Goal: Information Seeking & Learning: Learn about a topic

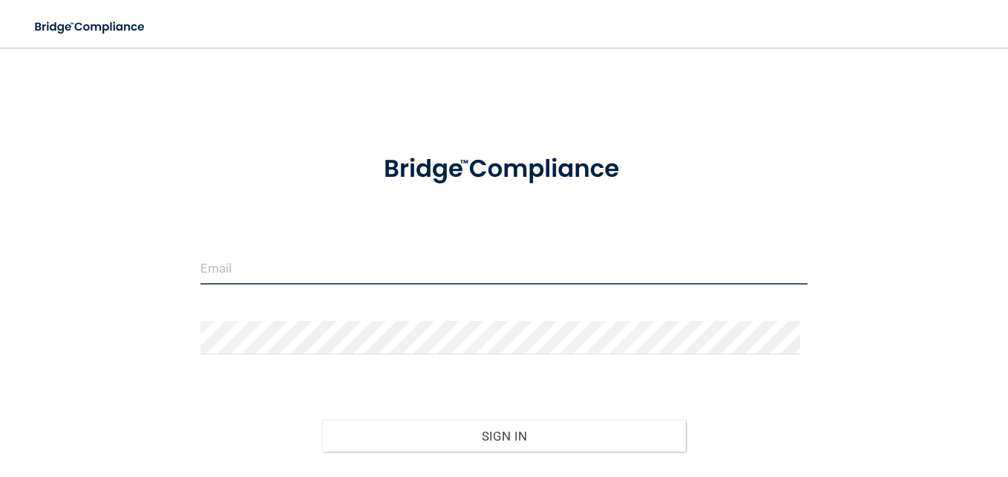
click at [545, 270] on input "email" at bounding box center [503, 267] width 607 height 33
type input "T"
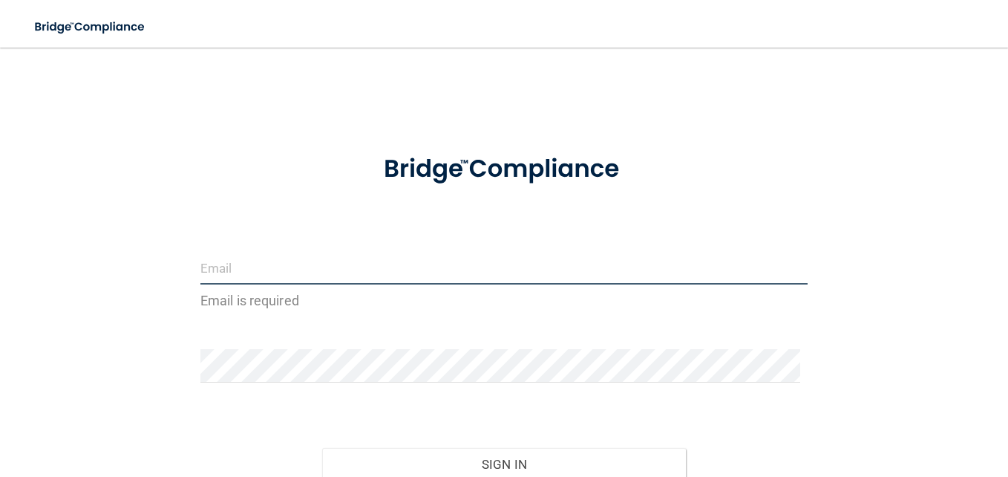
type input "R"
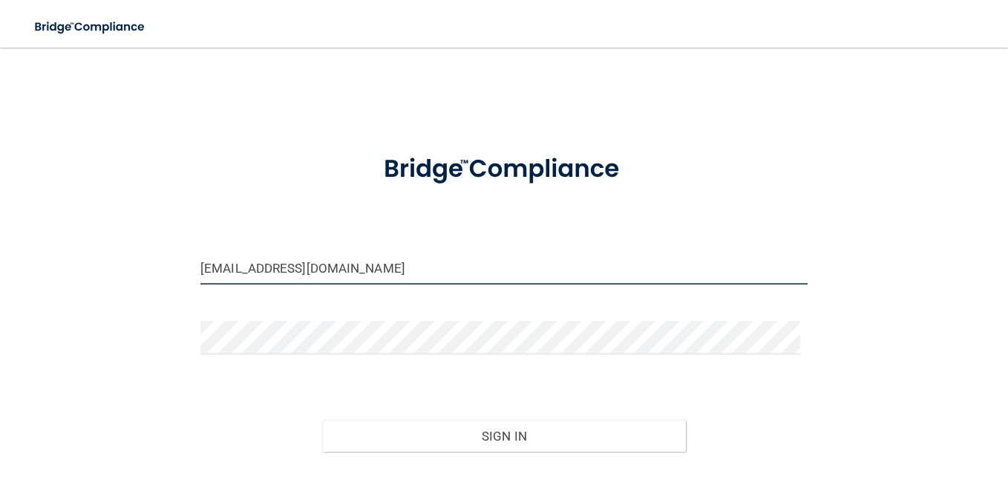
click at [284, 269] on input "[EMAIL_ADDRESS][DOMAIN_NAME]" at bounding box center [503, 267] width 607 height 33
type input "[EMAIL_ADDRESS][DOMAIN_NAME]"
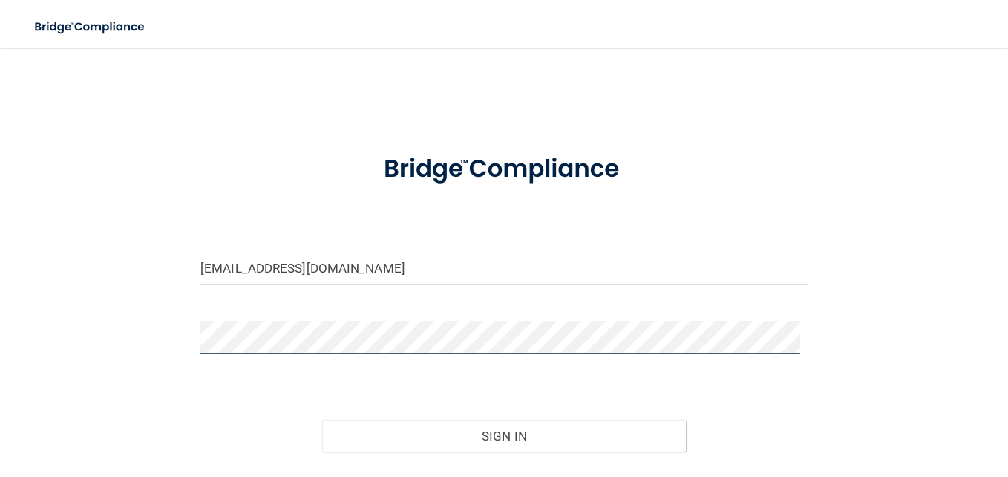
click at [322, 420] on button "Sign In" at bounding box center [504, 436] width 365 height 33
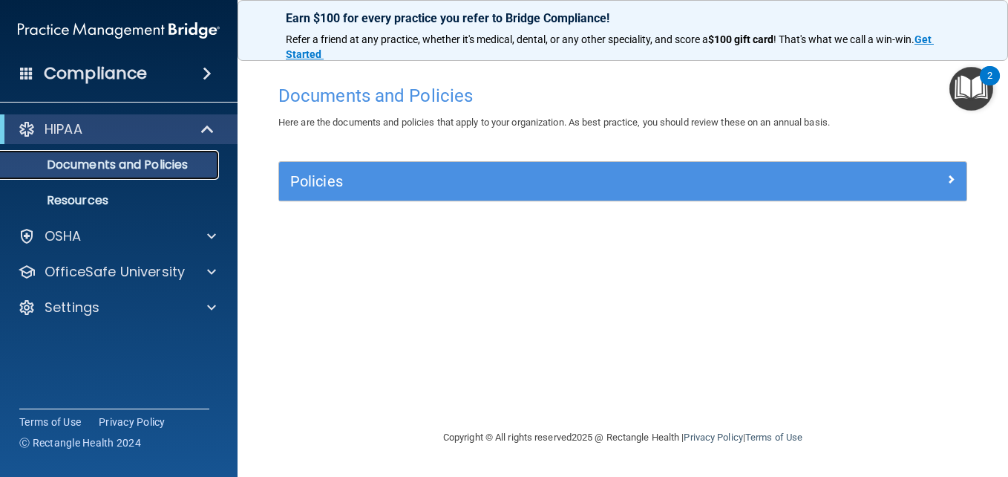
click at [120, 159] on p "Documents and Policies" at bounding box center [111, 164] width 203 height 15
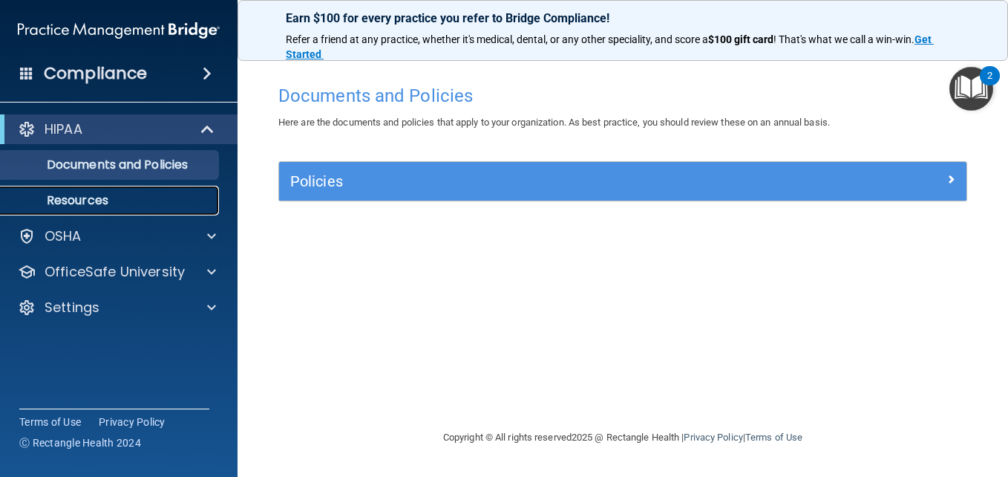
click at [80, 198] on p "Resources" at bounding box center [111, 200] width 203 height 15
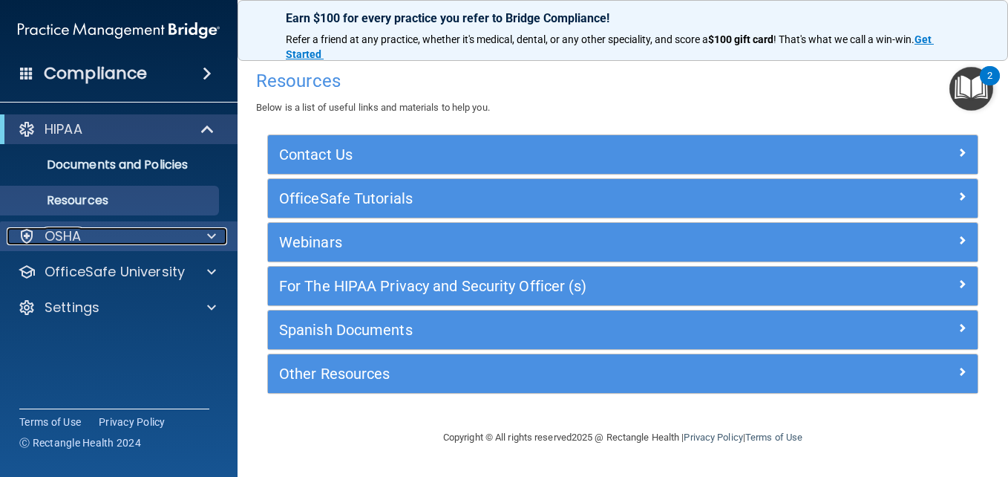
click at [163, 228] on div "OSHA" at bounding box center [99, 236] width 184 height 18
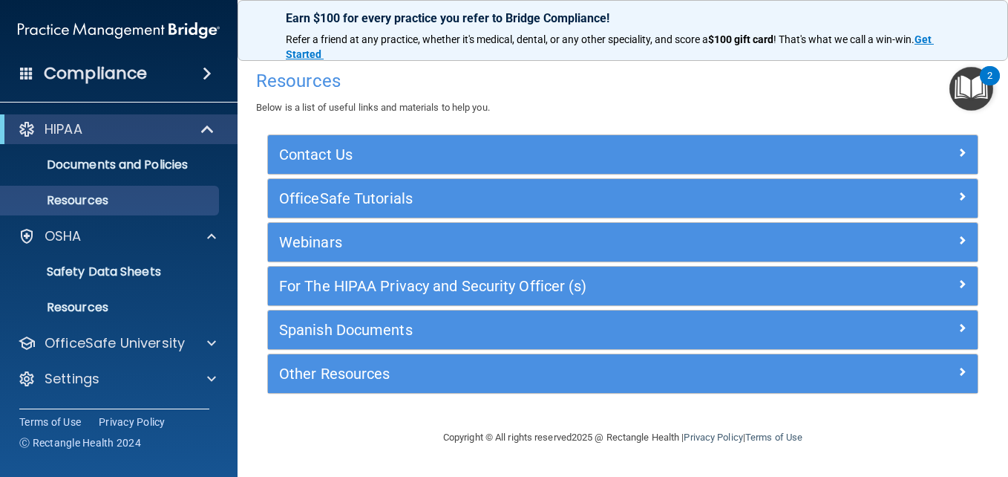
click at [143, 77] on h4 "Compliance" at bounding box center [95, 73] width 103 height 21
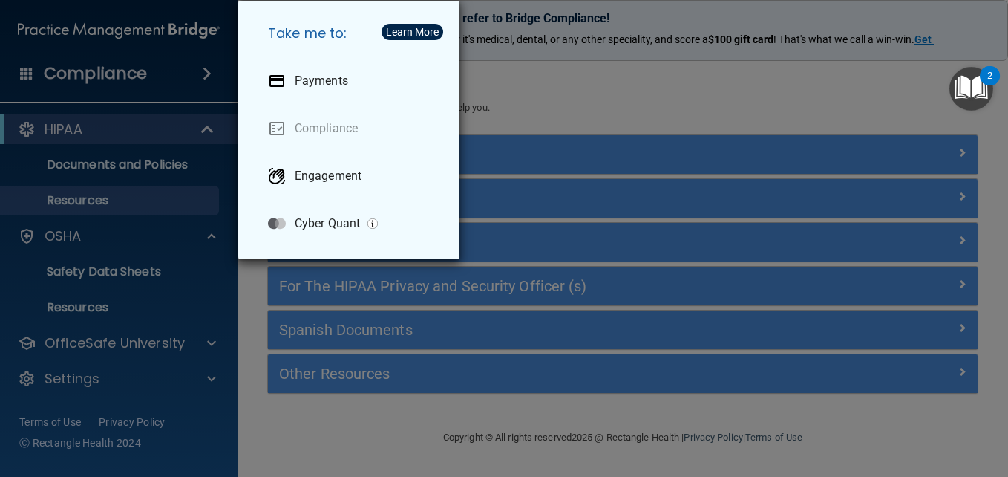
click at [518, 123] on div "Take me to: Payments Compliance Engagement Cyber Quant" at bounding box center [504, 238] width 1008 height 477
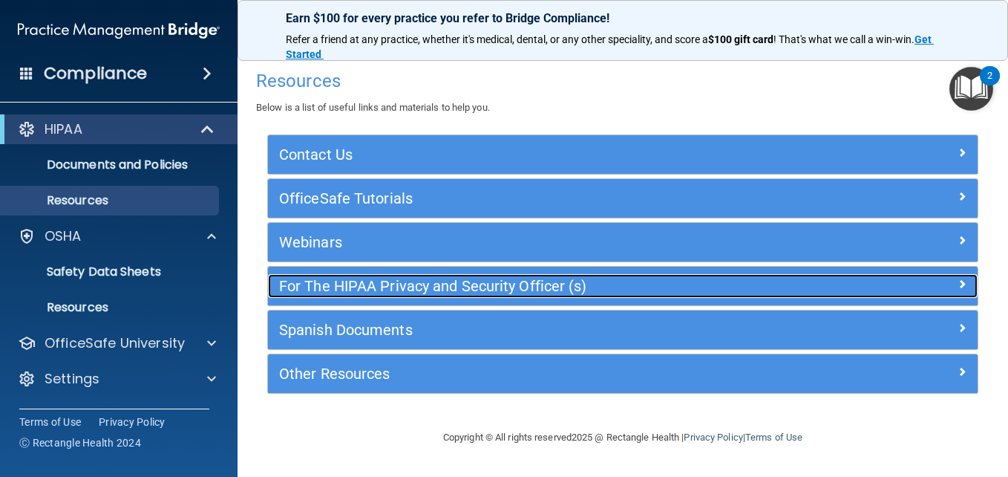
click at [881, 275] on div at bounding box center [888, 283] width 177 height 18
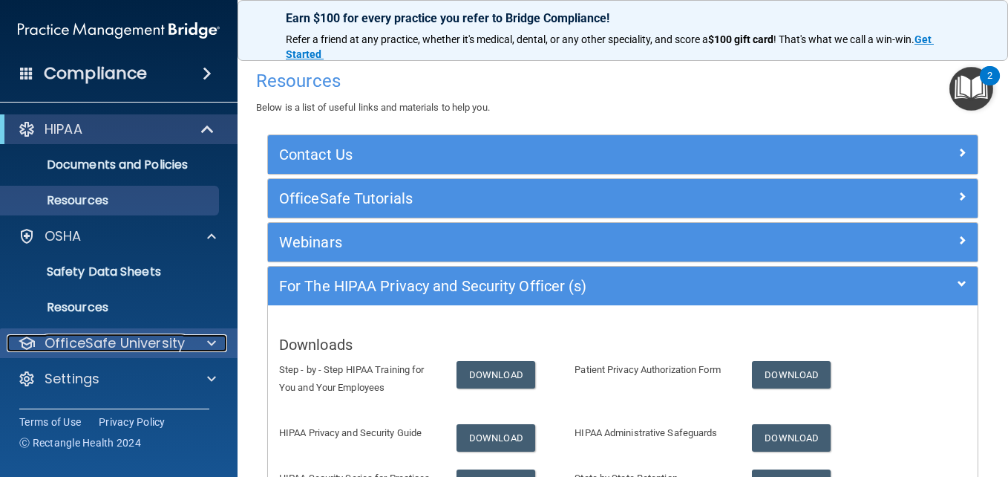
click at [189, 338] on div "OfficeSafe University" at bounding box center [99, 343] width 184 height 18
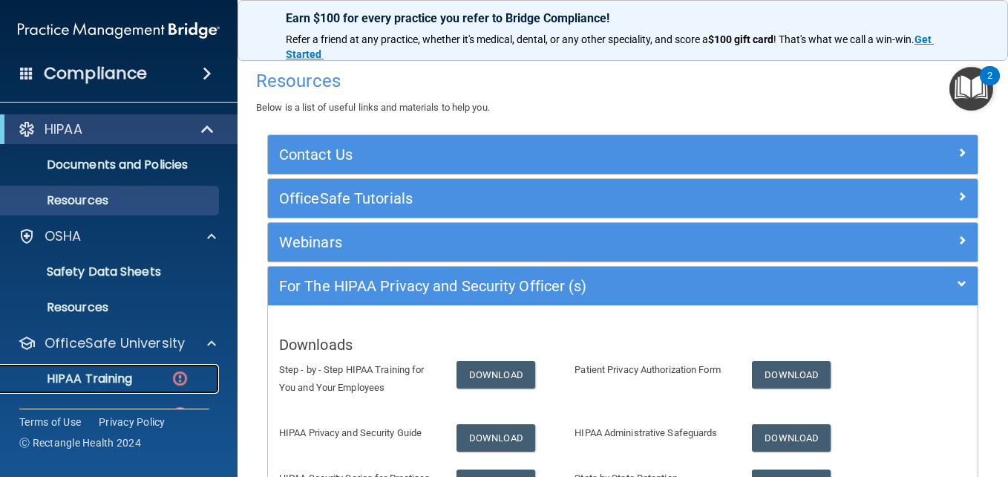
click at [128, 372] on p "HIPAA Training" at bounding box center [71, 378] width 123 height 15
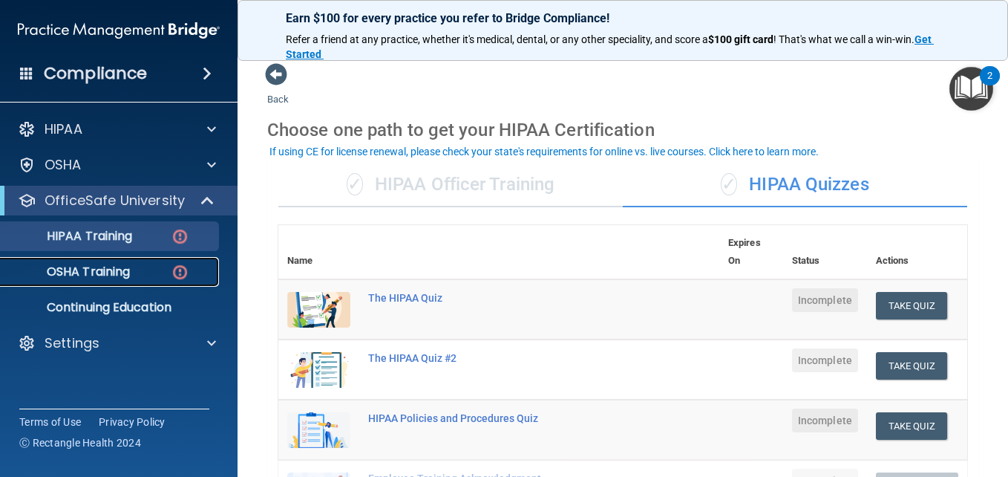
click at [152, 274] on div "OSHA Training" at bounding box center [111, 271] width 203 height 15
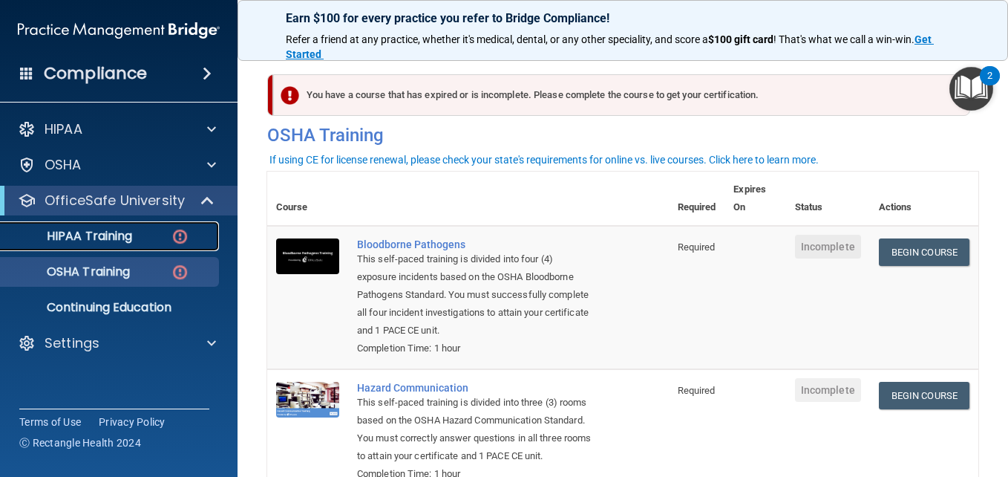
click at [146, 244] on link "HIPAA Training" at bounding box center [102, 236] width 234 height 30
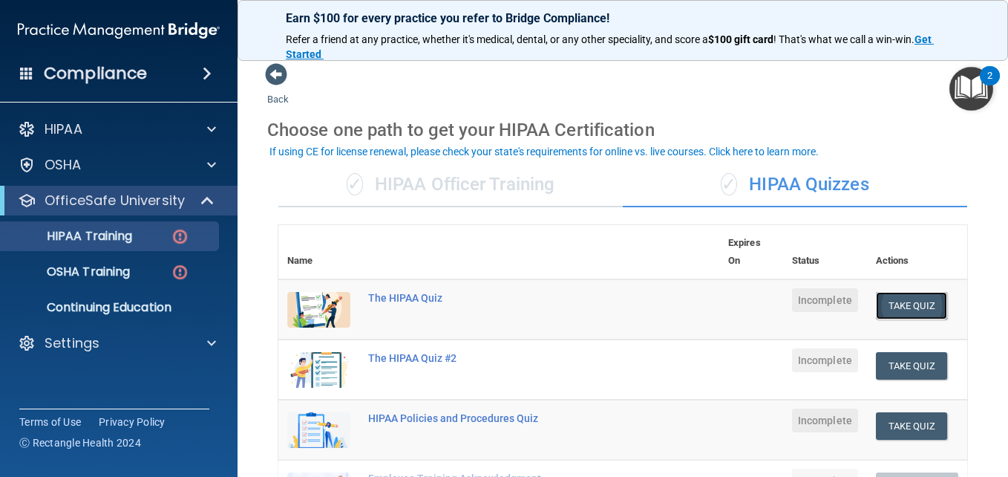
click at [876, 306] on button "Take Quiz" at bounding box center [911, 305] width 71 height 27
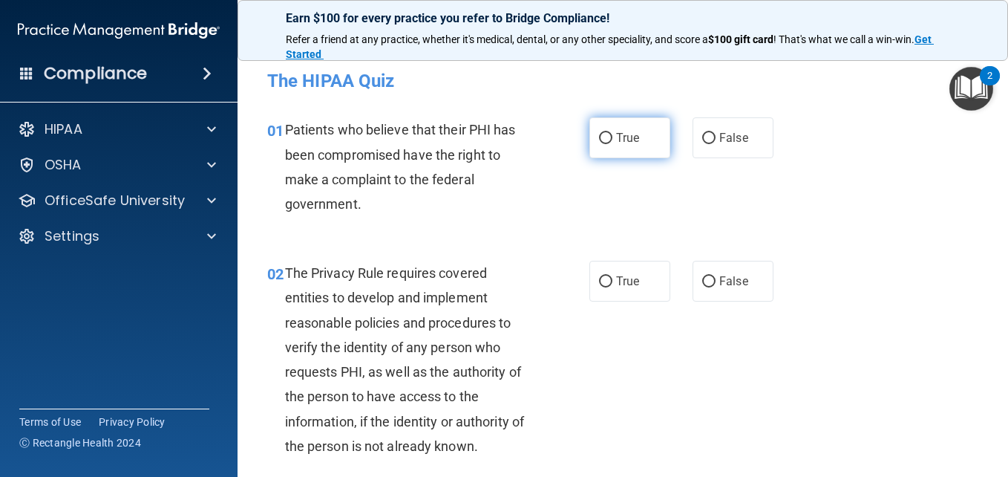
click at [599, 134] on input "True" at bounding box center [605, 138] width 13 height 11
radio input "true"
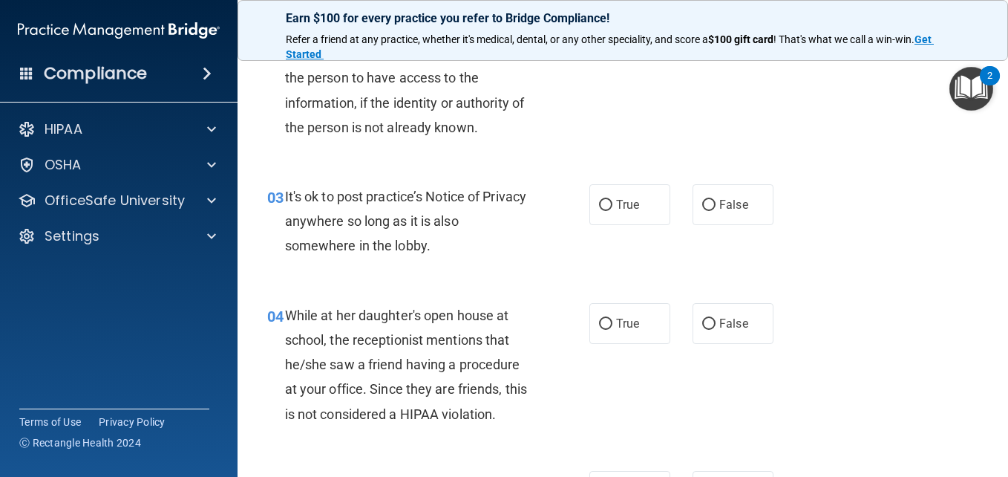
scroll to position [319, 0]
click at [599, 200] on input "True" at bounding box center [605, 204] width 13 height 11
radio input "true"
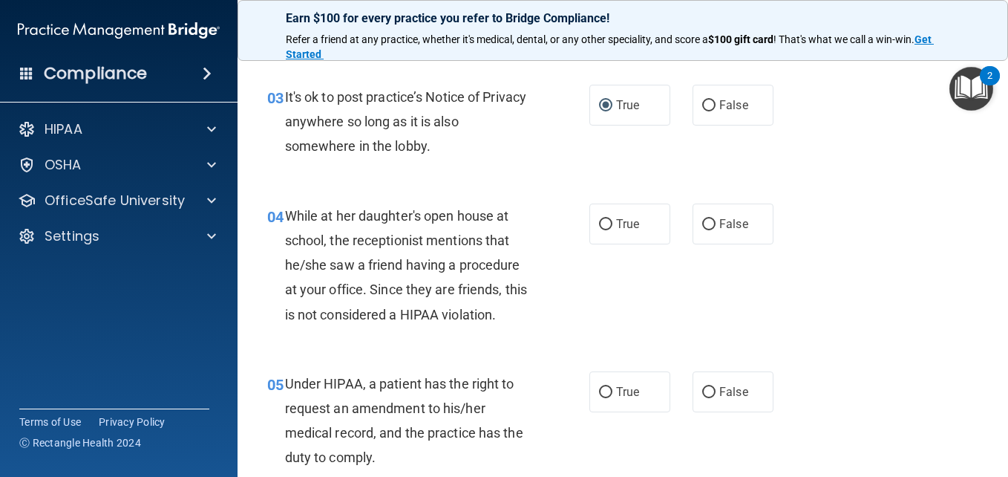
scroll to position [419, 0]
click at [703, 220] on input "False" at bounding box center [708, 223] width 13 height 11
radio input "true"
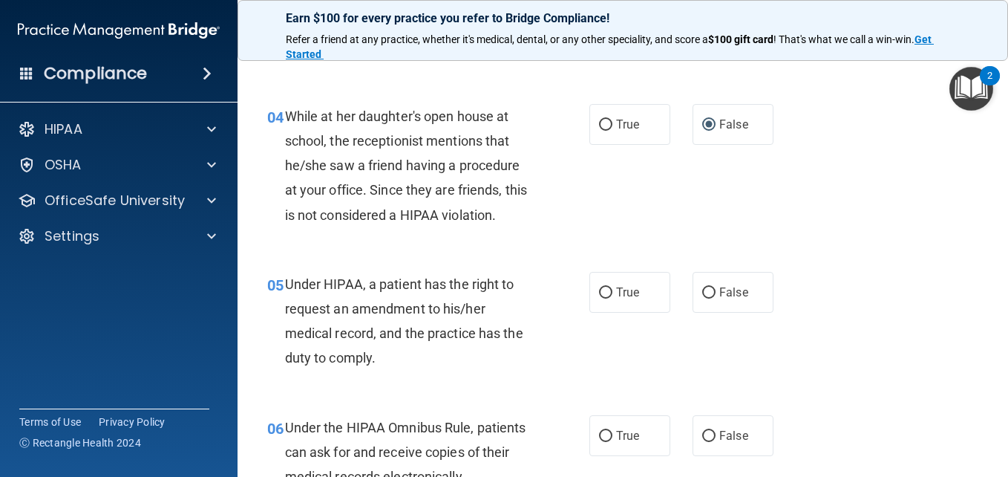
scroll to position [518, 0]
click at [601, 292] on input "True" at bounding box center [605, 292] width 13 height 11
radio input "true"
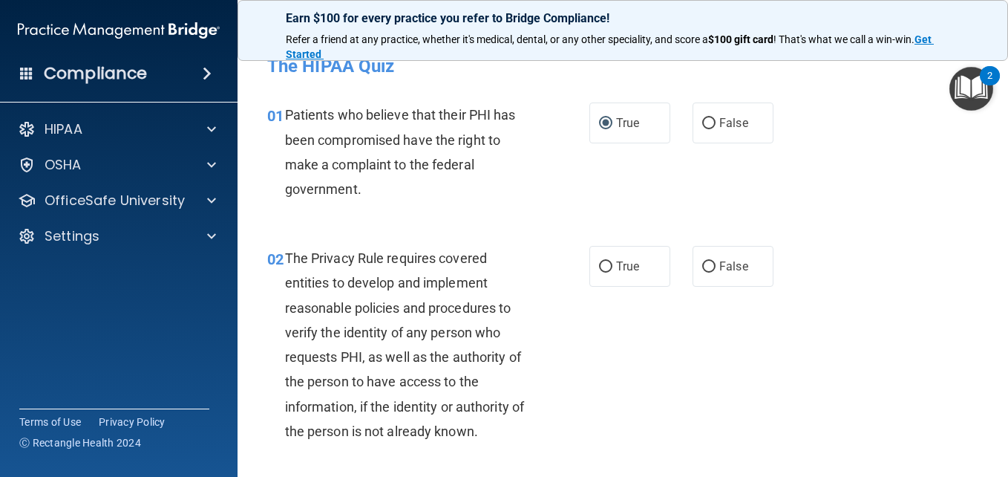
scroll to position [0, 0]
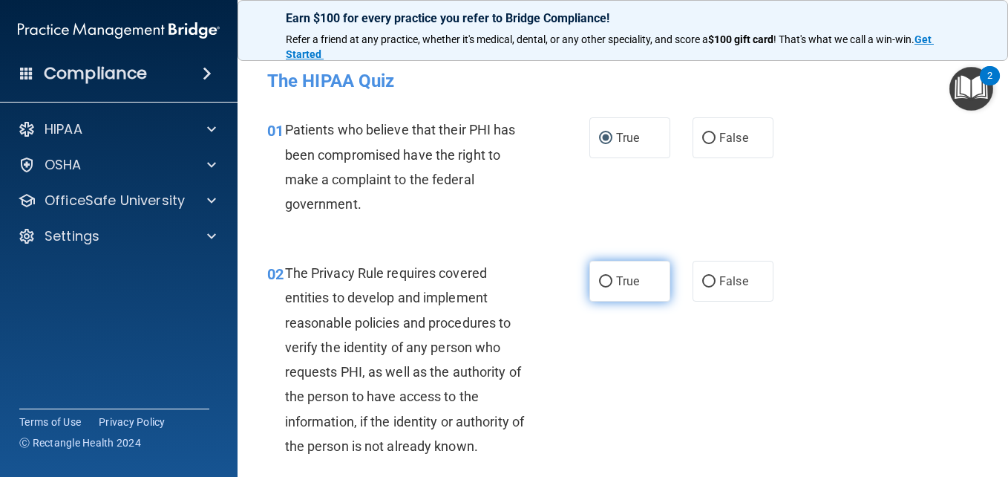
click at [602, 277] on input "True" at bounding box center [605, 281] width 13 height 11
radio input "true"
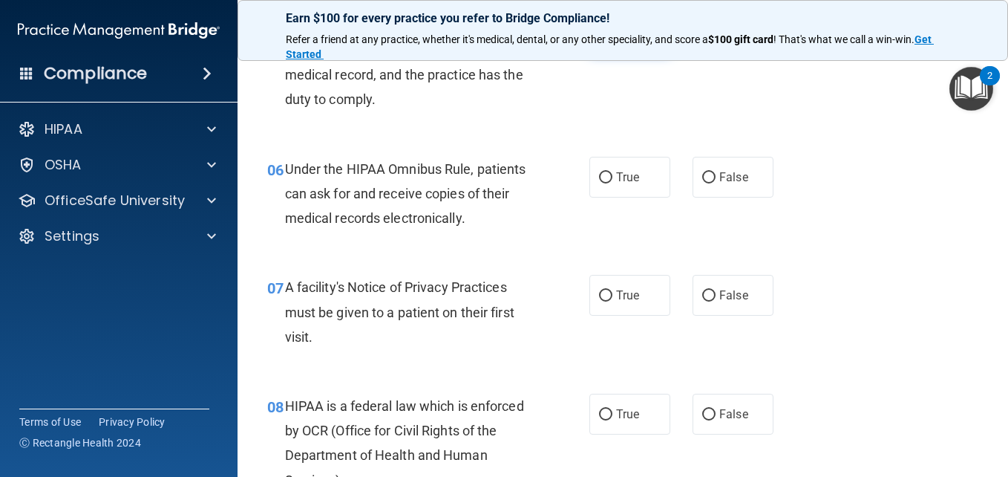
scroll to position [777, 0]
click at [601, 292] on input "True" at bounding box center [605, 295] width 13 height 11
radio input "true"
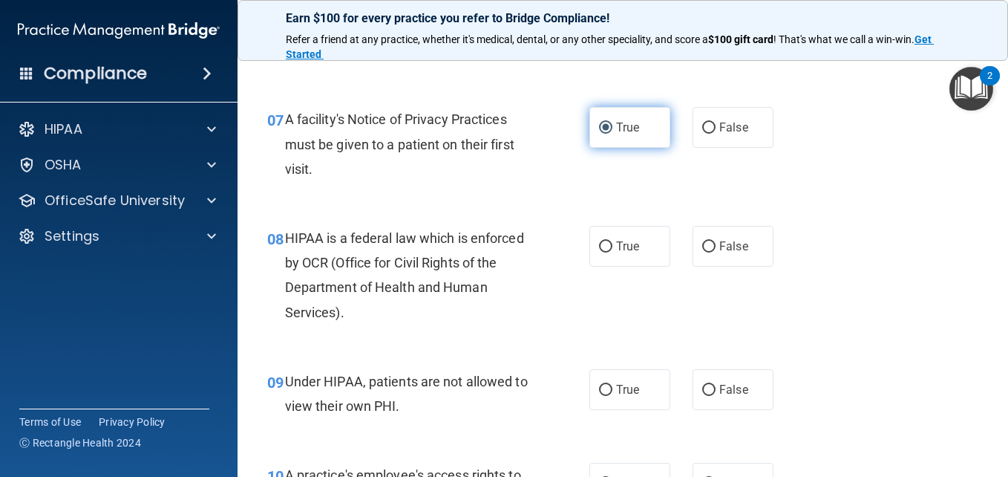
scroll to position [945, 0]
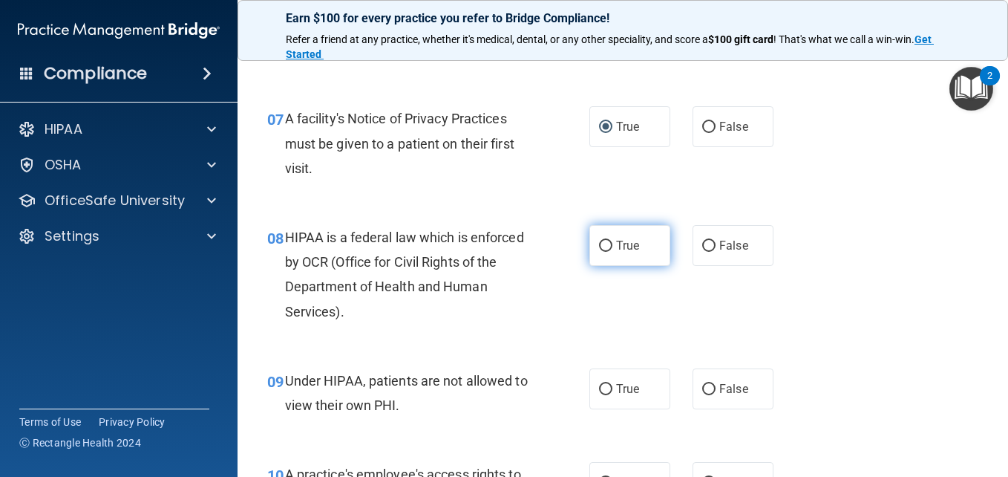
click at [601, 241] on input "True" at bounding box center [605, 246] width 13 height 11
radio input "true"
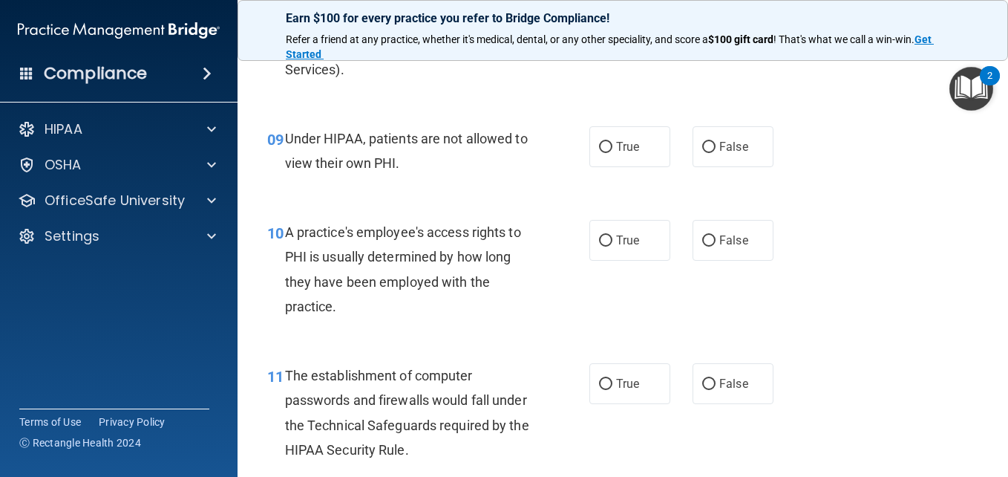
scroll to position [1187, 0]
click at [702, 142] on input "False" at bounding box center [708, 146] width 13 height 11
radio input "true"
click at [702, 235] on input "False" at bounding box center [708, 240] width 13 height 11
radio input "true"
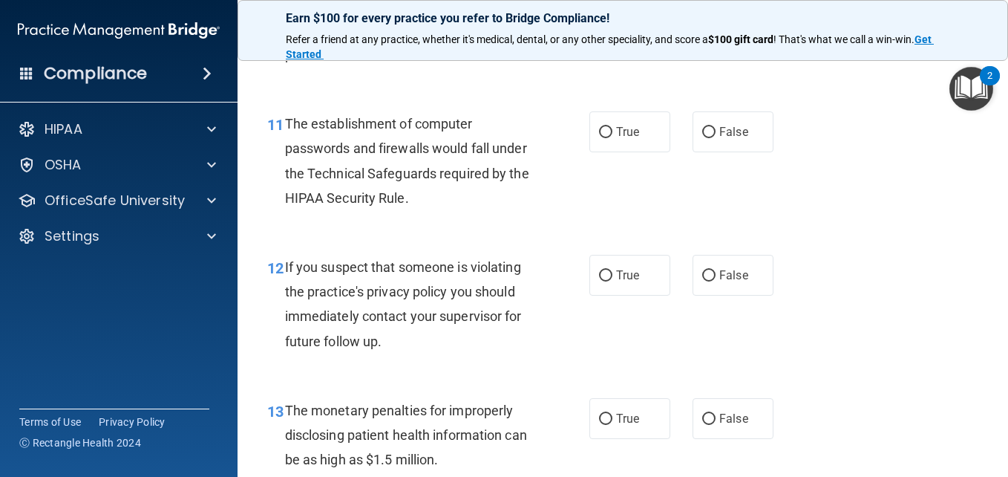
scroll to position [1439, 0]
click at [604, 126] on input "True" at bounding box center [605, 131] width 13 height 11
radio input "true"
click at [599, 271] on input "True" at bounding box center [605, 275] width 13 height 11
radio input "true"
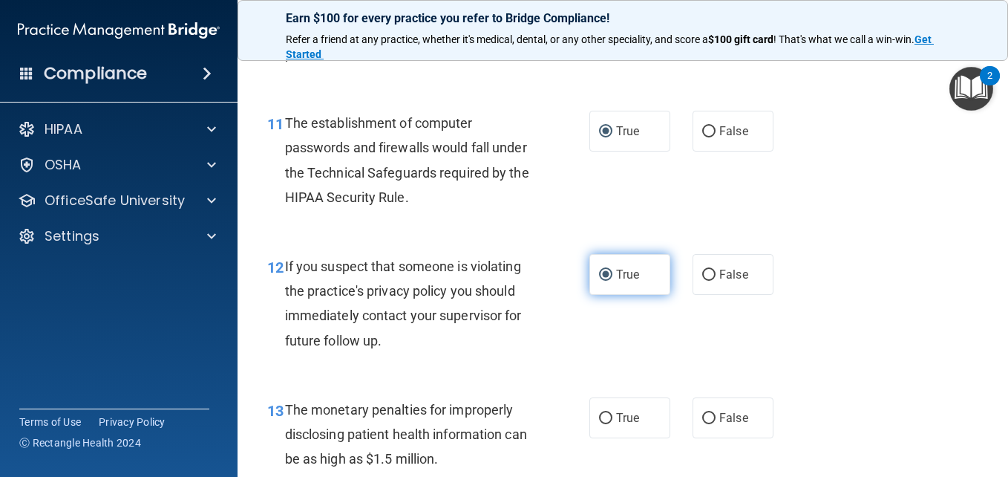
click at [599, 271] on input "True" at bounding box center [605, 275] width 13 height 11
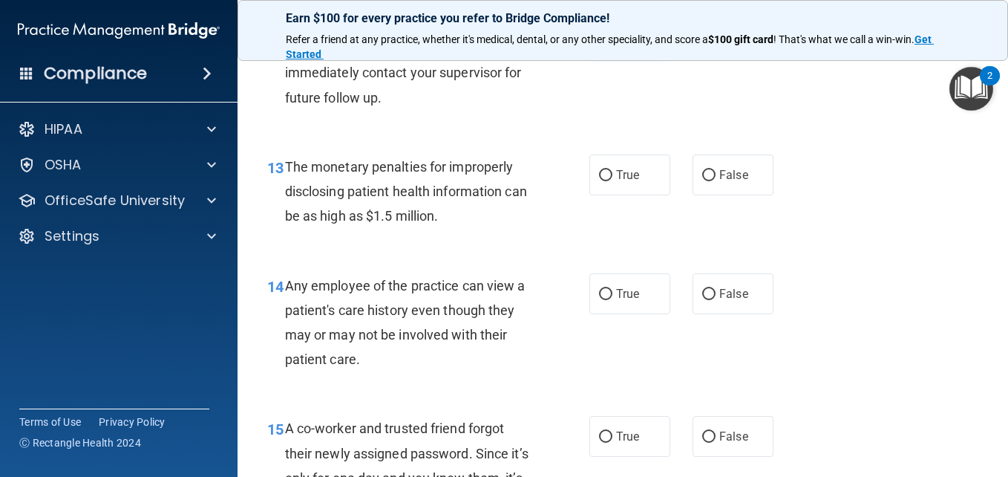
scroll to position [1683, 0]
click at [599, 174] on input "True" at bounding box center [605, 174] width 13 height 11
radio input "true"
click at [702, 289] on input "False" at bounding box center [708, 293] width 13 height 11
radio input "true"
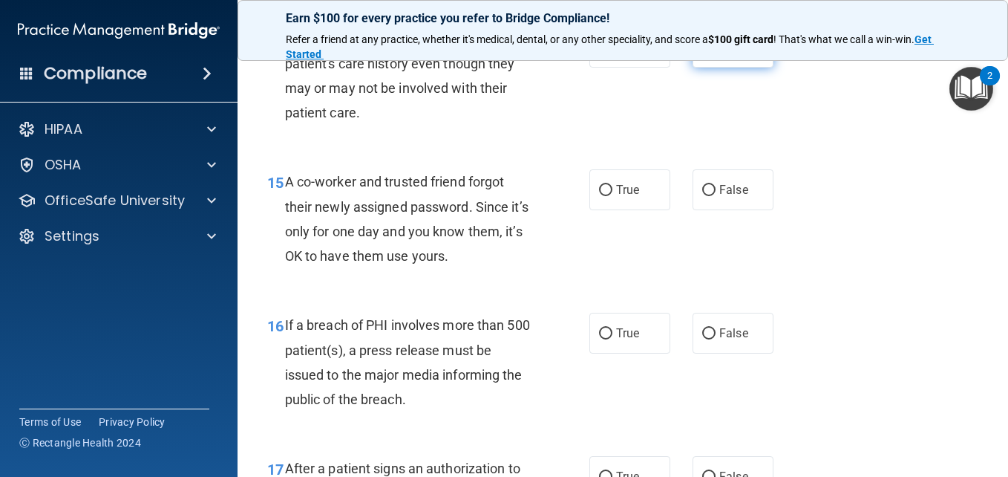
scroll to position [1929, 0]
click at [705, 186] on input "False" at bounding box center [708, 189] width 13 height 11
radio input "true"
click at [599, 327] on input "True" at bounding box center [605, 332] width 13 height 11
radio input "true"
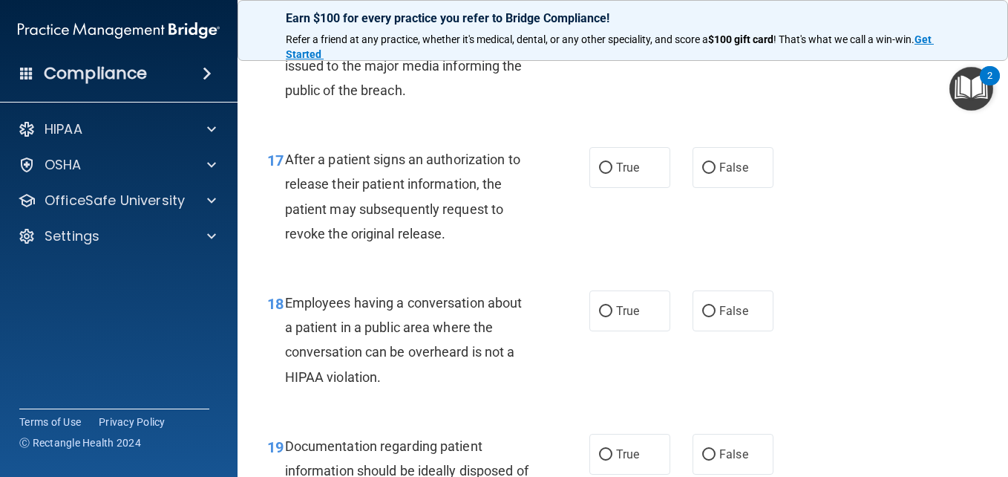
scroll to position [2238, 0]
click at [599, 163] on input "True" at bounding box center [605, 167] width 13 height 11
radio input "true"
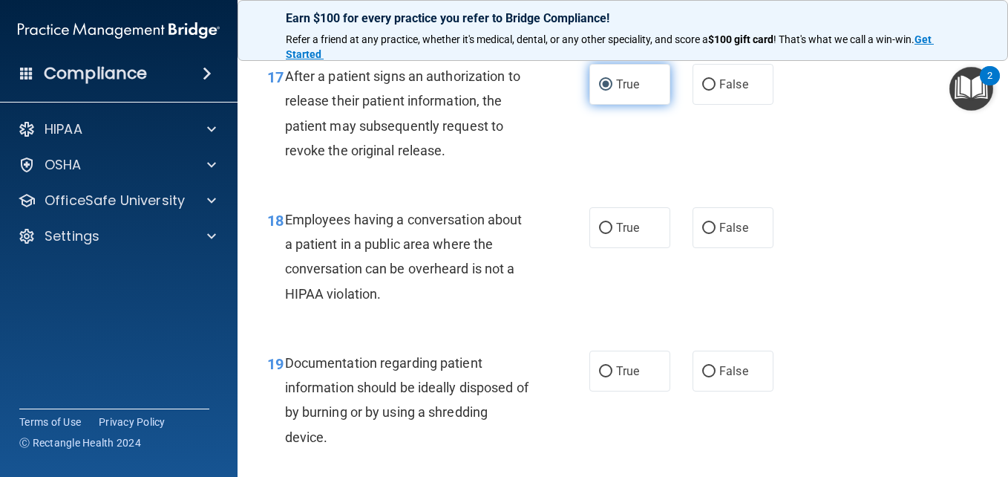
scroll to position [2321, 0]
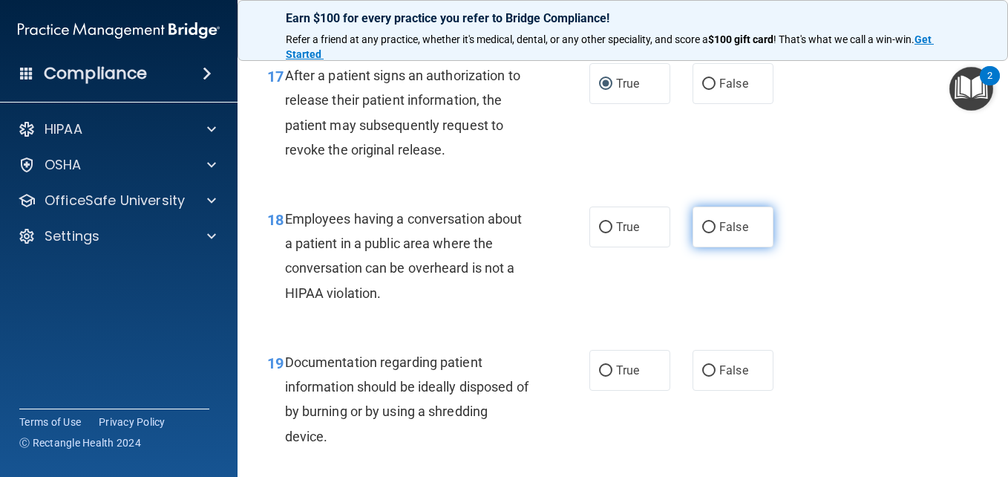
click at [702, 229] on input "False" at bounding box center [708, 227] width 13 height 11
radio input "true"
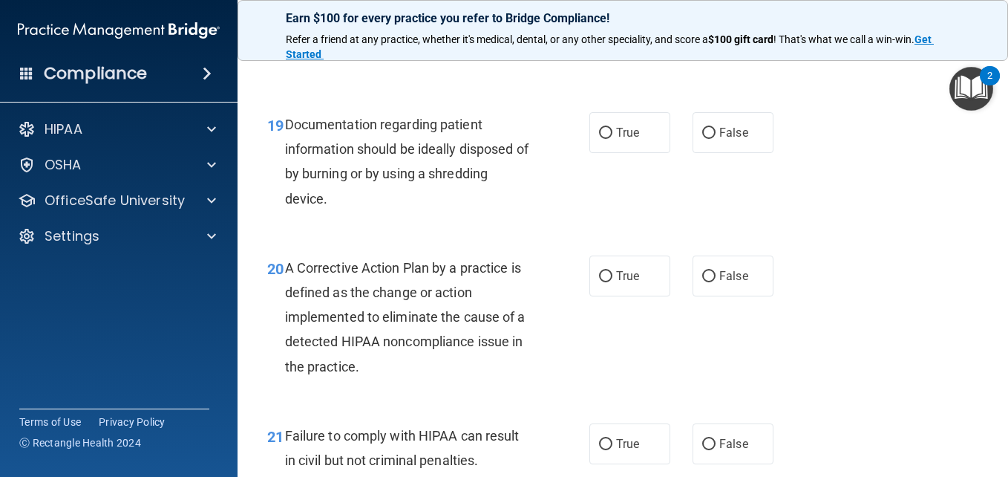
scroll to position [2560, 0]
click at [600, 131] on input "True" at bounding box center [605, 132] width 13 height 11
radio input "true"
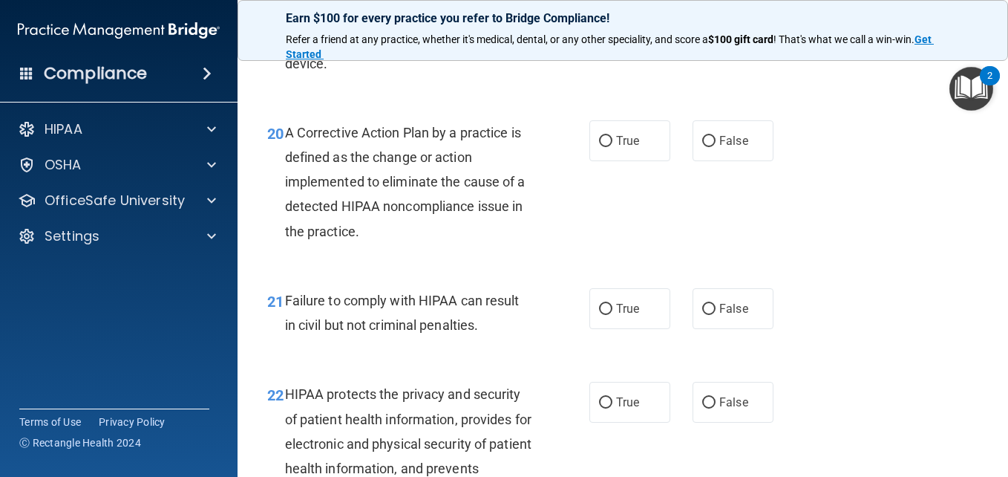
scroll to position [2713, 0]
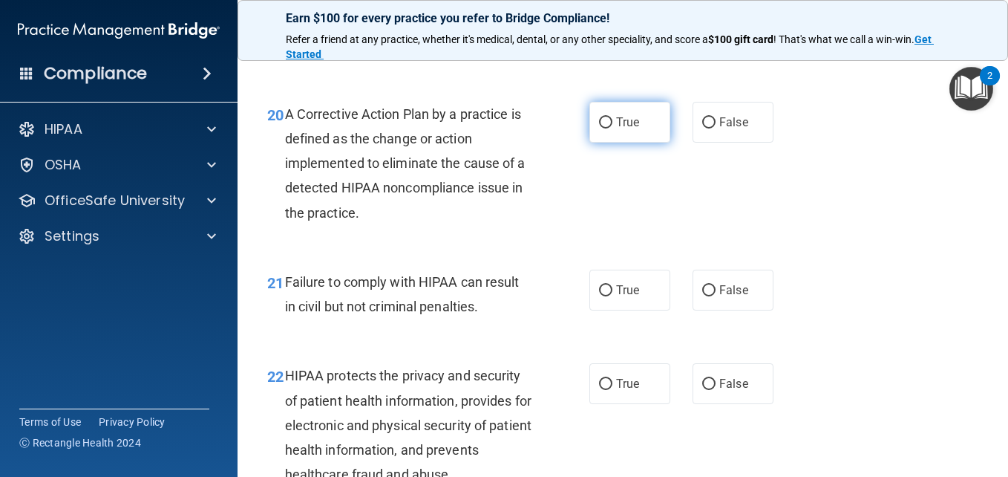
click at [600, 117] on input "True" at bounding box center [605, 122] width 13 height 11
radio input "true"
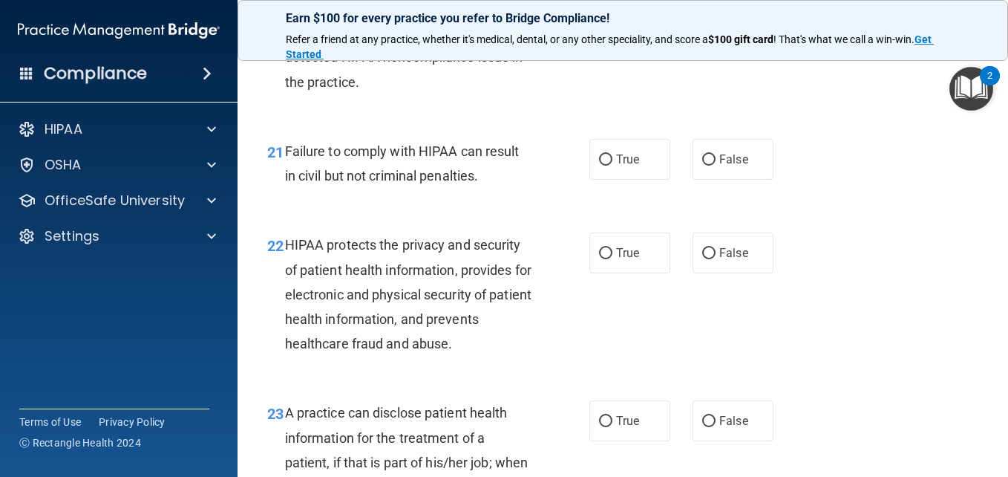
scroll to position [2846, 0]
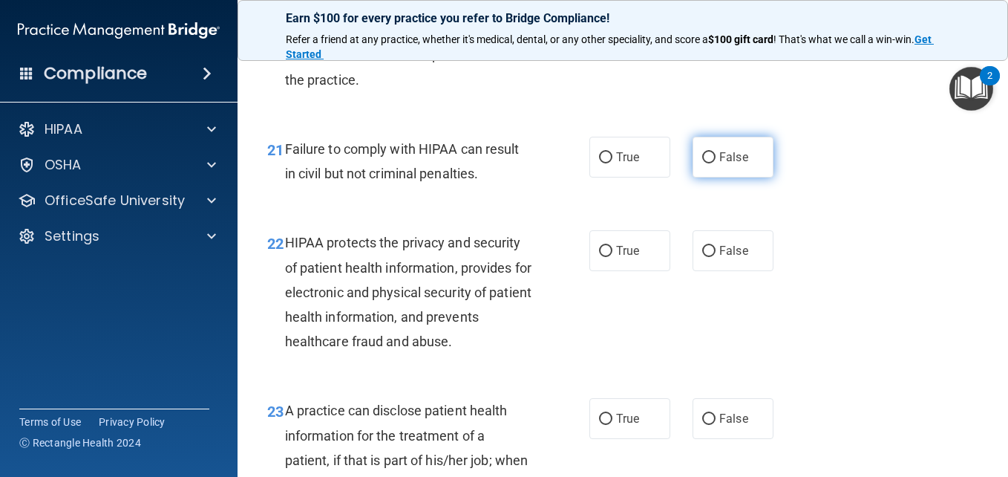
click at [702, 152] on input "False" at bounding box center [708, 157] width 13 height 11
radio input "true"
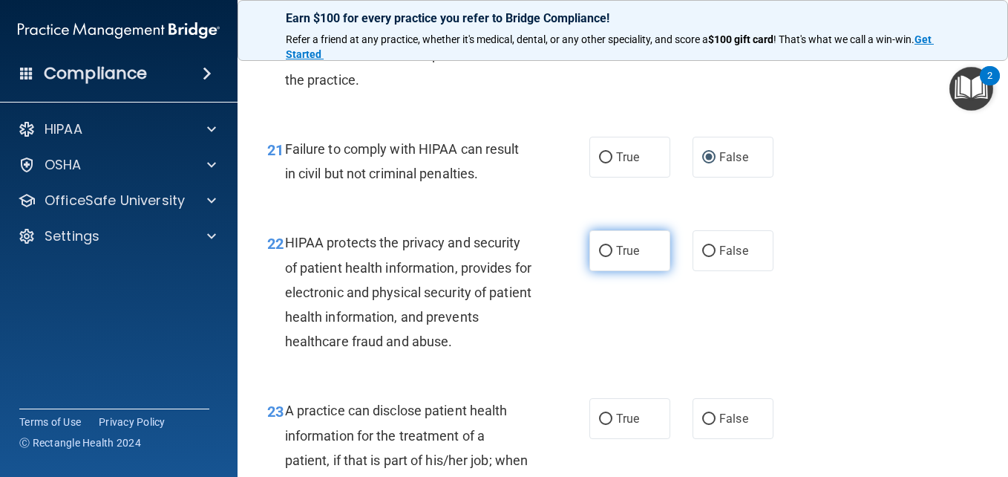
click at [603, 249] on input "True" at bounding box center [605, 251] width 13 height 11
radio input "true"
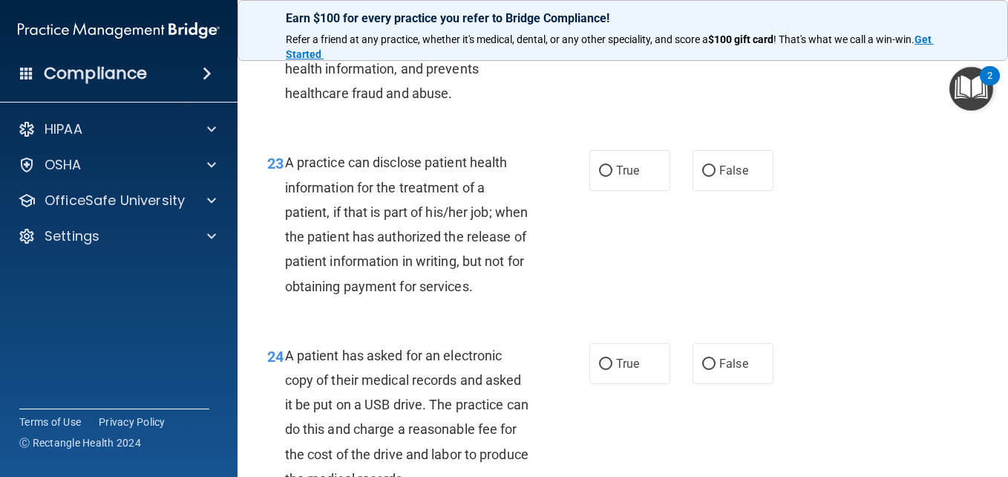
scroll to position [3094, 0]
click at [606, 164] on label "True" at bounding box center [630, 169] width 81 height 41
click at [606, 165] on input "True" at bounding box center [605, 170] width 13 height 11
radio input "true"
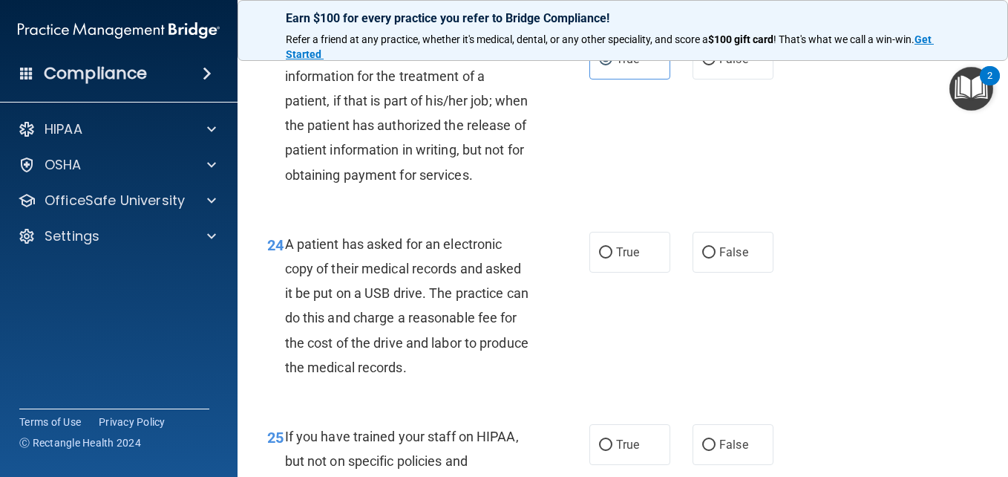
scroll to position [3206, 0]
click at [606, 258] on input "True" at bounding box center [605, 252] width 13 height 11
radio input "true"
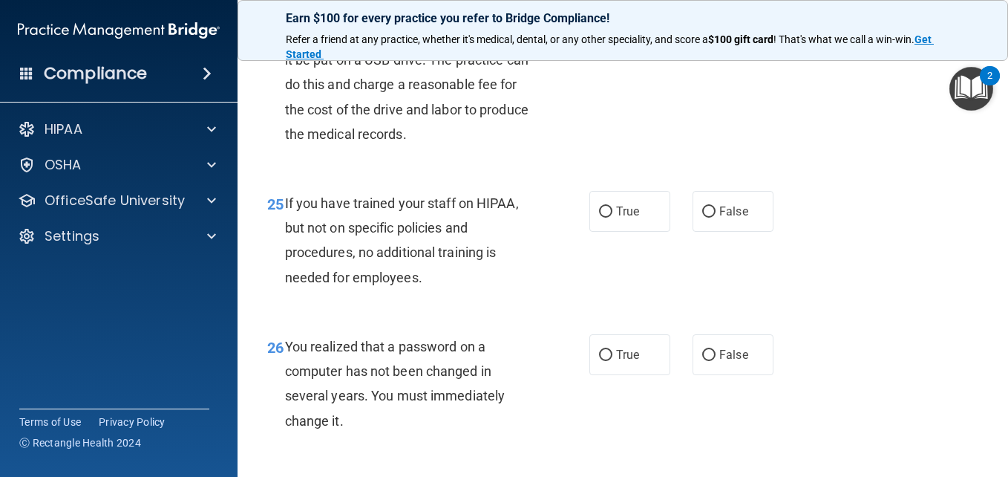
scroll to position [3447, 0]
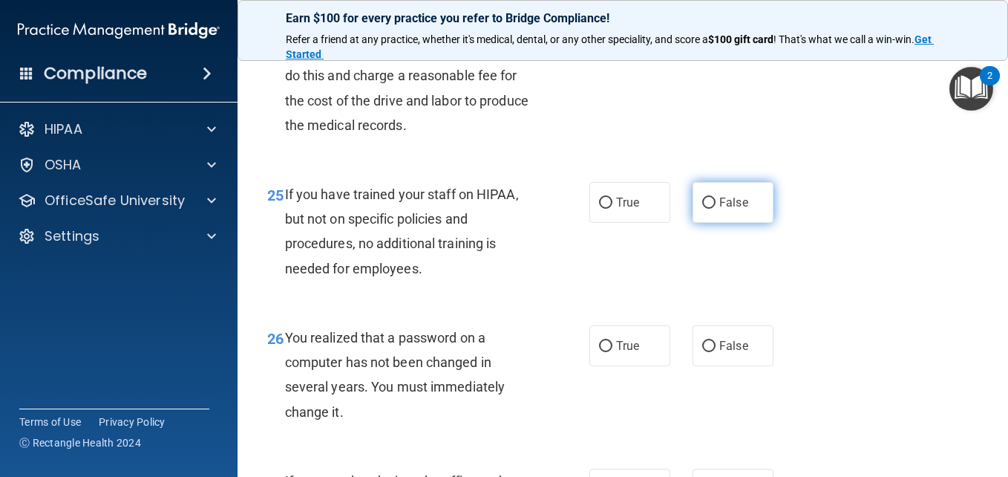
click at [705, 209] on input "False" at bounding box center [708, 203] width 13 height 11
radio input "true"
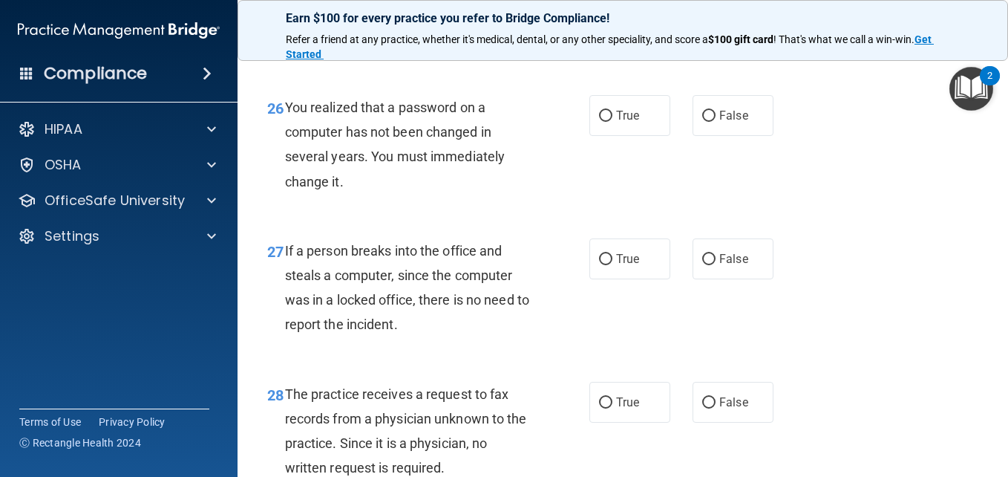
scroll to position [3679, 0]
click at [702, 120] on input "False" at bounding box center [708, 114] width 13 height 11
radio input "true"
click at [702, 264] on input "False" at bounding box center [708, 257] width 13 height 11
radio input "true"
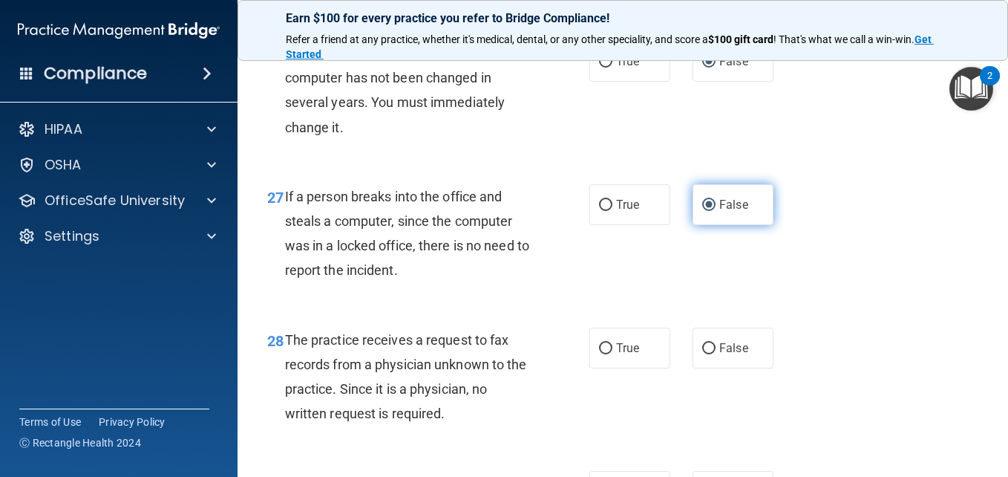
scroll to position [3757, 0]
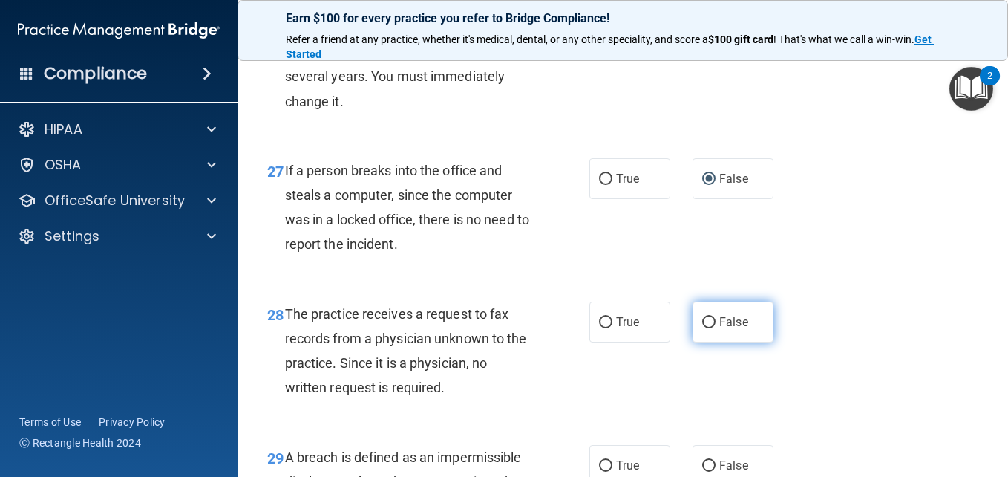
click at [706, 328] on input "False" at bounding box center [708, 322] width 13 height 11
radio input "true"
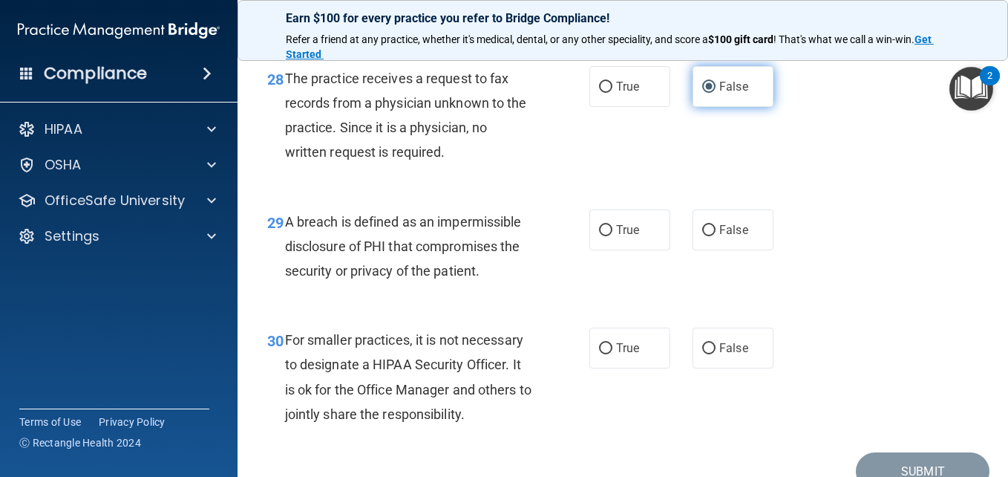
scroll to position [3994, 0]
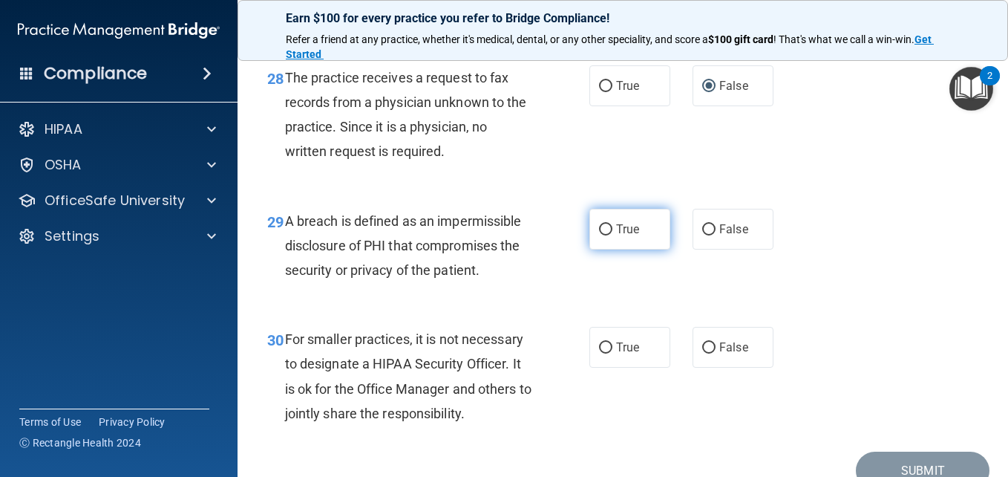
click at [599, 235] on input "True" at bounding box center [605, 229] width 13 height 11
radio input "true"
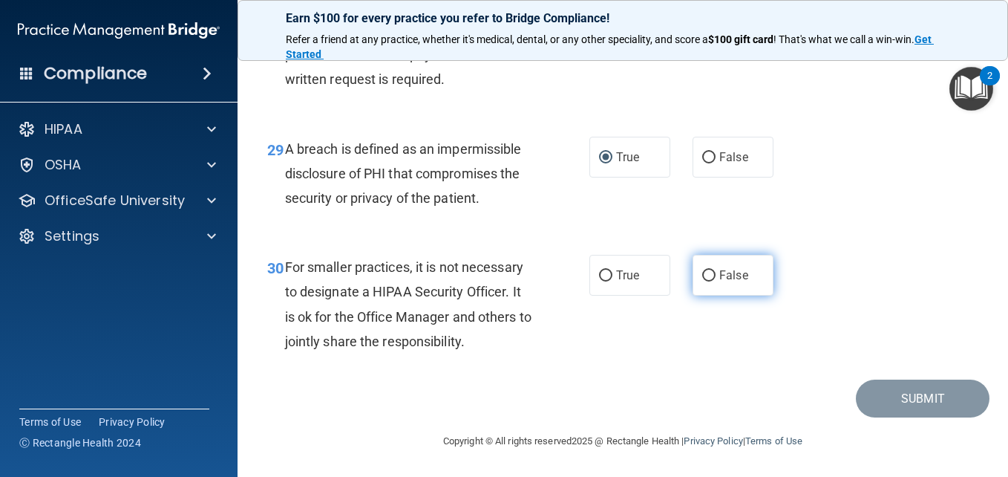
click at [702, 271] on input "False" at bounding box center [708, 275] width 13 height 11
radio input "true"
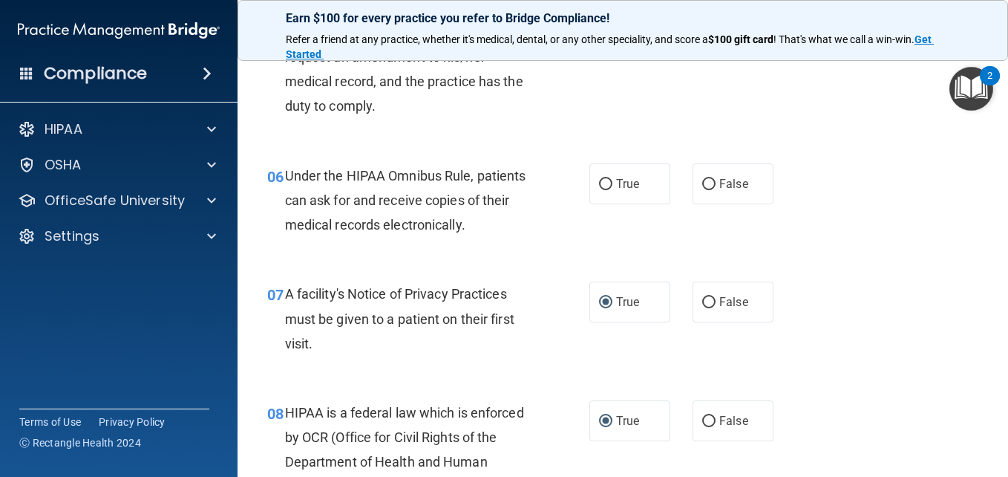
scroll to position [766, 0]
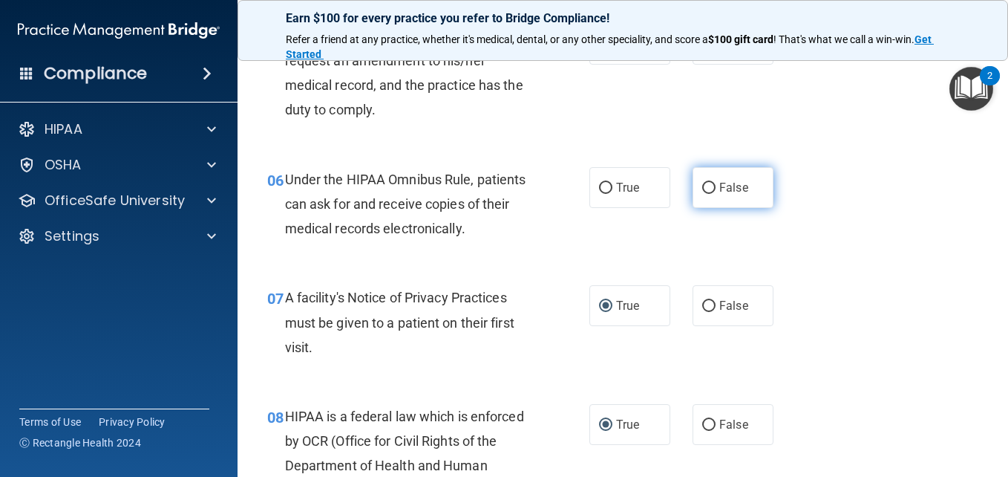
click at [702, 183] on input "False" at bounding box center [708, 188] width 13 height 11
radio input "true"
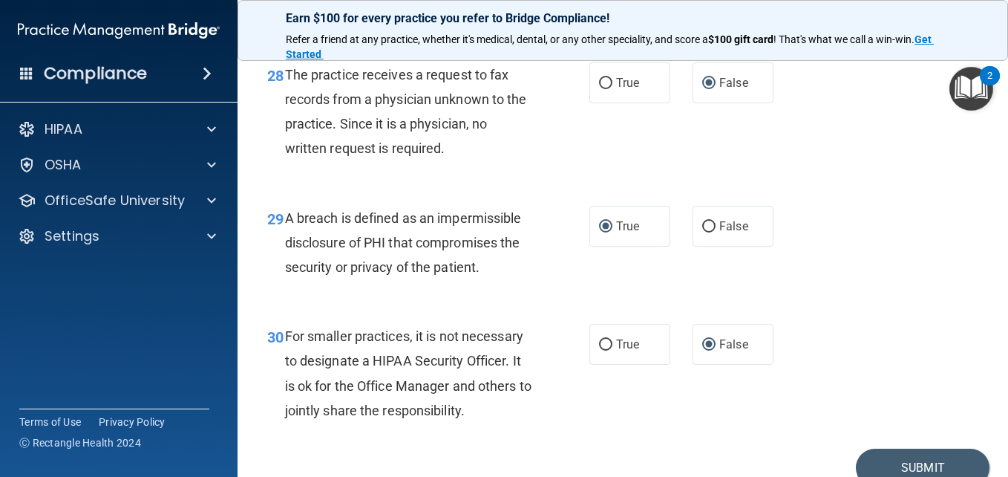
scroll to position [4090, 0]
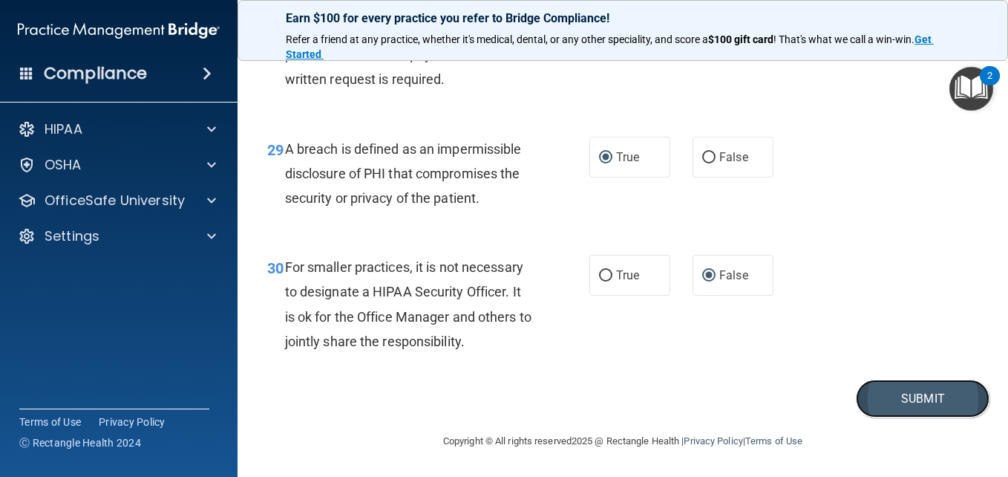
click at [898, 397] on button "Submit" at bounding box center [923, 398] width 134 height 38
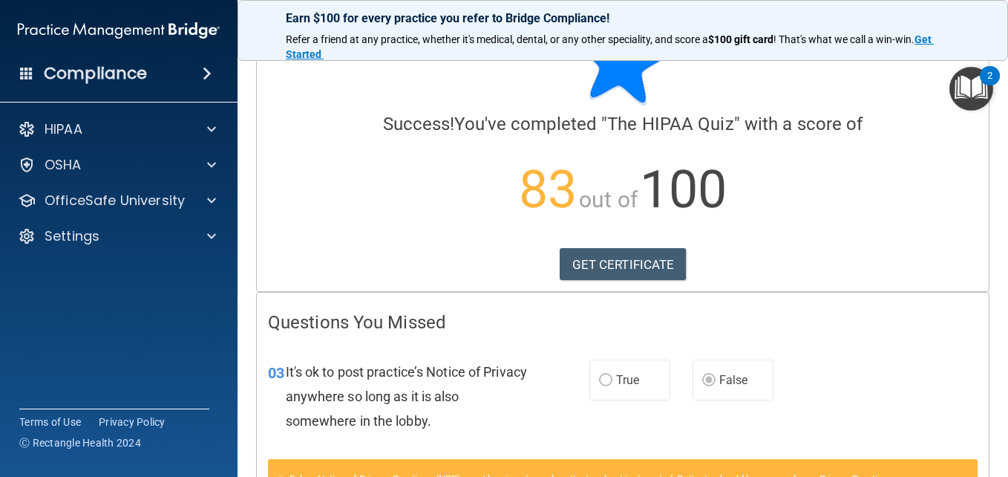
scroll to position [48, 0]
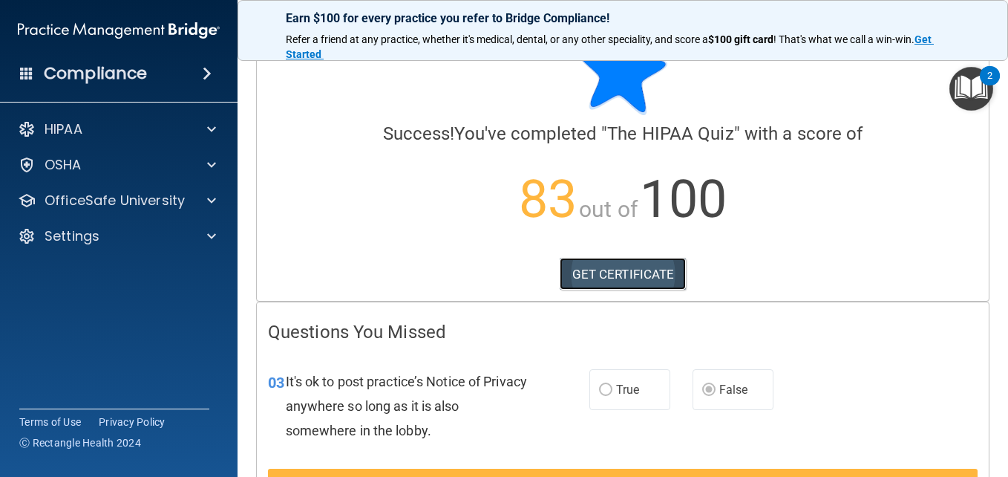
click at [650, 275] on link "GET CERTIFICATE" at bounding box center [623, 274] width 127 height 33
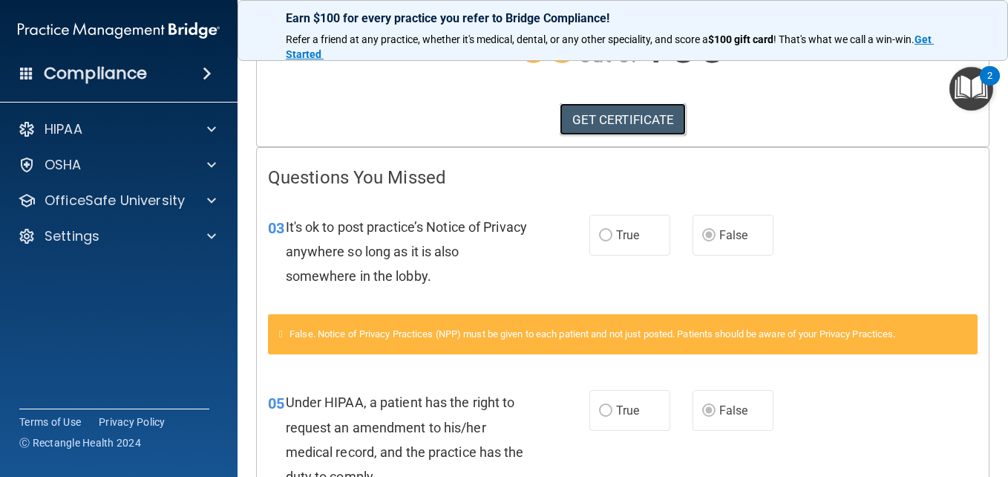
scroll to position [0, 0]
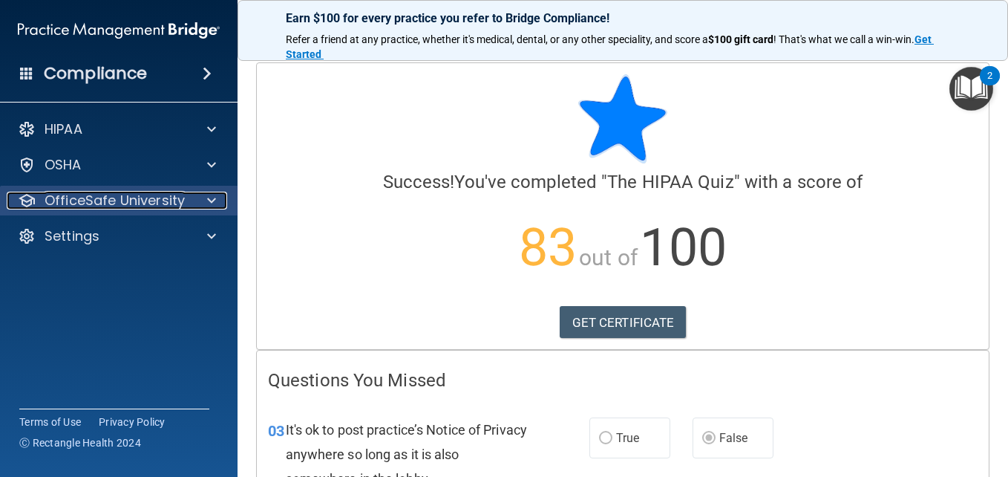
click at [149, 198] on p "OfficeSafe University" at bounding box center [115, 201] width 140 height 18
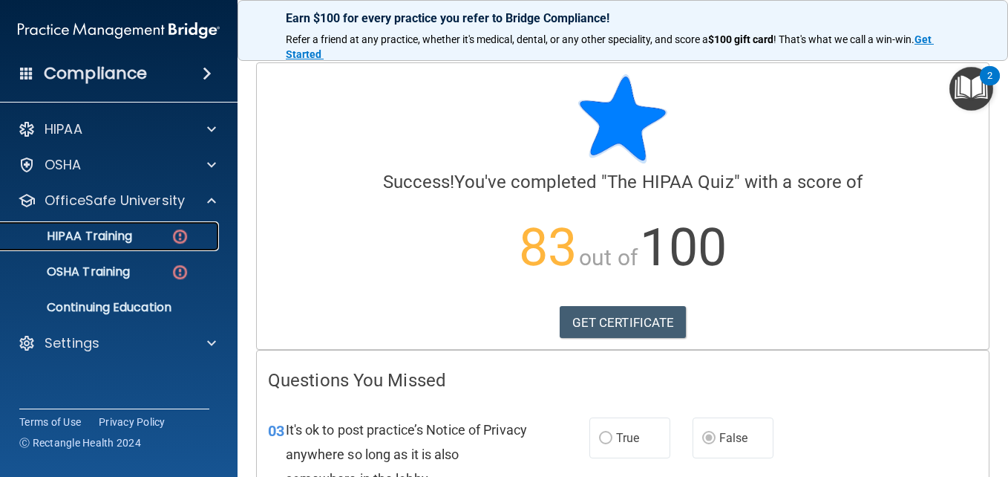
click at [157, 230] on div "HIPAA Training" at bounding box center [111, 236] width 203 height 15
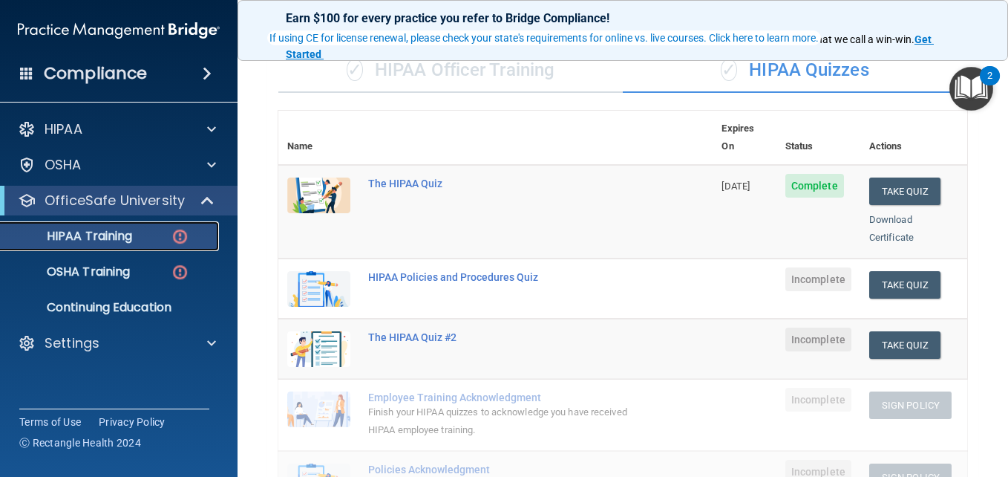
scroll to position [113, 0]
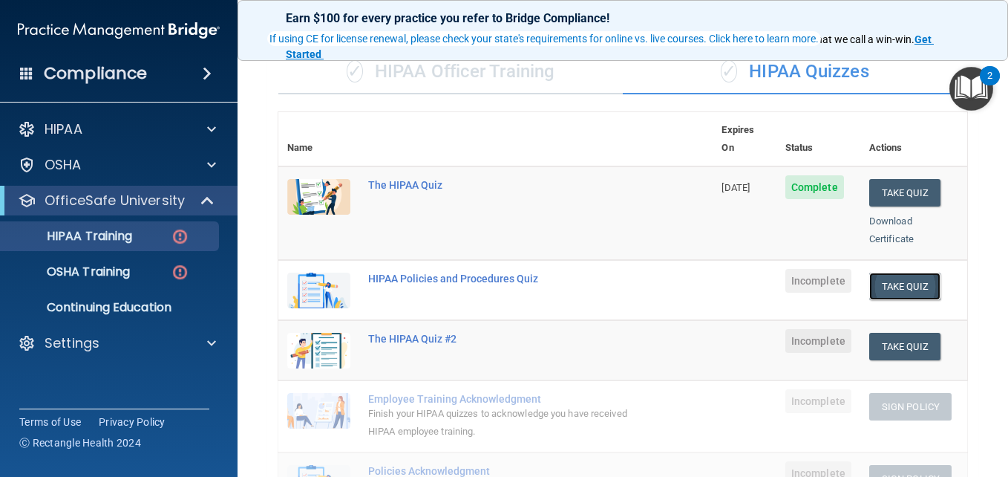
click at [885, 273] on button "Take Quiz" at bounding box center [905, 286] width 71 height 27
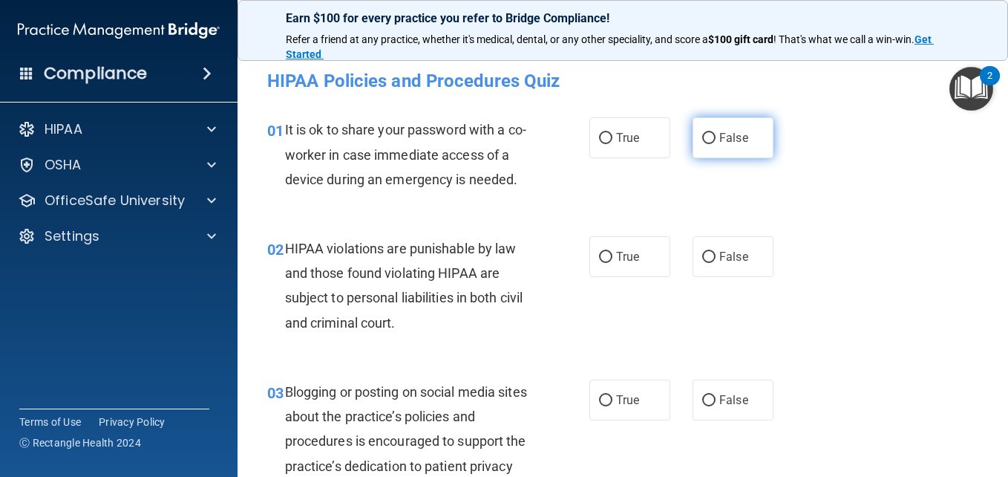
click at [703, 139] on input "False" at bounding box center [708, 138] width 13 height 11
radio input "true"
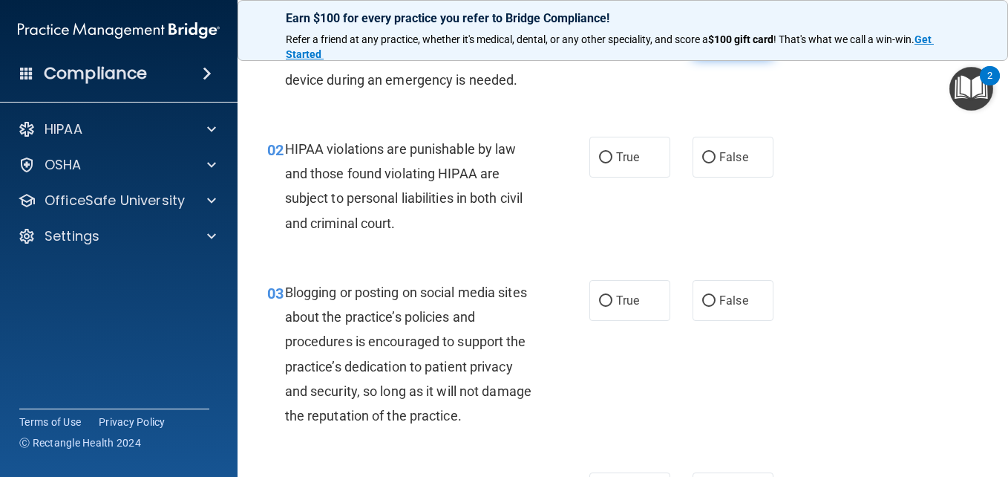
scroll to position [104, 0]
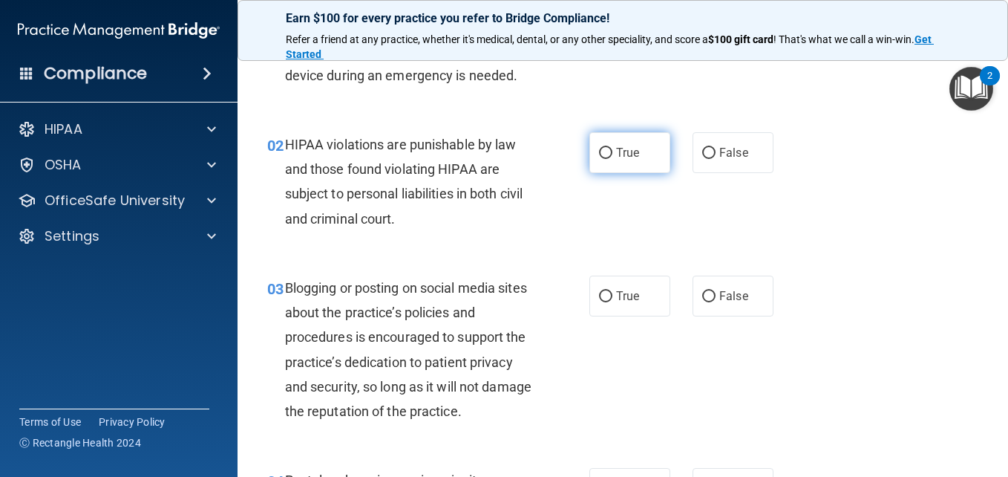
click at [603, 159] on input "True" at bounding box center [605, 153] width 13 height 11
radio input "true"
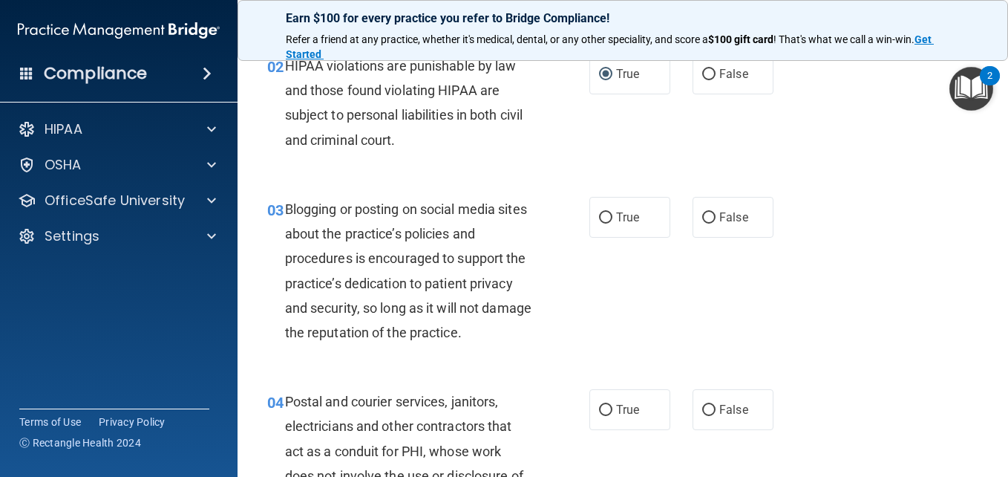
scroll to position [184, 0]
click at [702, 222] on input "False" at bounding box center [708, 216] width 13 height 11
radio input "true"
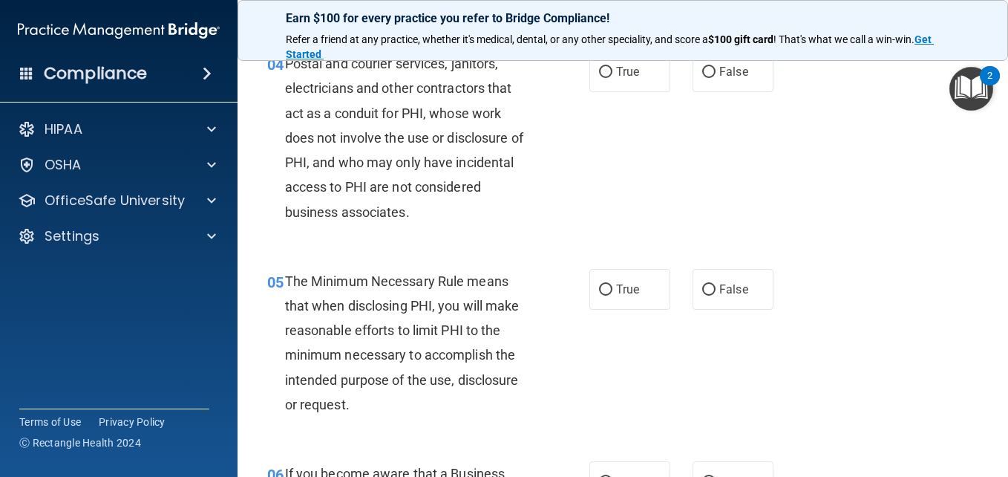
scroll to position [521, 0]
click at [600, 77] on input "True" at bounding box center [605, 71] width 13 height 11
radio input "true"
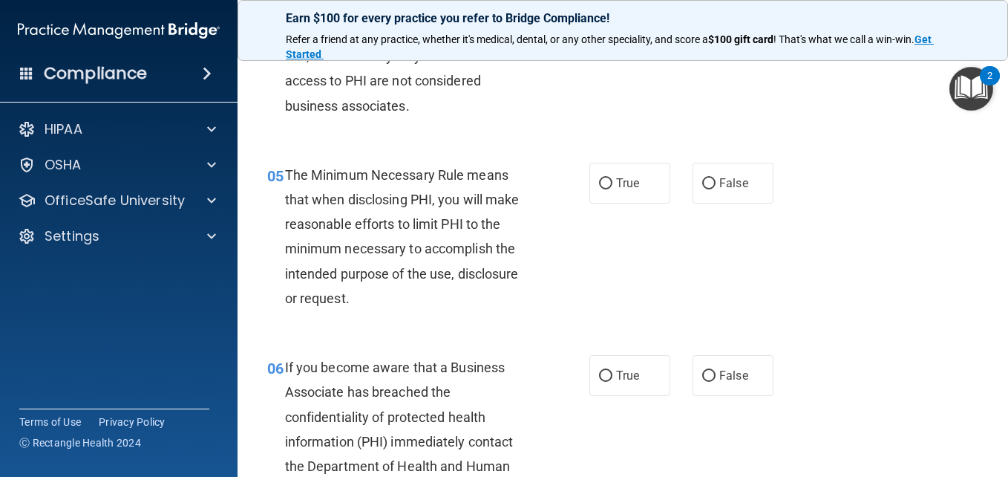
scroll to position [627, 0]
click at [599, 189] on input "True" at bounding box center [605, 182] width 13 height 11
radio input "true"
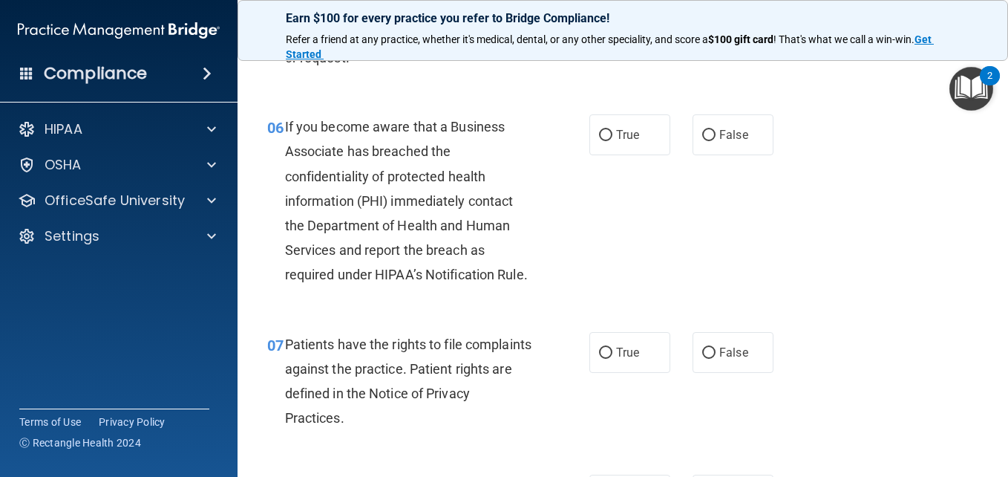
scroll to position [864, 0]
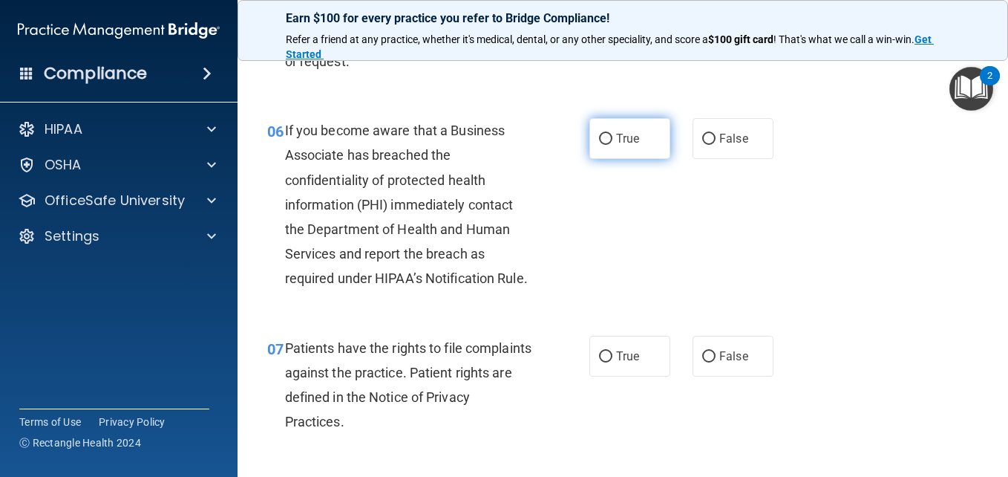
click at [599, 145] on input "True" at bounding box center [605, 139] width 13 height 11
radio input "true"
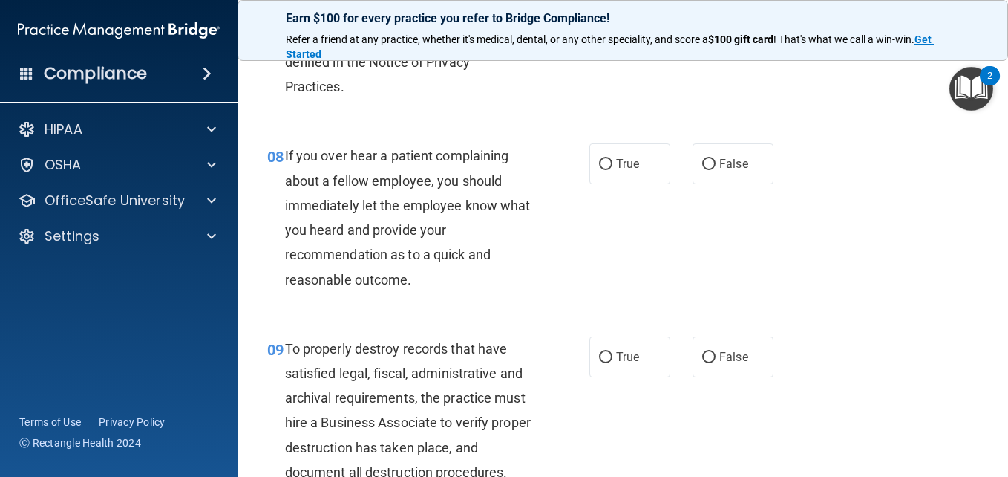
scroll to position [1199, 0]
click at [601, 27] on input "True" at bounding box center [605, 21] width 13 height 11
radio input "true"
click at [702, 169] on input "False" at bounding box center [708, 163] width 13 height 11
radio input "true"
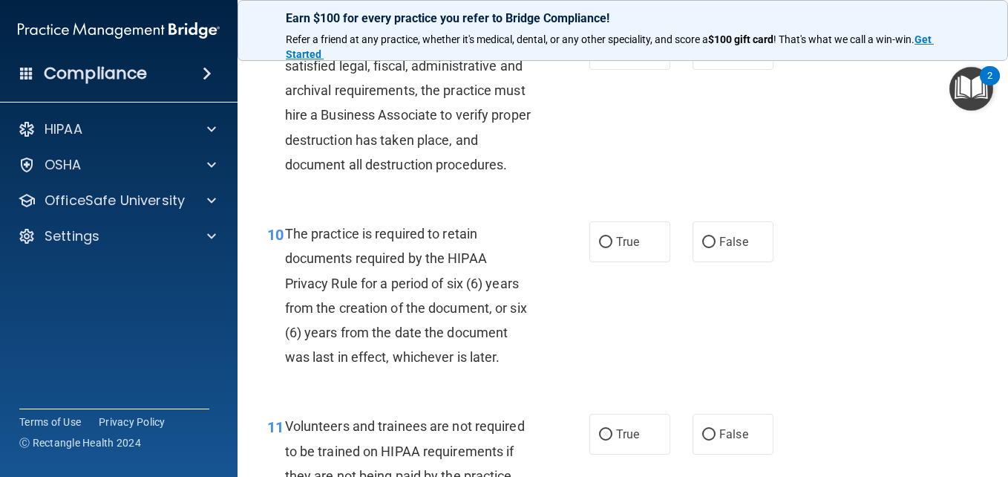
scroll to position [1507, 0]
click at [705, 55] on input "False" at bounding box center [708, 49] width 13 height 11
radio input "true"
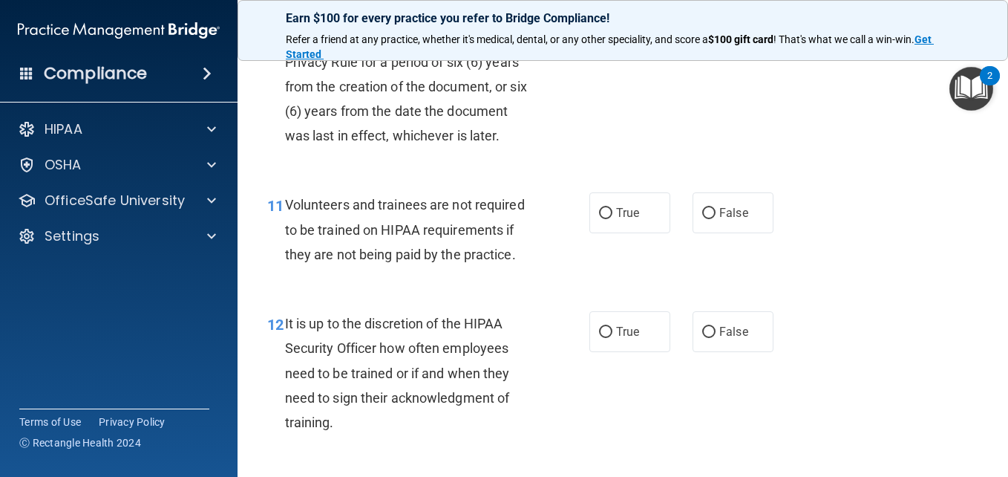
scroll to position [1732, 0]
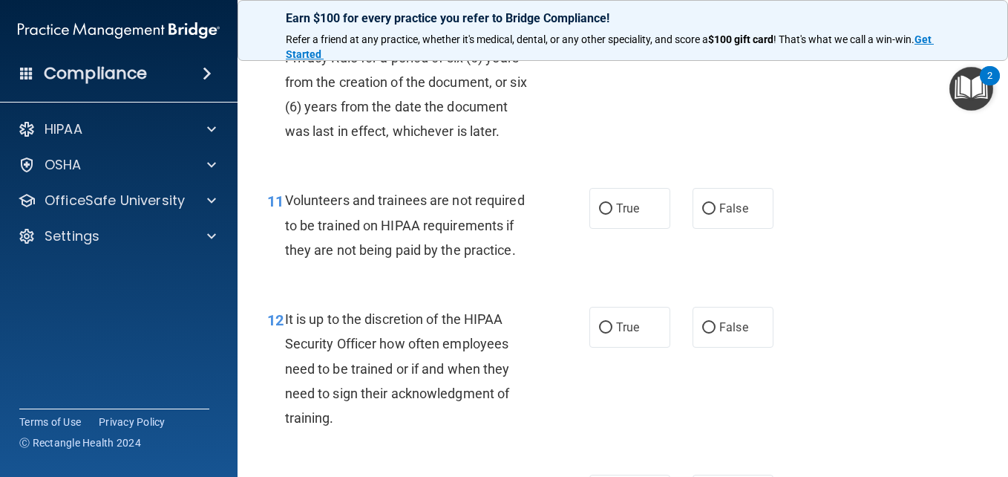
click at [601, 22] on input "True" at bounding box center [605, 16] width 13 height 11
radio input "true"
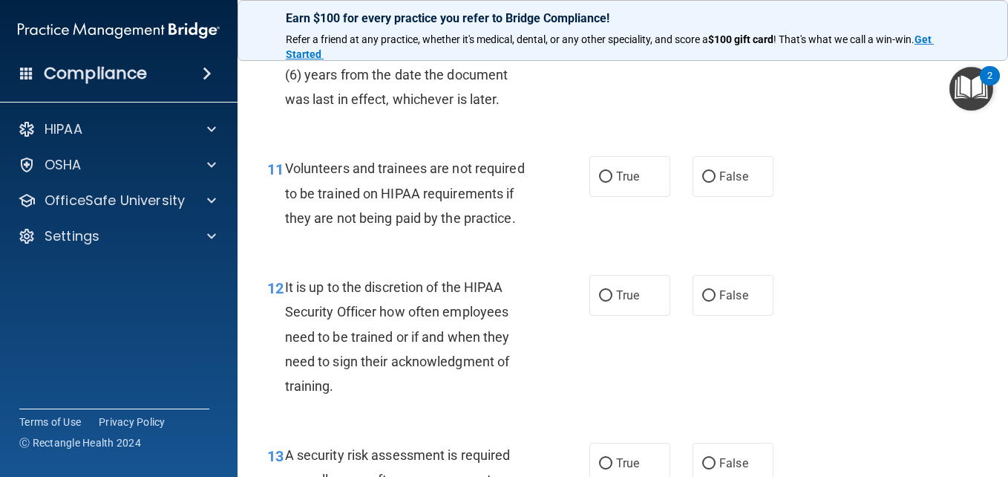
scroll to position [1755, 0]
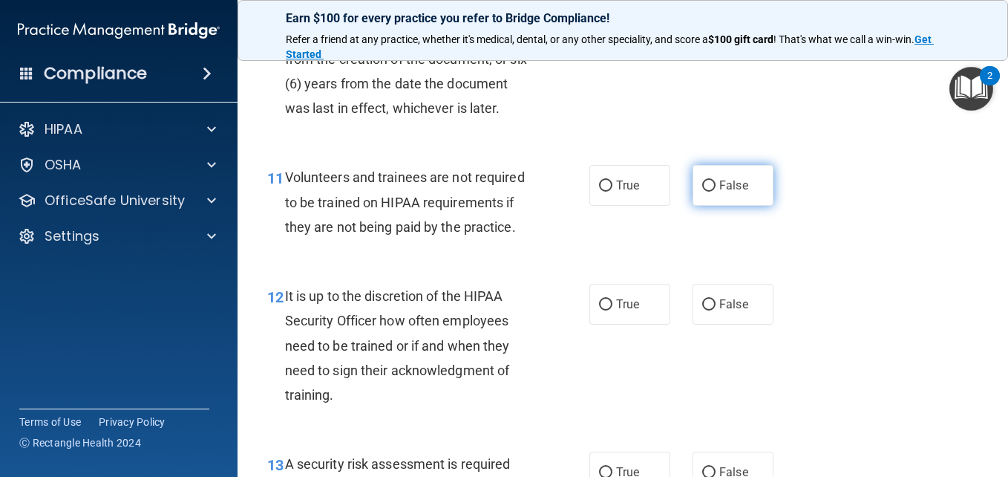
click at [702, 192] on input "False" at bounding box center [708, 185] width 13 height 11
radio input "true"
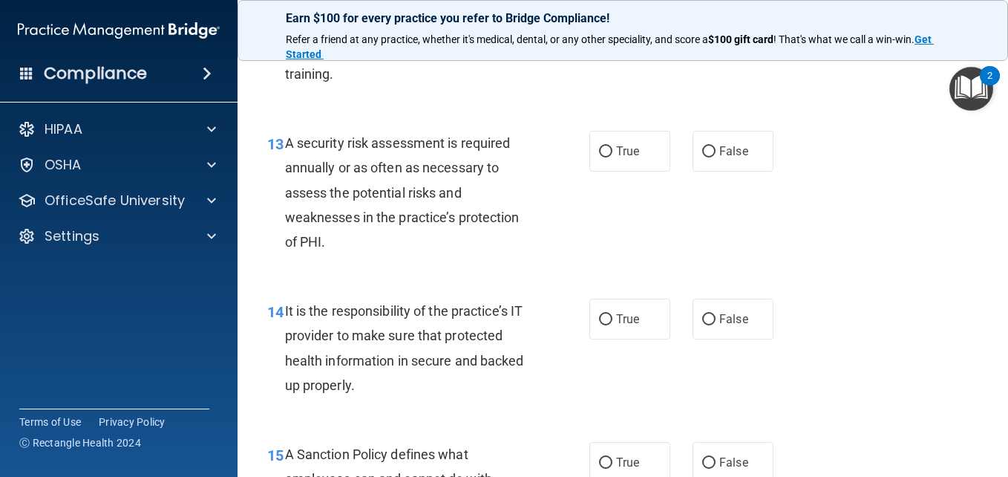
scroll to position [2077, 0]
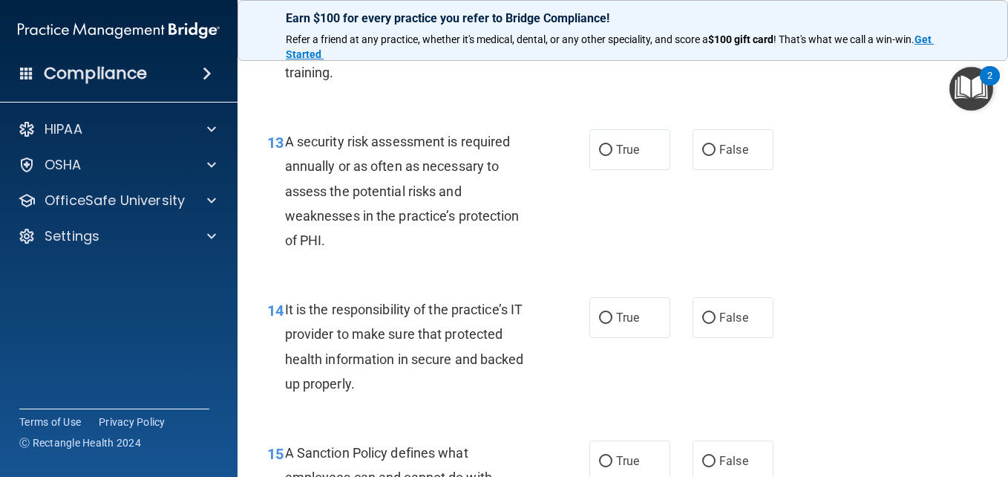
radio input "true"
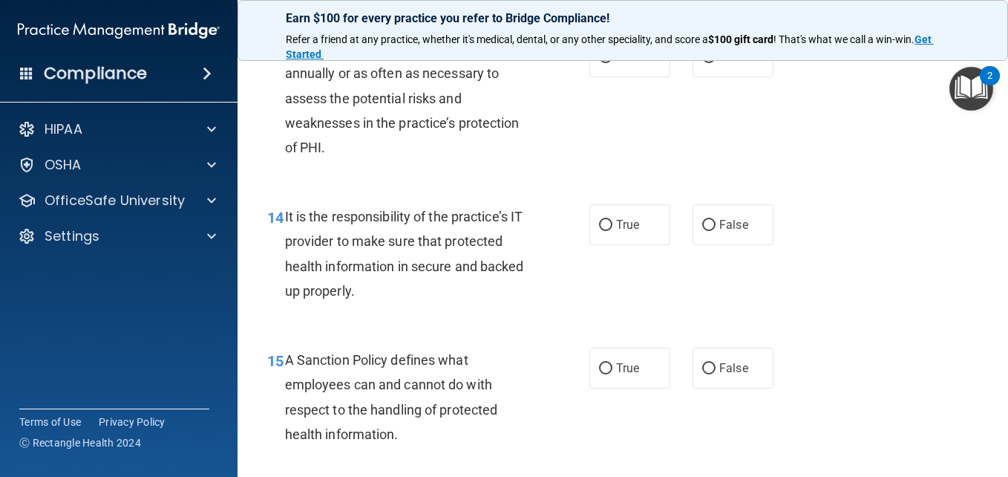
scroll to position [2171, 0]
click at [600, 62] on input "True" at bounding box center [605, 56] width 13 height 11
radio input "true"
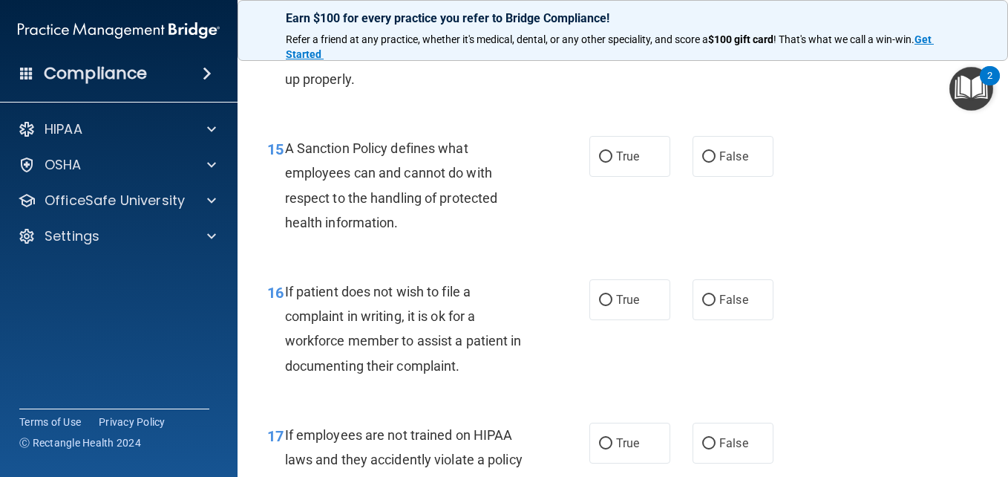
scroll to position [2382, 0]
click at [601, 19] on input "True" at bounding box center [605, 12] width 13 height 11
radio input "true"
click at [601, 162] on input "True" at bounding box center [605, 156] width 13 height 11
radio input "true"
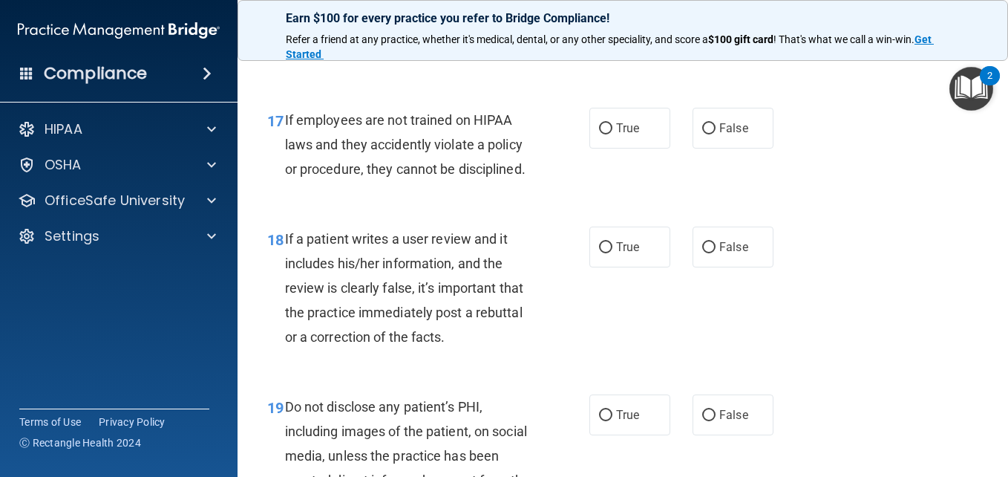
scroll to position [2702, 0]
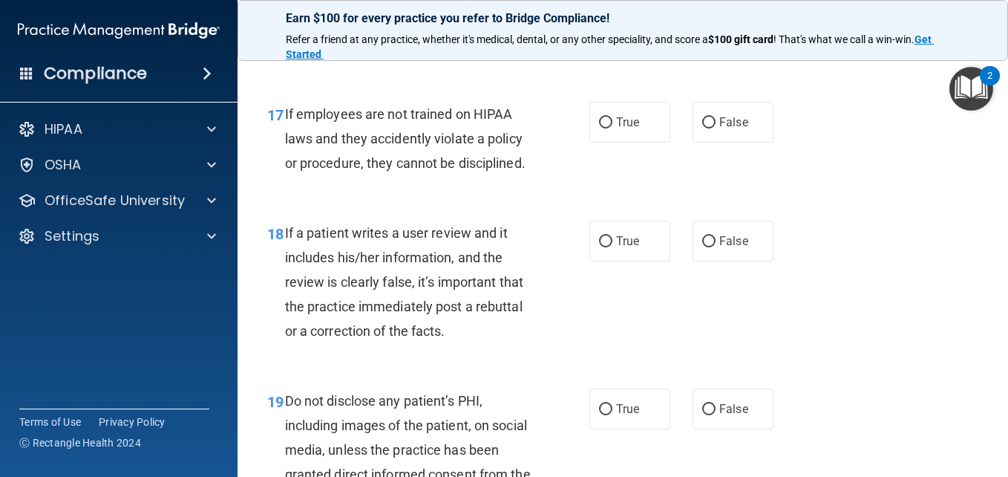
radio input "true"
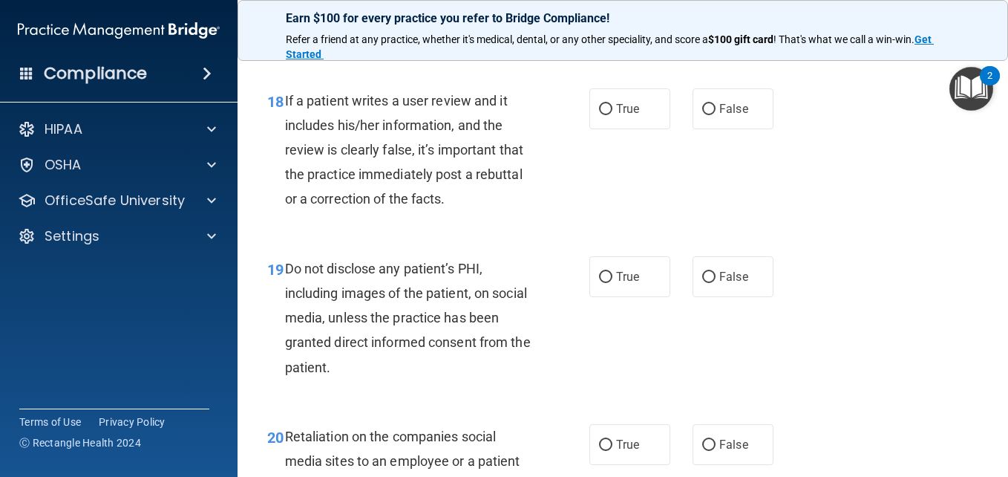
scroll to position [2836, 0]
radio input "true"
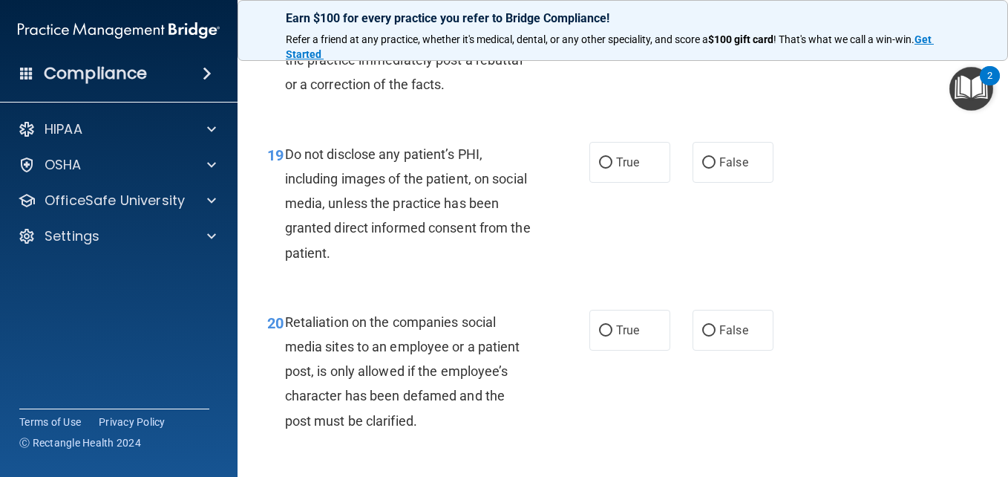
scroll to position [2951, 0]
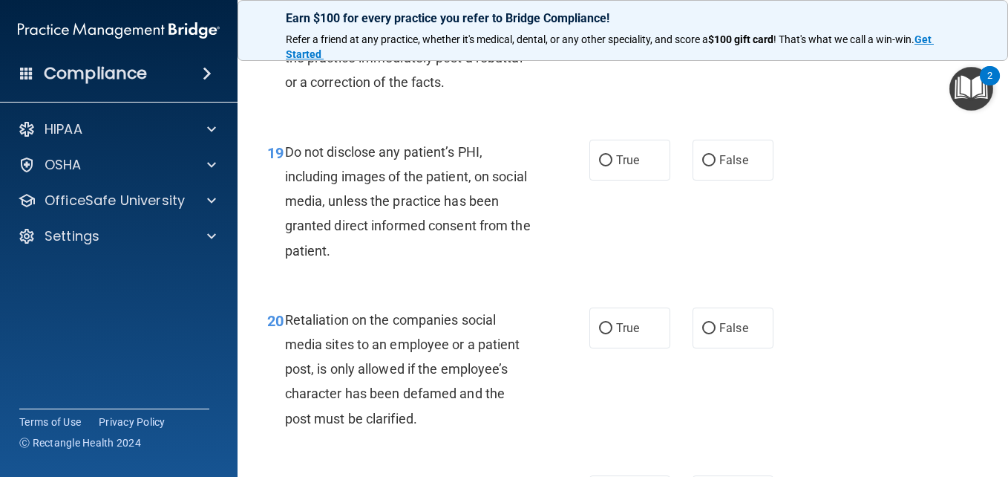
radio input "true"
click at [599, 166] on input "True" at bounding box center [605, 160] width 13 height 11
radio input "true"
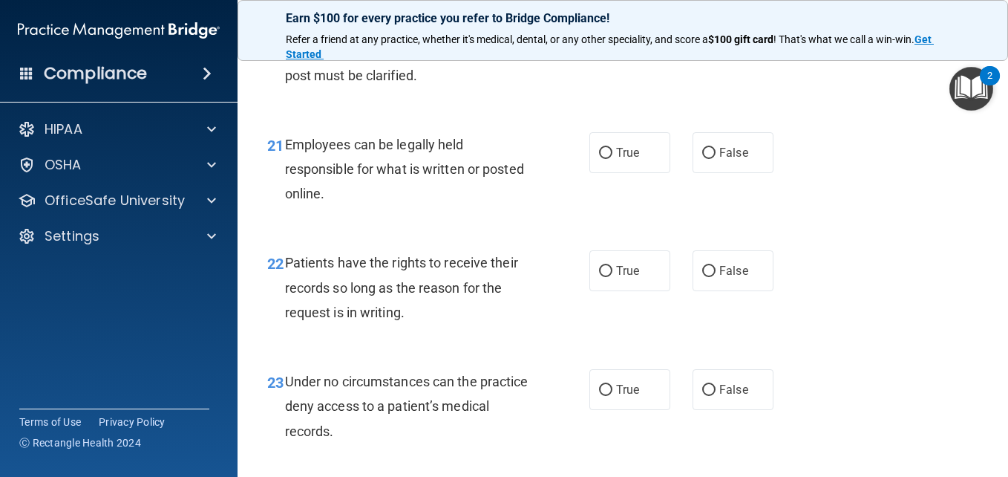
scroll to position [3295, 0]
radio input "true"
click at [603, 158] on input "True" at bounding box center [605, 152] width 13 height 11
radio input "true"
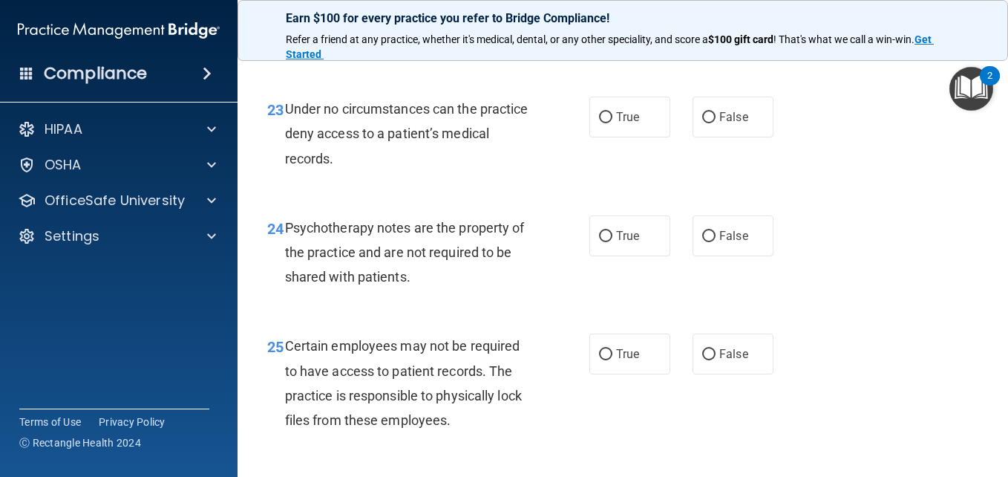
scroll to position [3567, 0]
radio input "true"
click at [702, 123] on input "False" at bounding box center [708, 116] width 13 height 11
radio input "true"
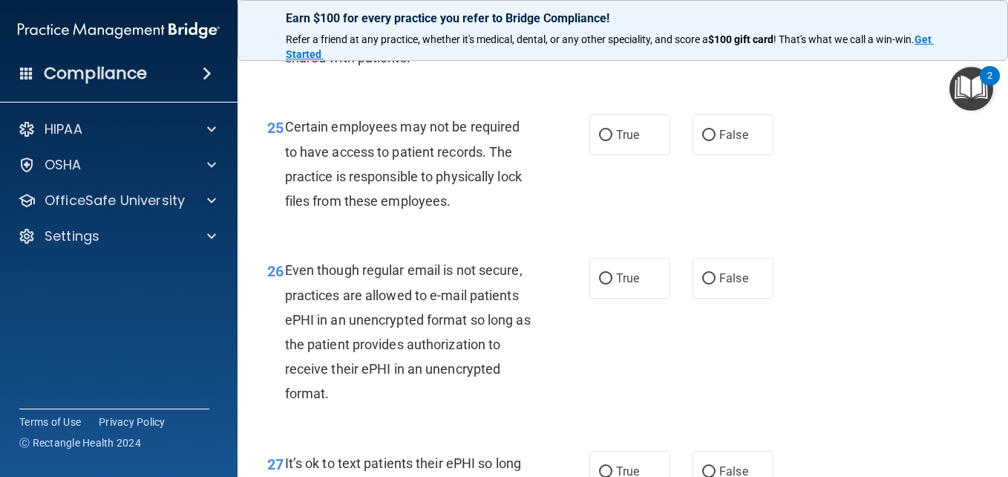
scroll to position [3786, 0]
click at [599, 22] on input "True" at bounding box center [605, 16] width 13 height 11
radio input "true"
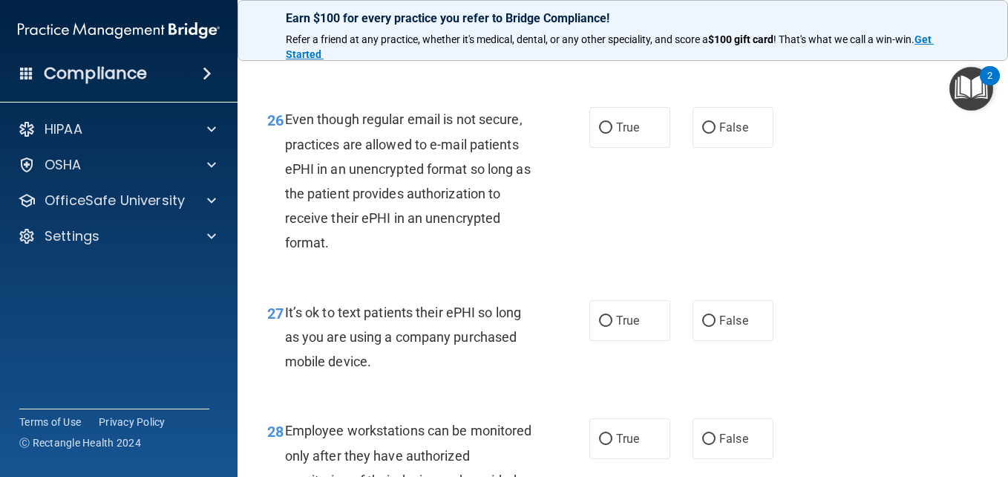
scroll to position [3942, 0]
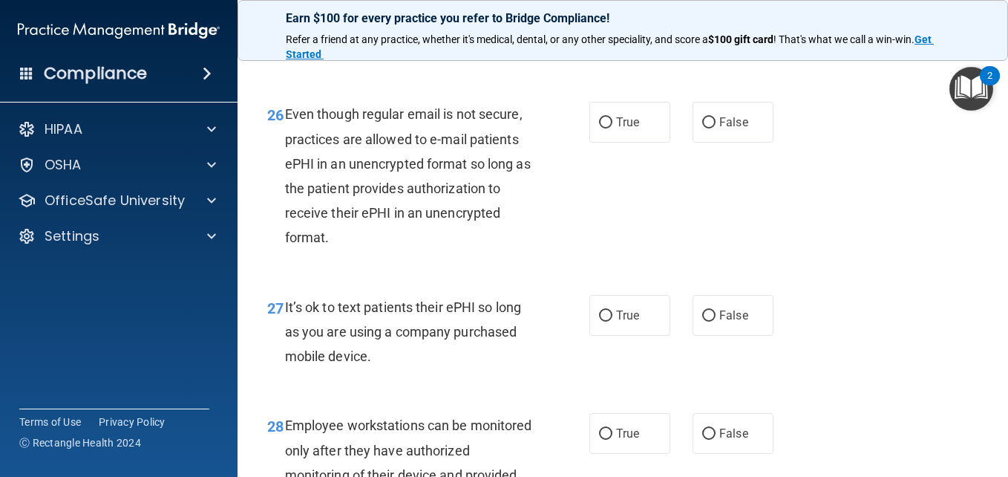
radio input "true"
click at [702, 128] on input "False" at bounding box center [708, 122] width 13 height 11
radio input "true"
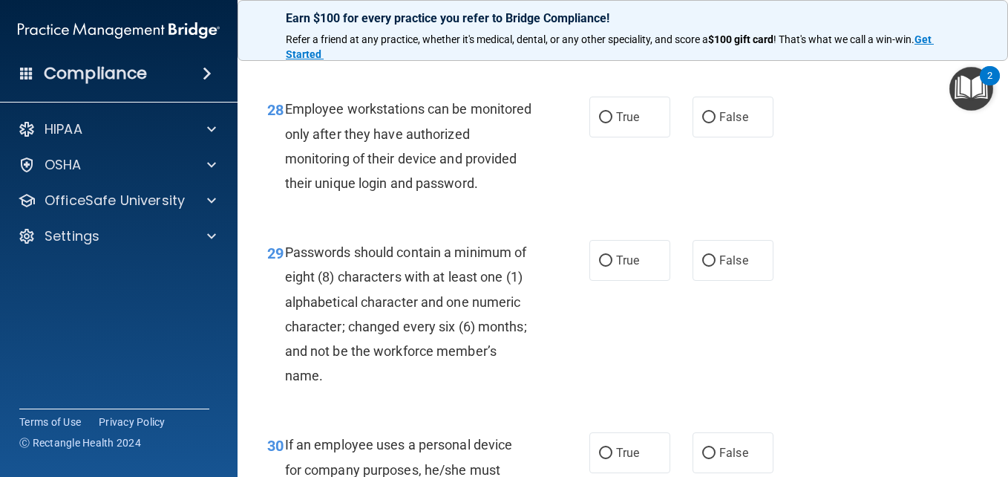
scroll to position [4262, 0]
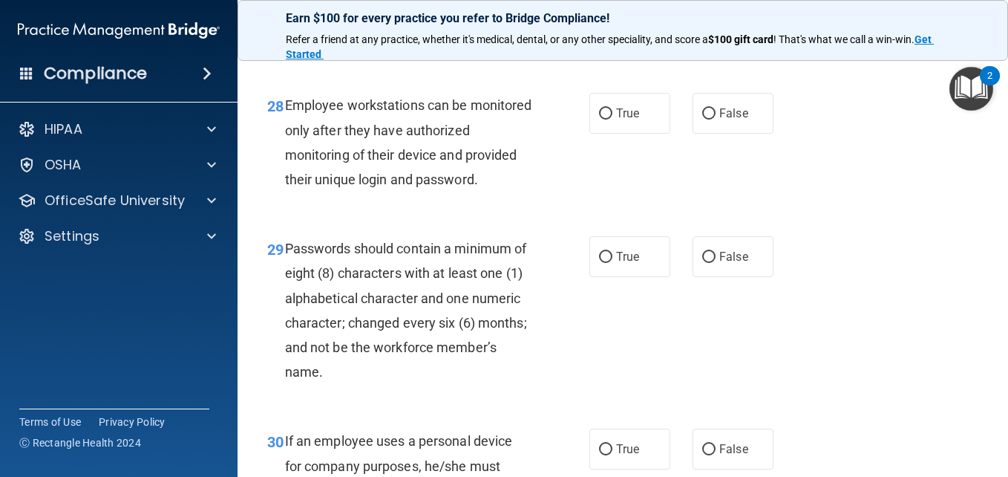
radio input "true"
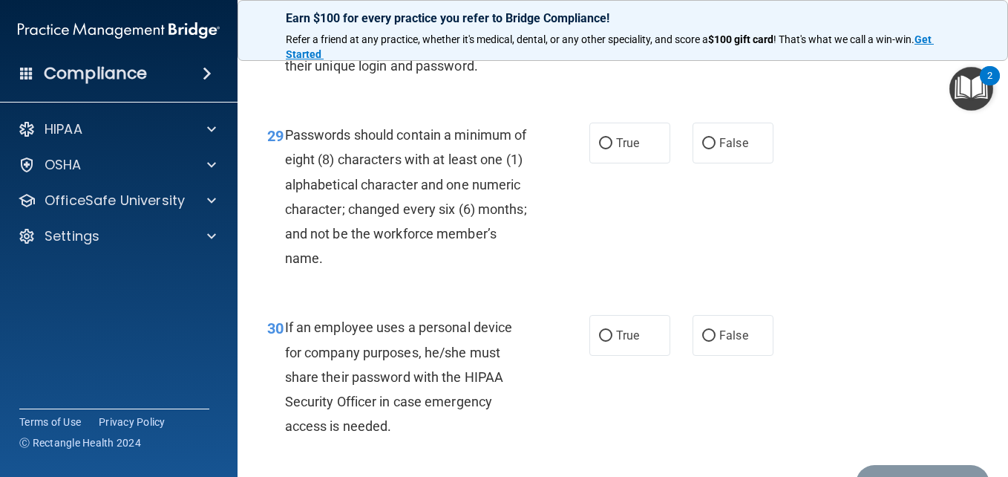
scroll to position [4375, 0]
click at [702, 7] on input "False" at bounding box center [708, 1] width 13 height 11
radio input "true"
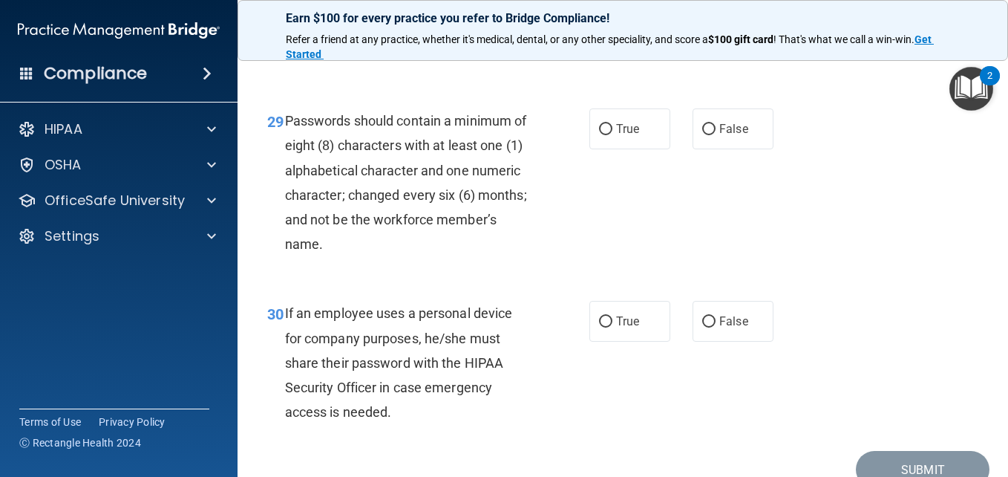
scroll to position [4389, 0]
click at [702, 136] on input "False" at bounding box center [708, 130] width 13 height 11
radio input "true"
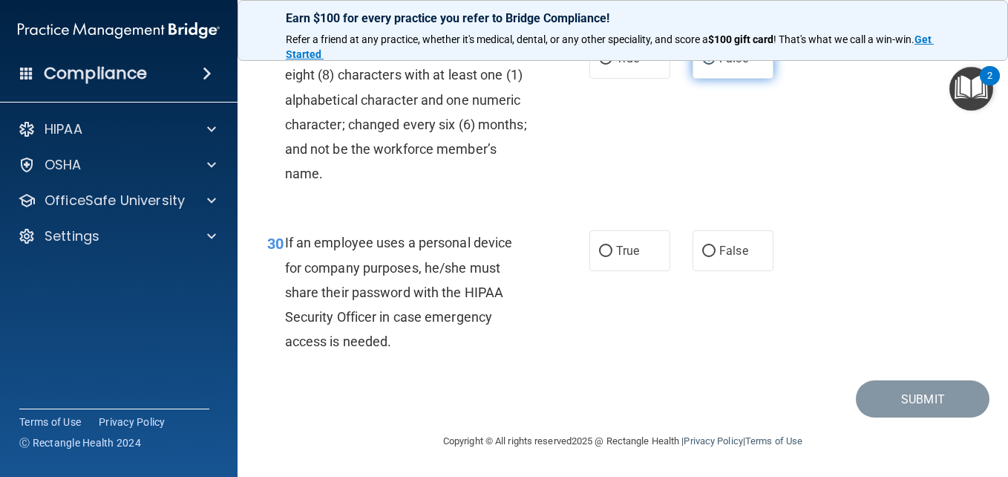
scroll to position [4583, 0]
click at [702, 251] on input "False" at bounding box center [708, 251] width 13 height 11
radio input "true"
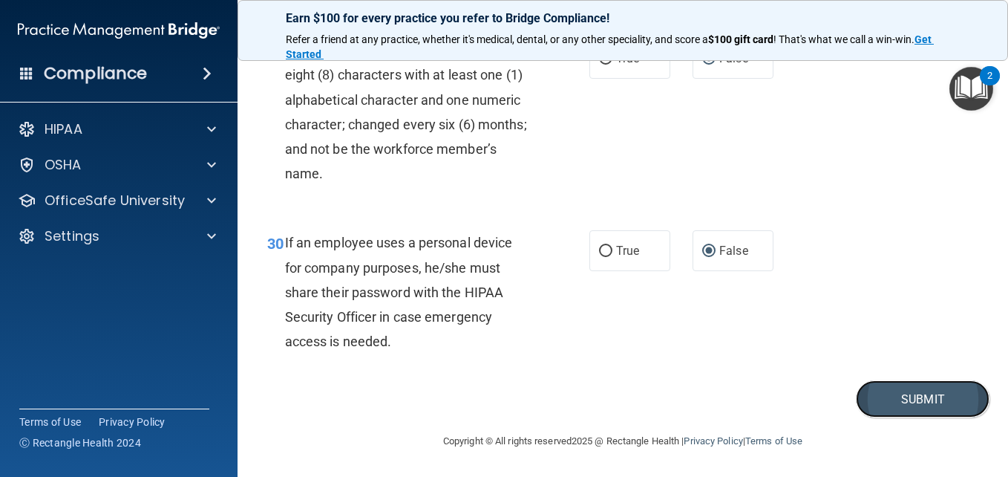
click at [891, 397] on button "Submit" at bounding box center [923, 399] width 134 height 38
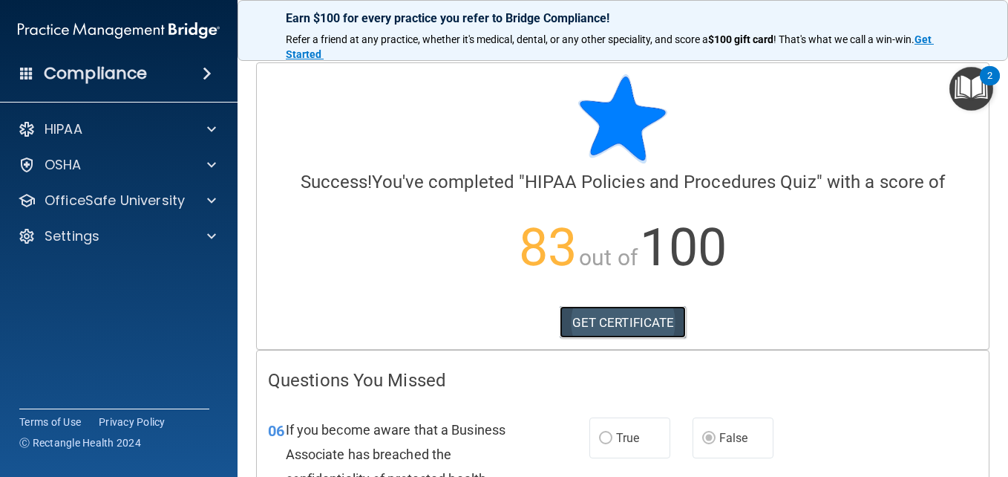
click at [613, 319] on link "GET CERTIFICATE" at bounding box center [623, 322] width 127 height 33
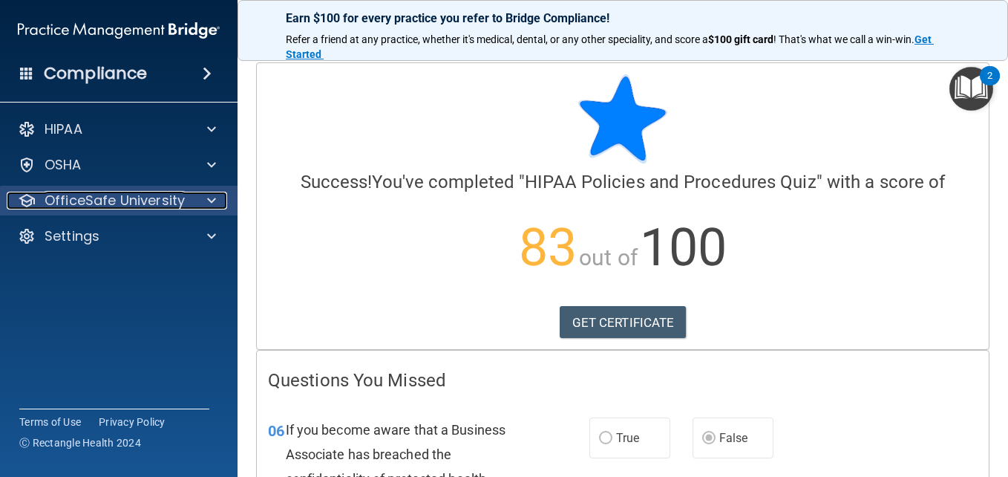
click at [116, 209] on p "OfficeSafe University" at bounding box center [115, 201] width 140 height 18
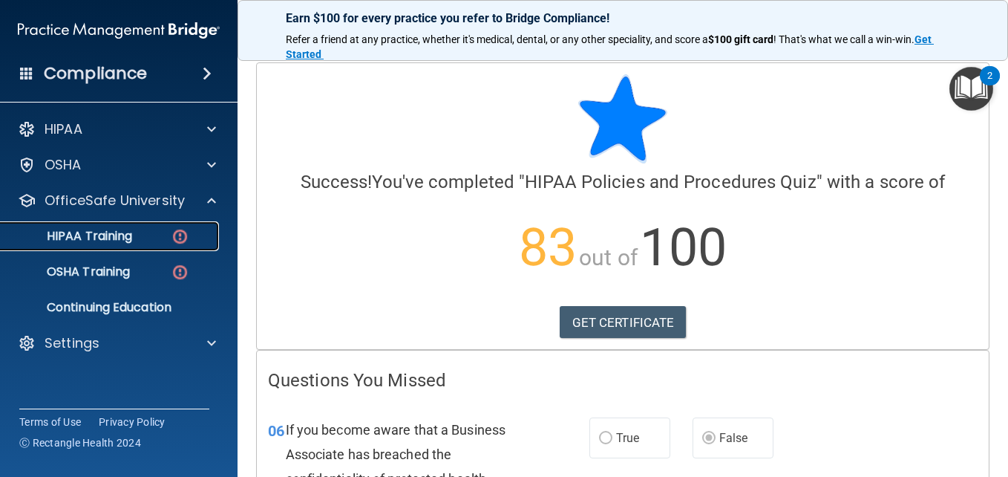
click at [116, 238] on p "HIPAA Training" at bounding box center [71, 236] width 123 height 15
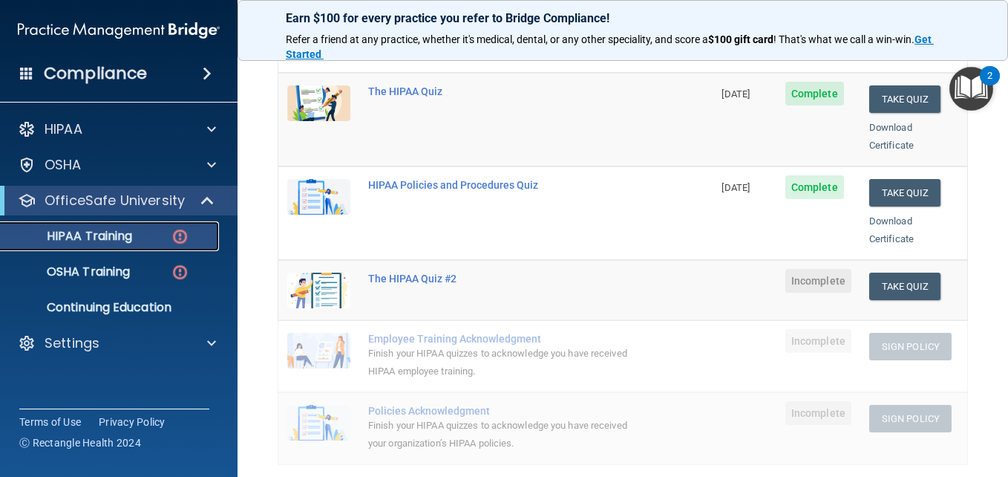
scroll to position [238, 0]
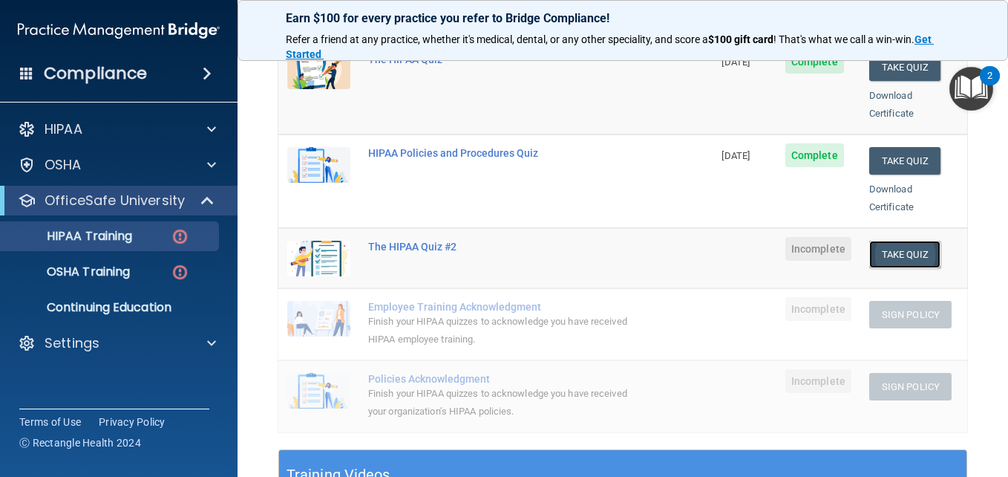
click at [903, 241] on button "Take Quiz" at bounding box center [905, 254] width 71 height 27
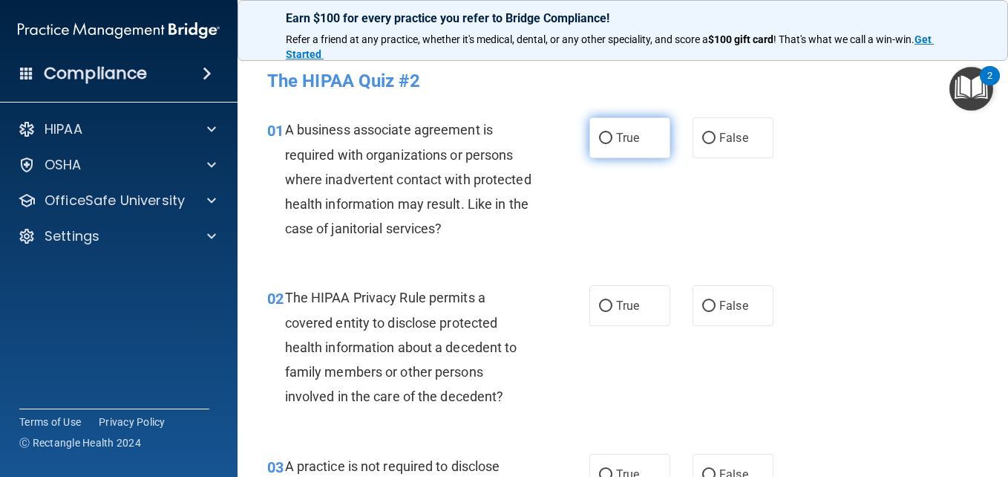
click at [600, 137] on input "True" at bounding box center [605, 138] width 13 height 11
radio input "true"
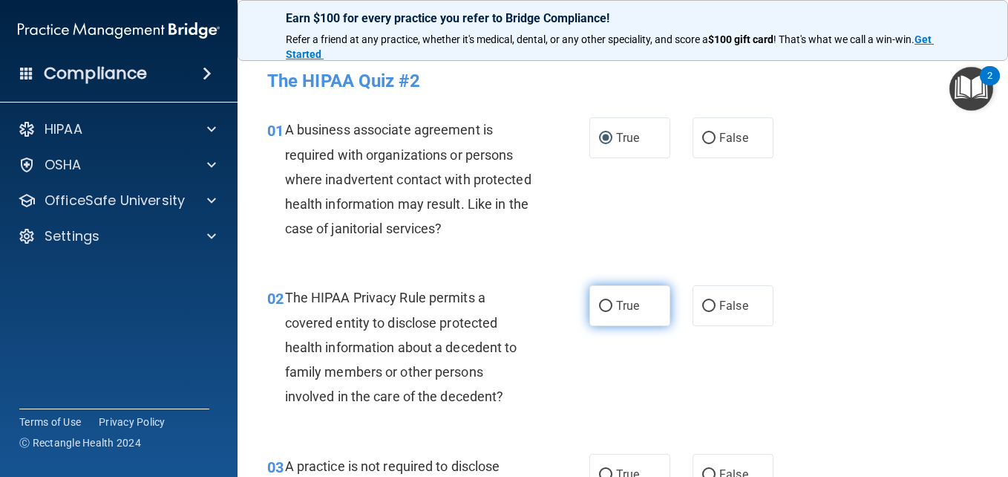
click at [599, 309] on input "True" at bounding box center [605, 306] width 13 height 11
radio input "true"
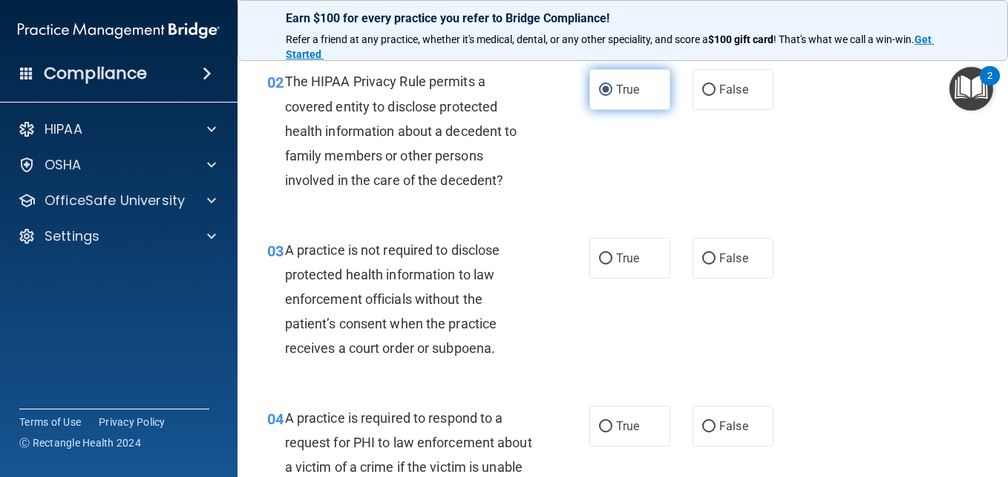
scroll to position [217, 0]
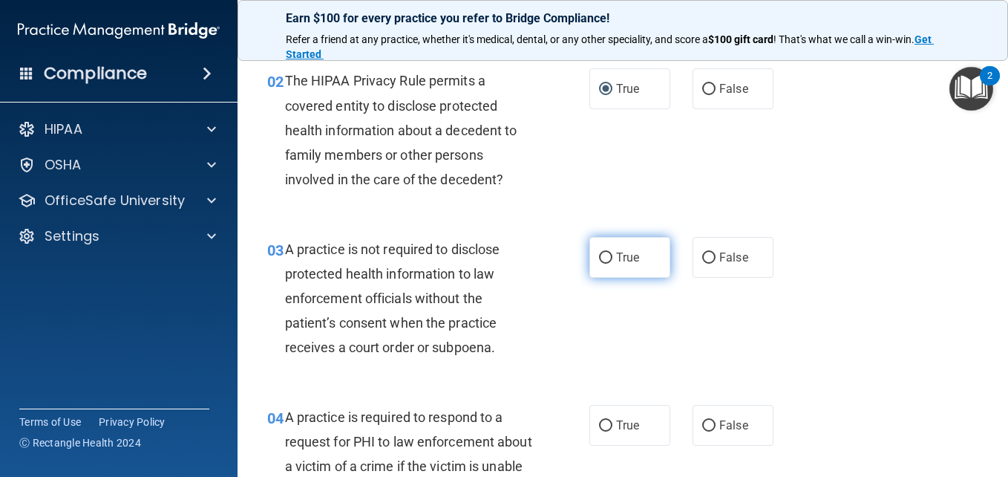
click at [604, 256] on input "True" at bounding box center [605, 257] width 13 height 11
radio input "true"
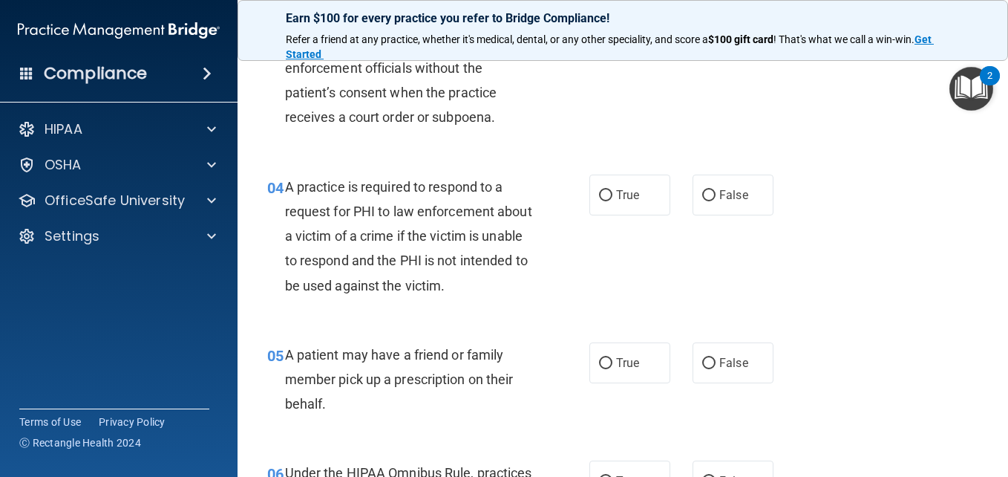
scroll to position [461, 0]
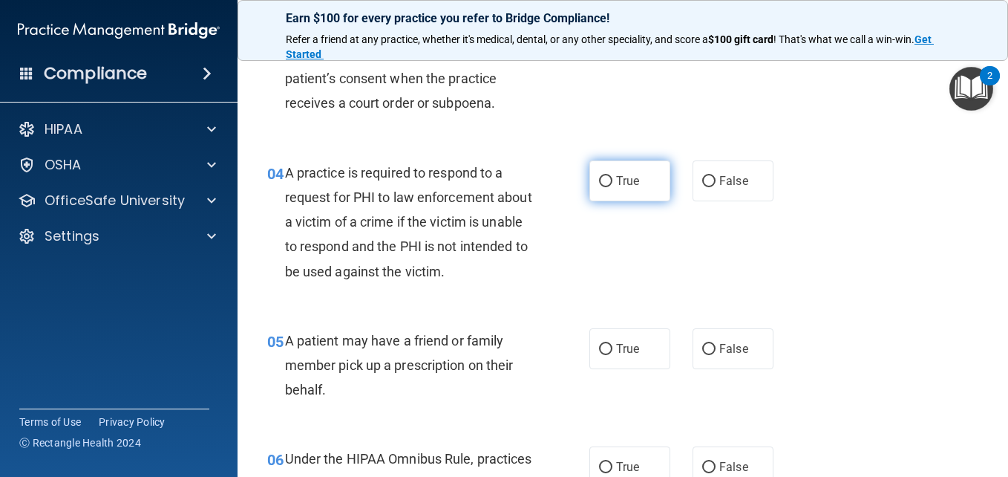
click at [602, 180] on input "True" at bounding box center [605, 181] width 13 height 11
radio input "true"
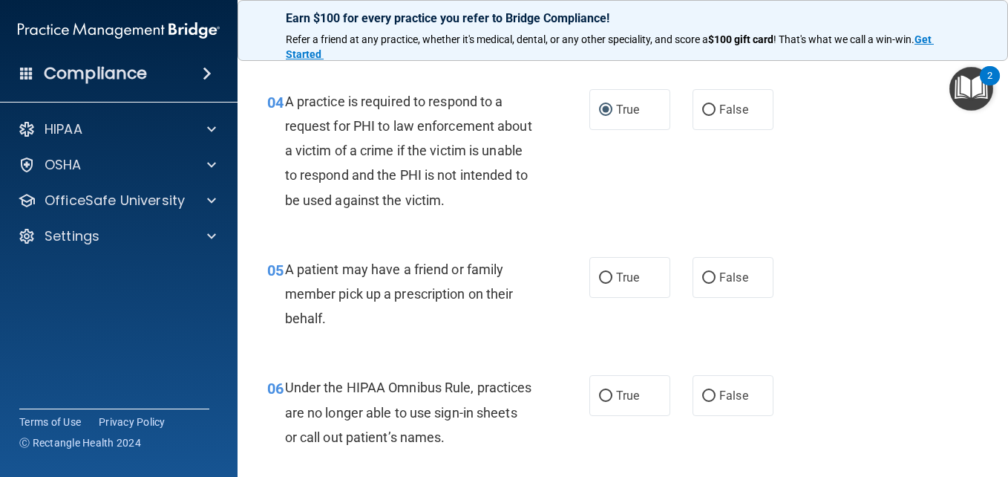
scroll to position [526, 0]
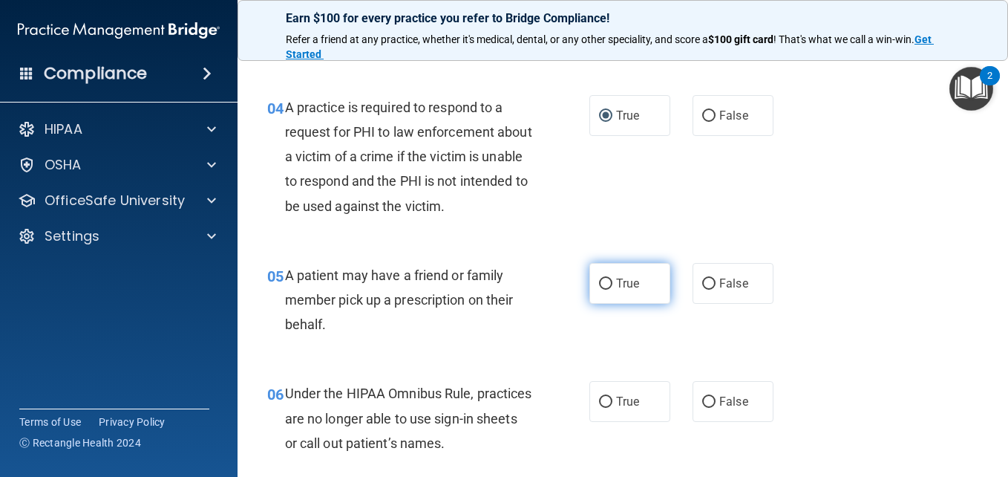
click at [599, 278] on input "True" at bounding box center [605, 283] width 13 height 11
radio input "true"
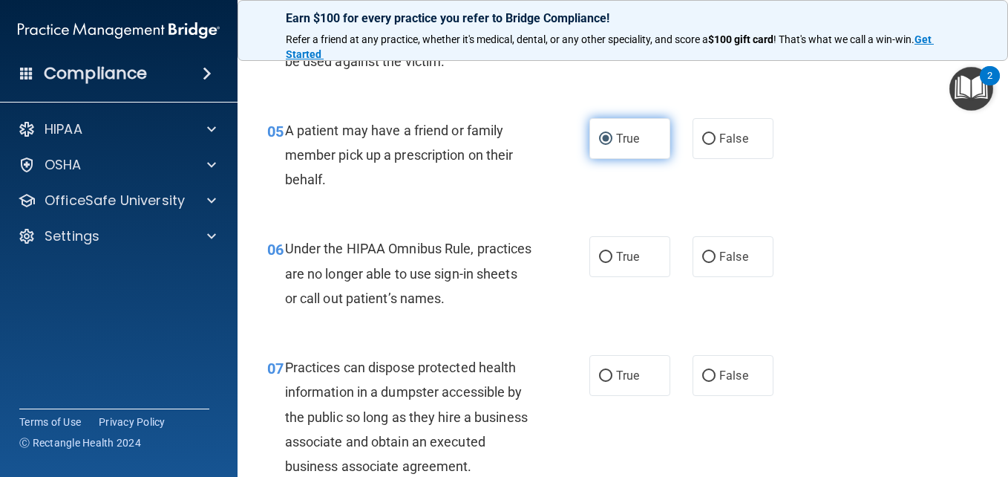
scroll to position [682, 0]
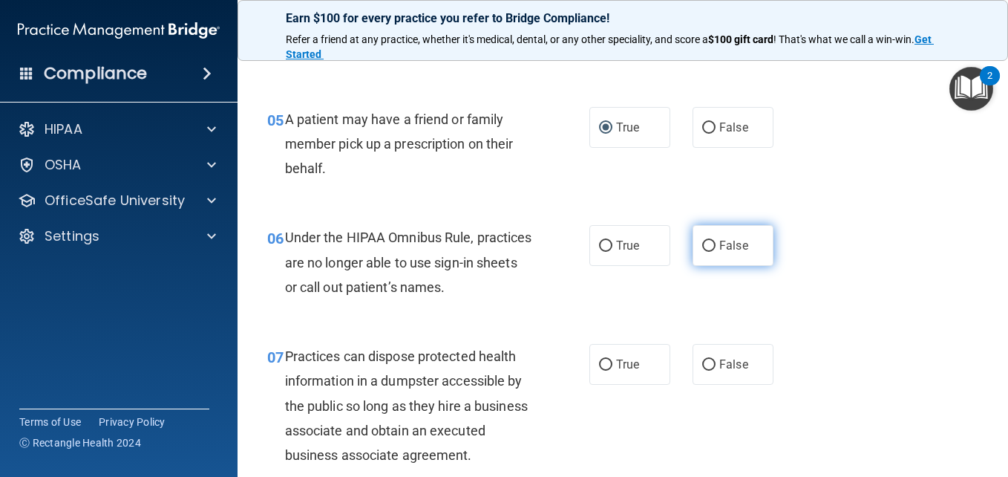
click at [702, 241] on input "False" at bounding box center [708, 246] width 13 height 11
radio input "true"
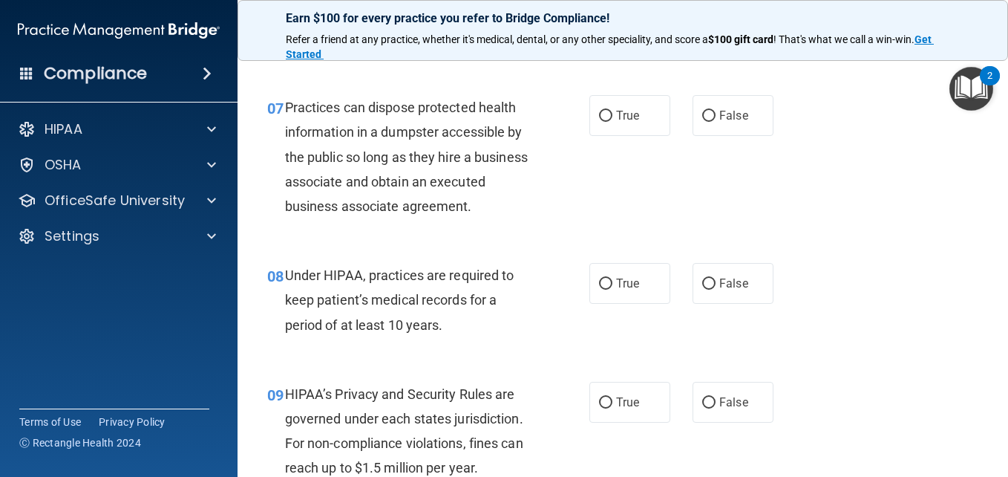
scroll to position [938, 0]
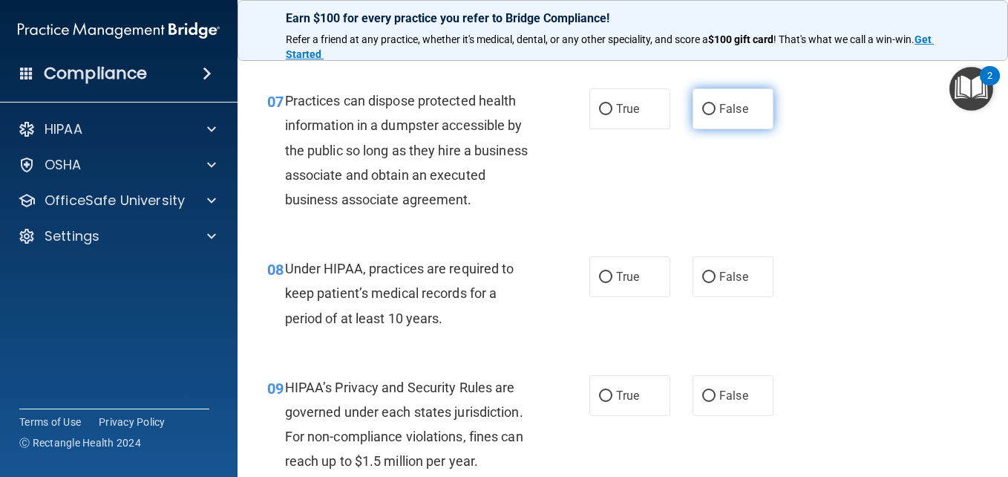
click at [704, 105] on input "False" at bounding box center [708, 109] width 13 height 11
radio input "true"
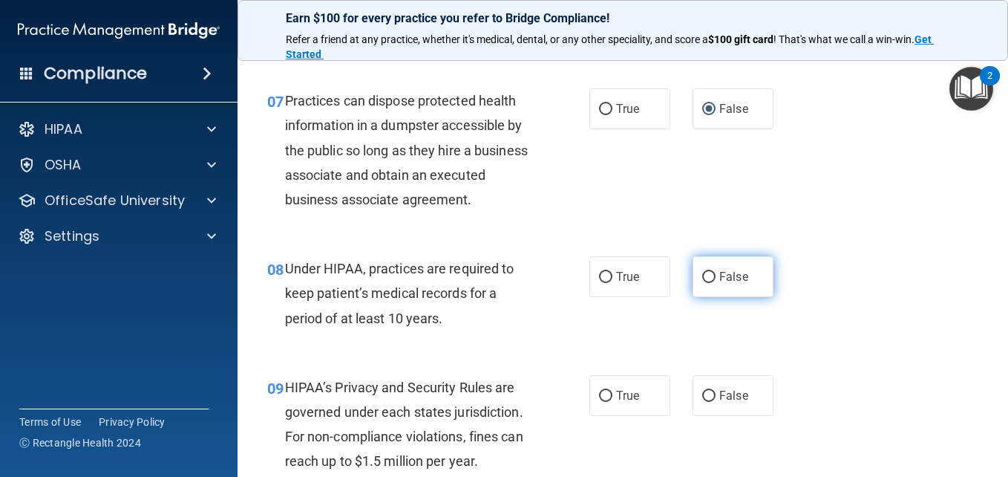
click at [705, 283] on input "False" at bounding box center [708, 277] width 13 height 11
radio input "true"
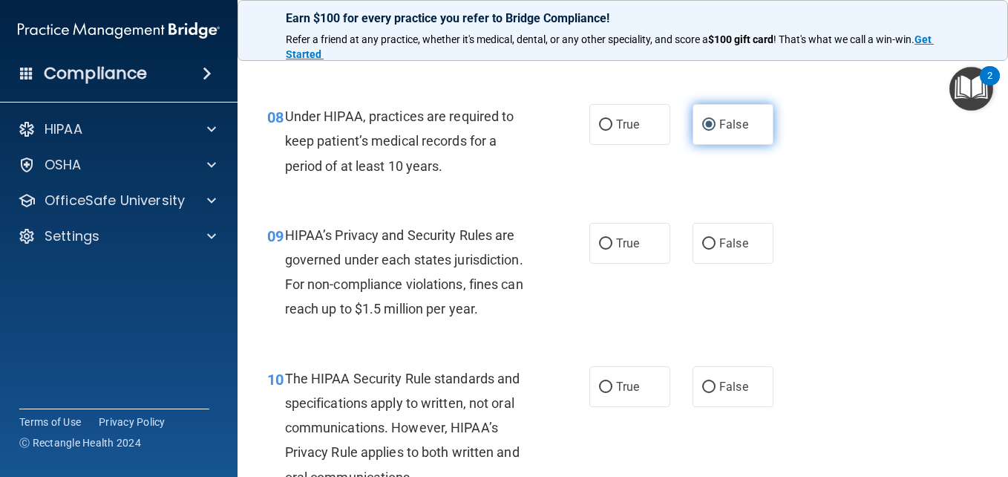
scroll to position [1106, 0]
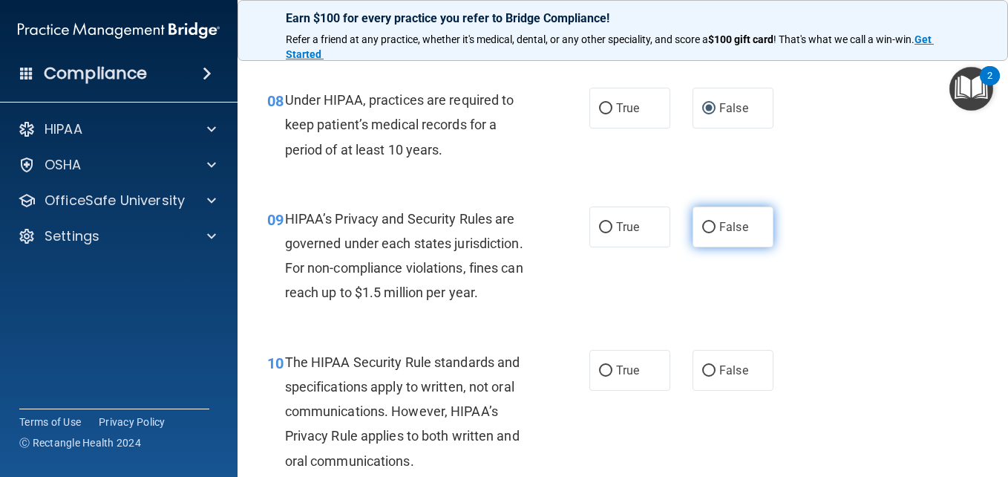
click at [708, 233] on input "False" at bounding box center [708, 227] width 13 height 11
radio input "true"
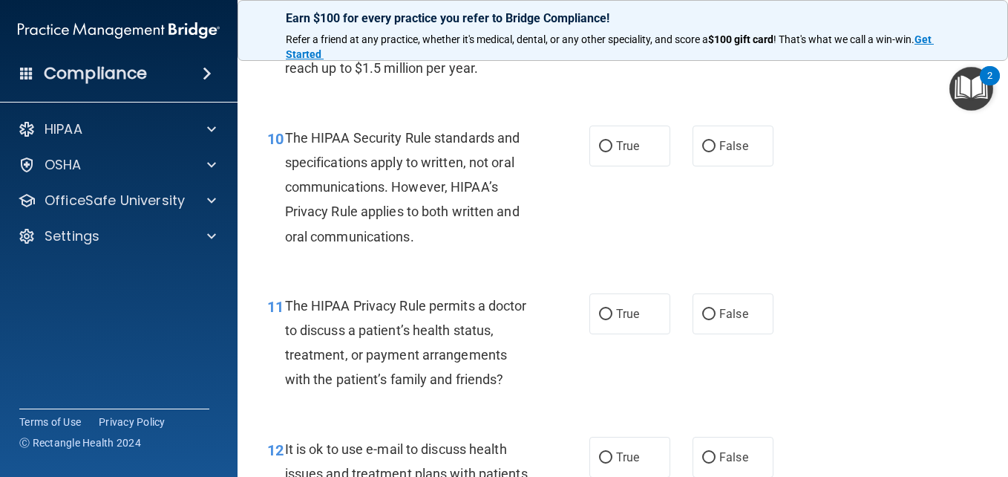
scroll to position [1331, 0]
click at [604, 151] on input "True" at bounding box center [605, 145] width 13 height 11
radio input "true"
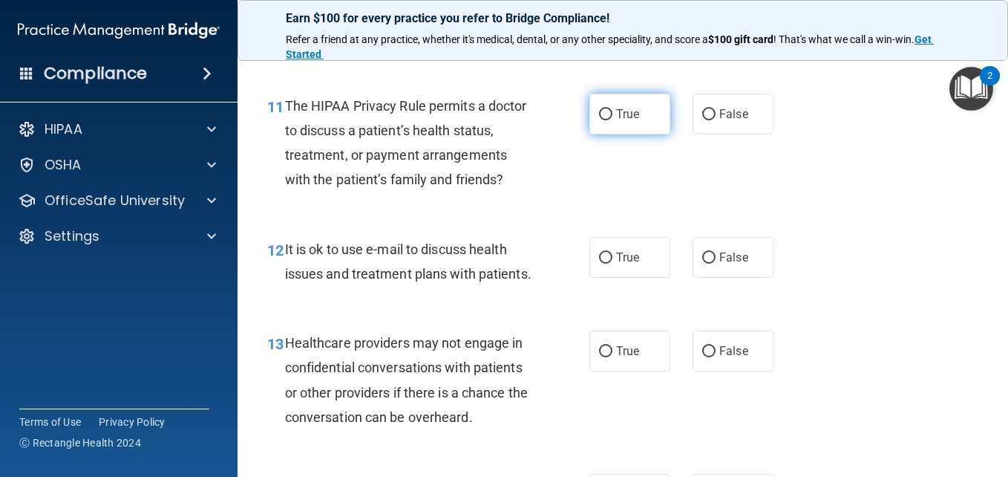
scroll to position [1533, 0]
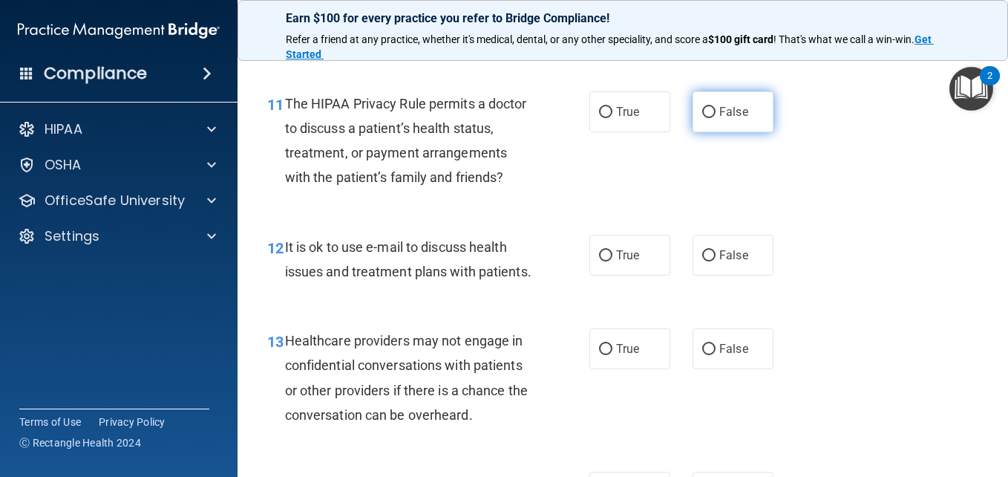
click at [703, 118] on input "False" at bounding box center [708, 112] width 13 height 11
radio input "true"
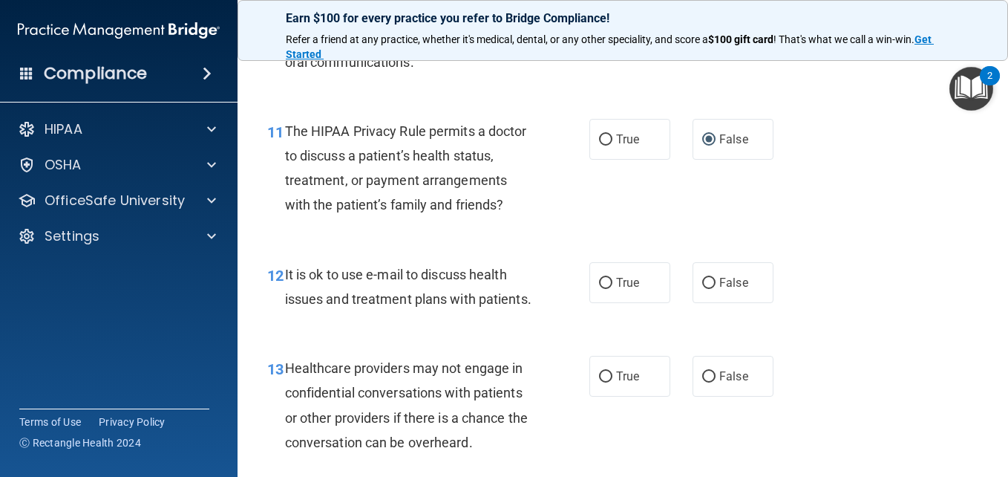
scroll to position [1504, 0]
click at [705, 290] on input "False" at bounding box center [708, 283] width 13 height 11
radio input "true"
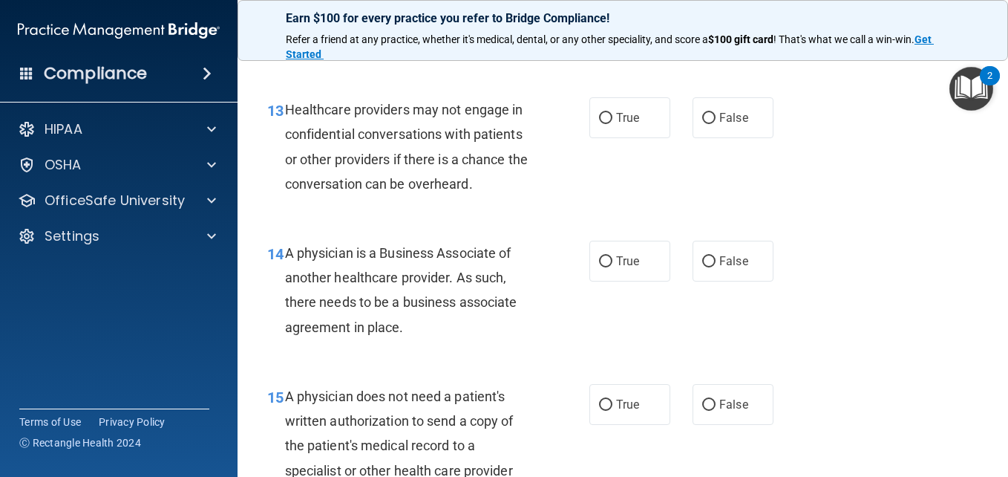
scroll to position [1772, 0]
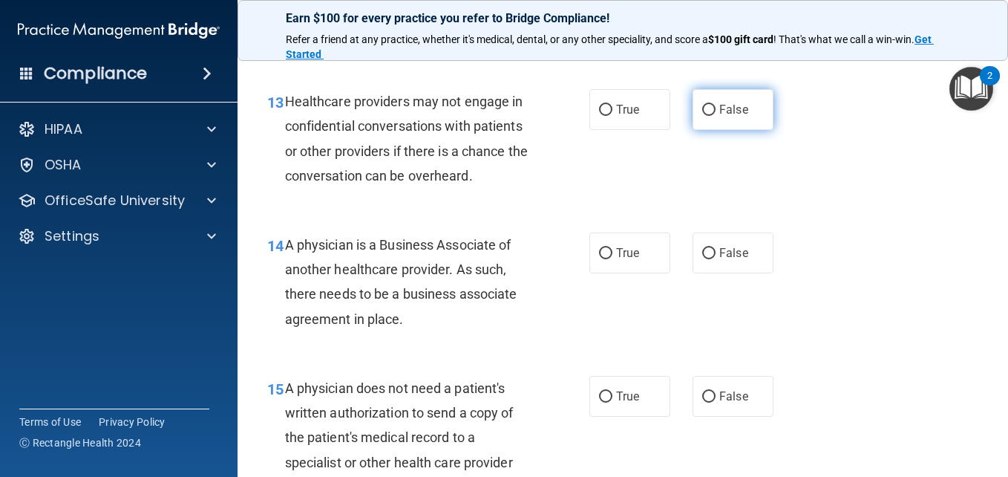
click at [702, 116] on input "False" at bounding box center [708, 110] width 13 height 11
radio input "true"
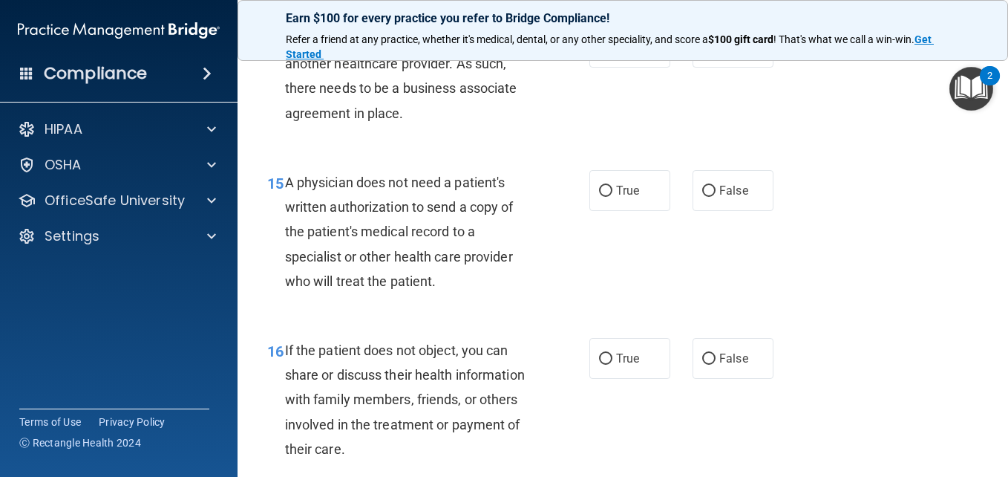
scroll to position [1981, 0]
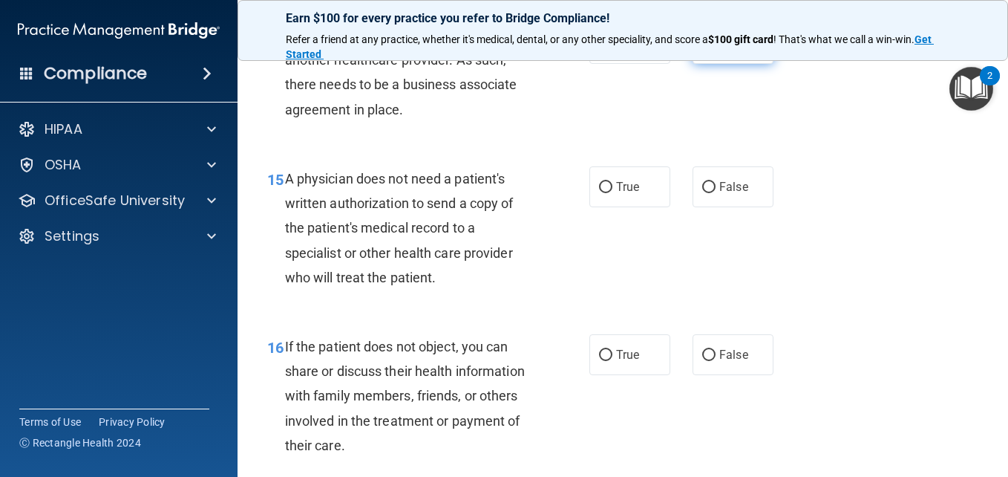
click at [702, 50] on input "False" at bounding box center [708, 44] width 13 height 11
radio input "true"
click at [599, 193] on input "True" at bounding box center [605, 187] width 13 height 11
radio input "true"
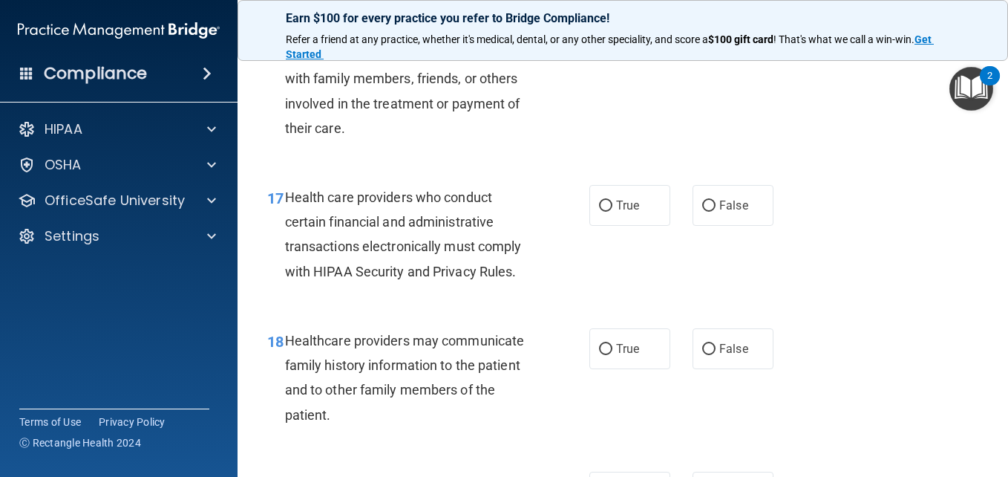
scroll to position [2299, 0]
click at [702, 43] on input "False" at bounding box center [708, 37] width 13 height 11
radio input "true"
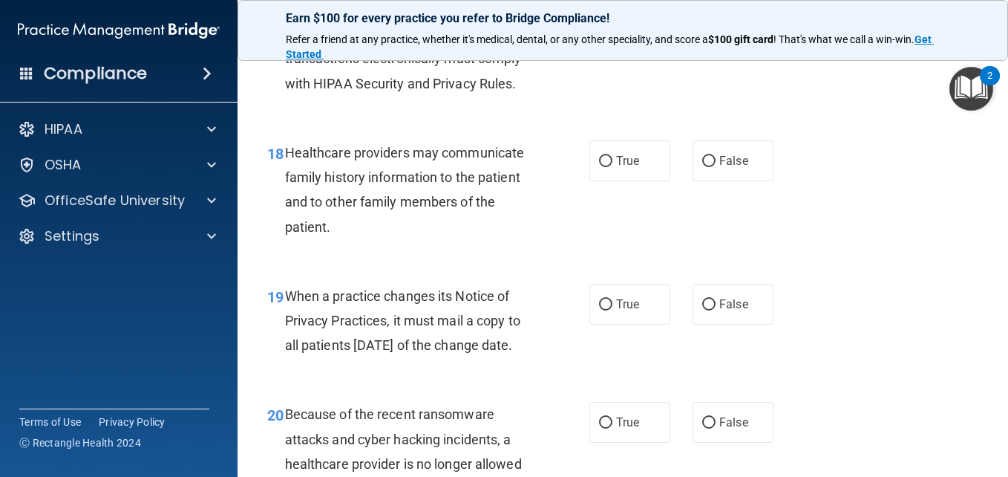
scroll to position [2487, 0]
click at [601, 23] on input "True" at bounding box center [605, 17] width 13 height 11
radio input "true"
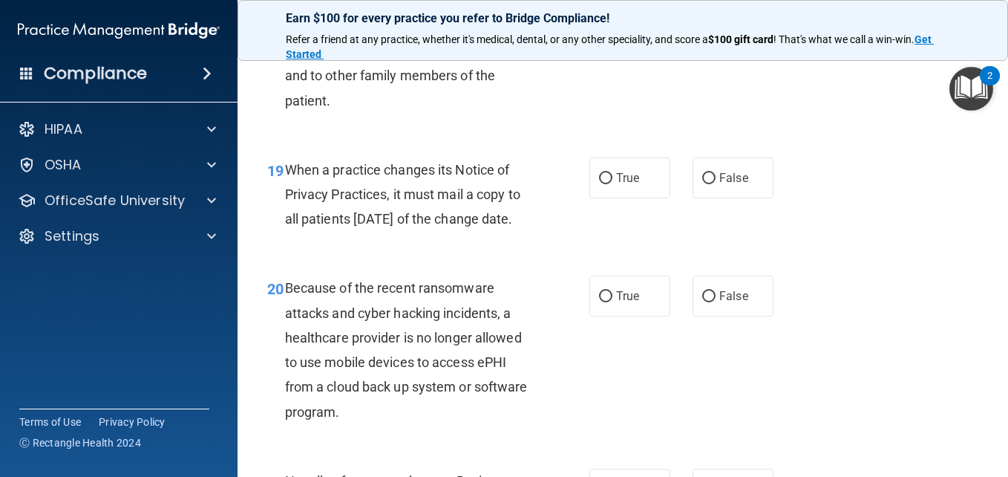
scroll to position [2613, 0]
click at [702, 40] on input "False" at bounding box center [708, 34] width 13 height 11
radio input "true"
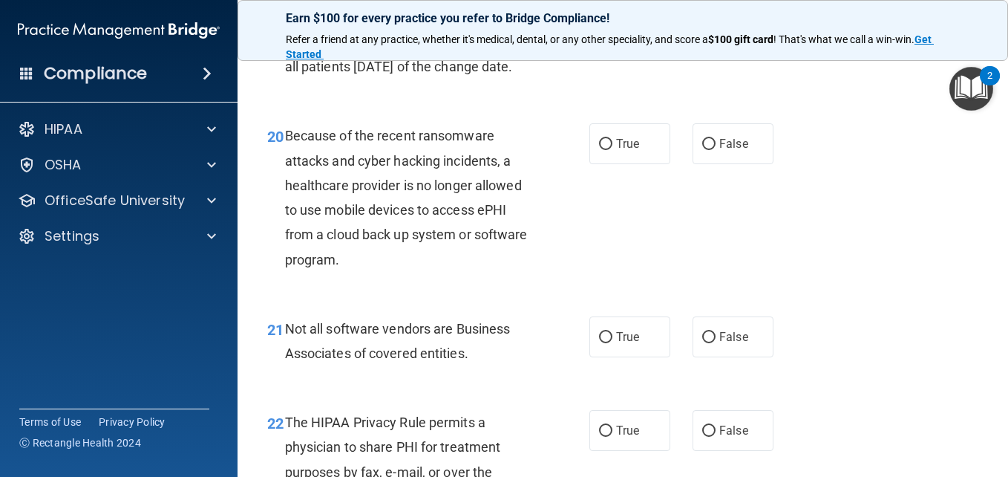
scroll to position [2765, 0]
click at [702, 31] on input "False" at bounding box center [708, 25] width 13 height 11
radio input "true"
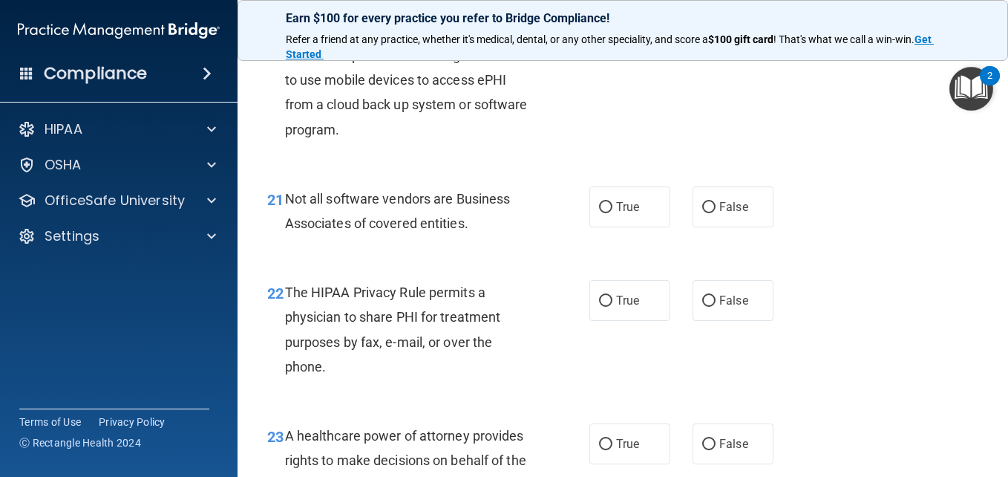
scroll to position [2916, 0]
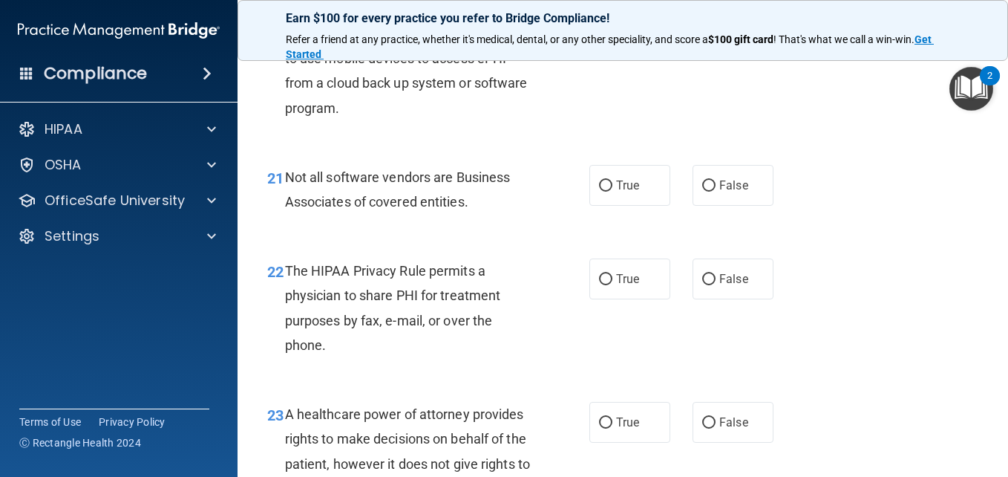
radio input "true"
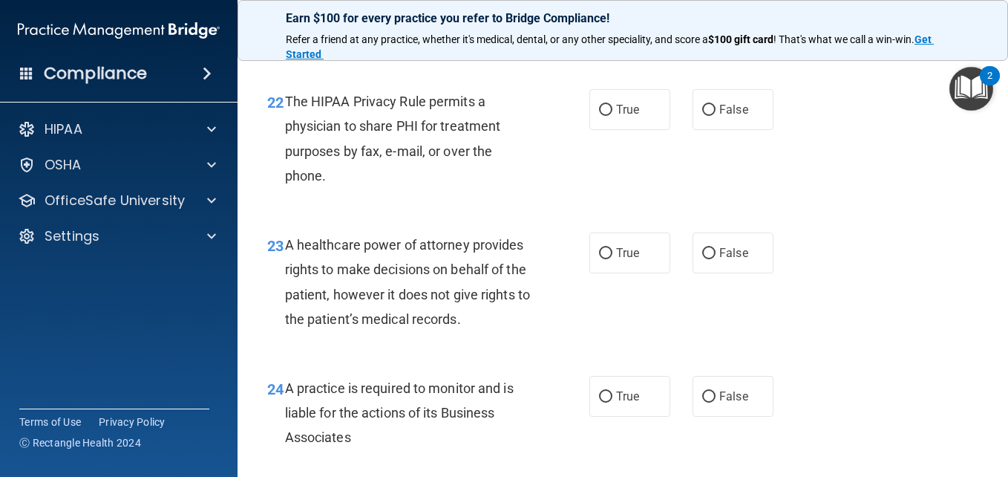
scroll to position [3086, 0]
click at [599, 22] on input "True" at bounding box center [605, 15] width 13 height 11
radio input "true"
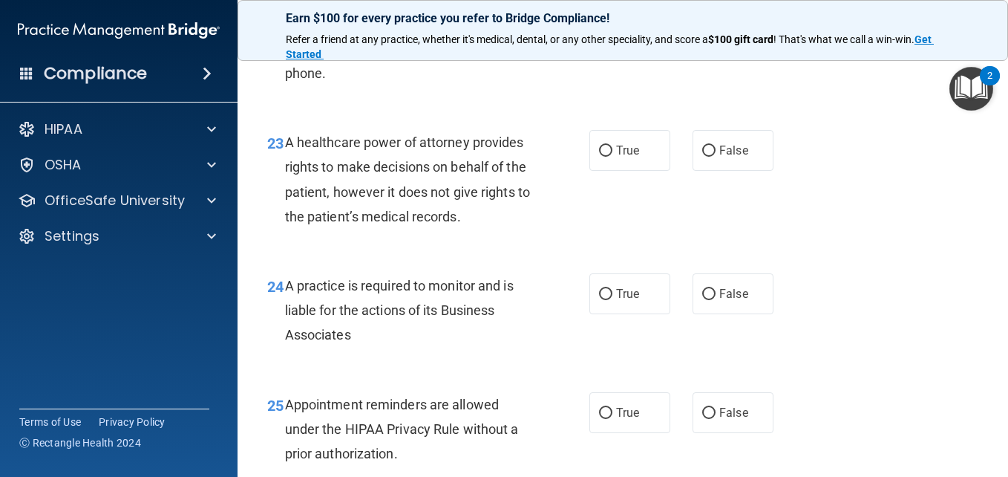
scroll to position [3192, 0]
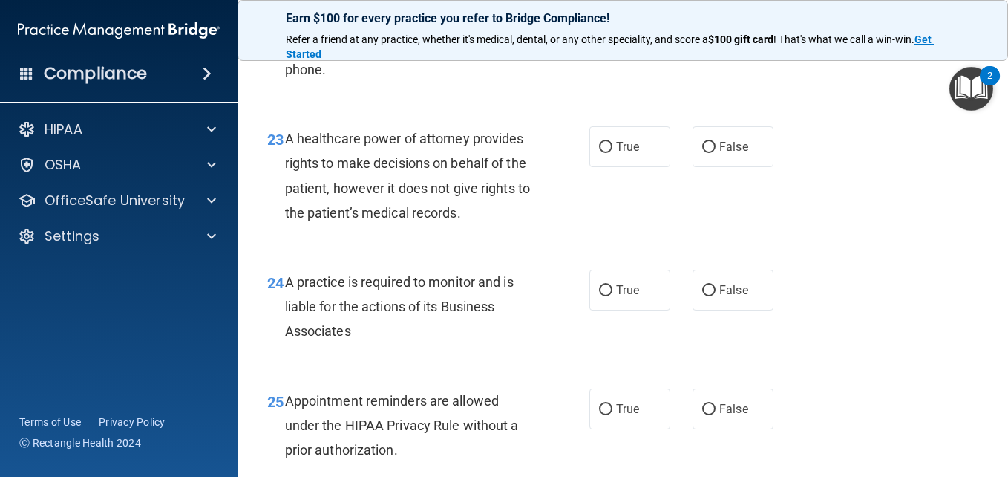
click at [702, 10] on input "False" at bounding box center [708, 4] width 13 height 11
radio input "true"
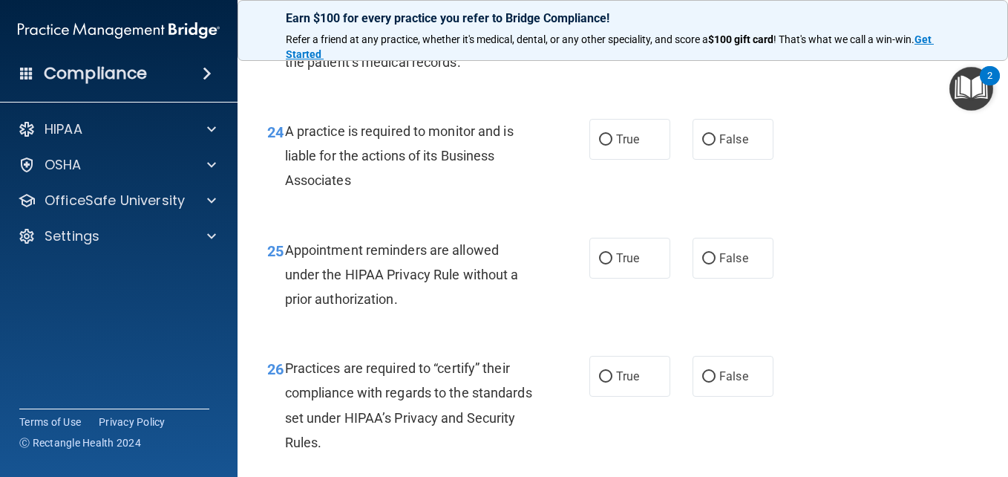
scroll to position [3347, 0]
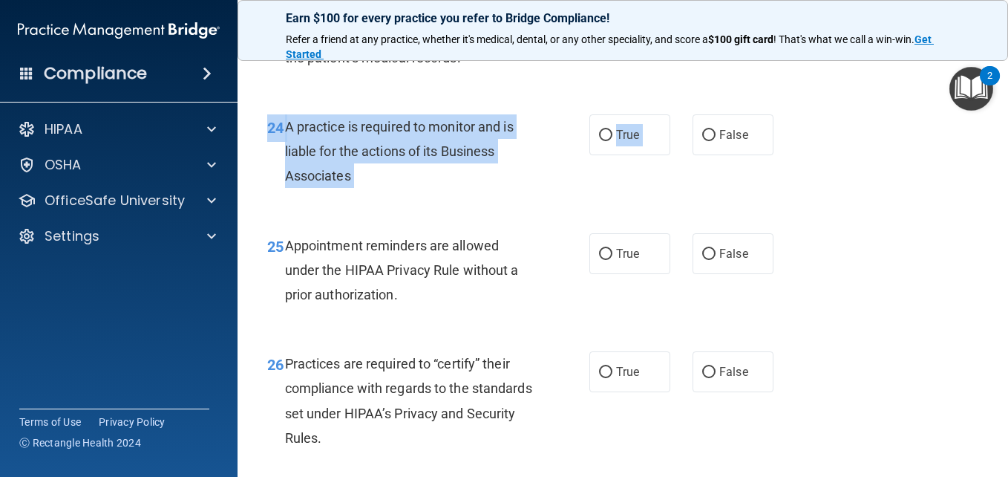
drag, startPoint x: 678, startPoint y: 221, endPoint x: 704, endPoint y: 88, distance: 135.4
radio input "true"
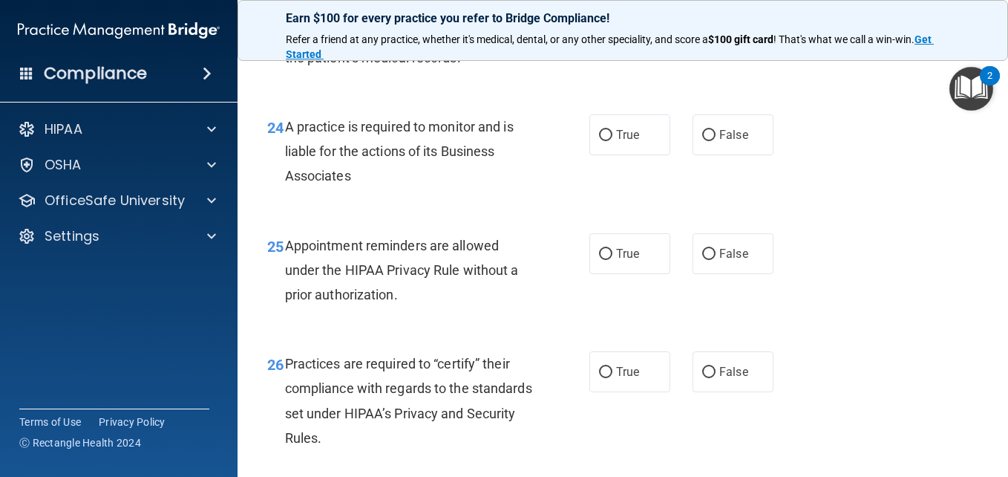
click at [650, 96] on div "23 A healthcare power of attorney provides rights to make decisions on behalf o…" at bounding box center [623, 23] width 734 height 143
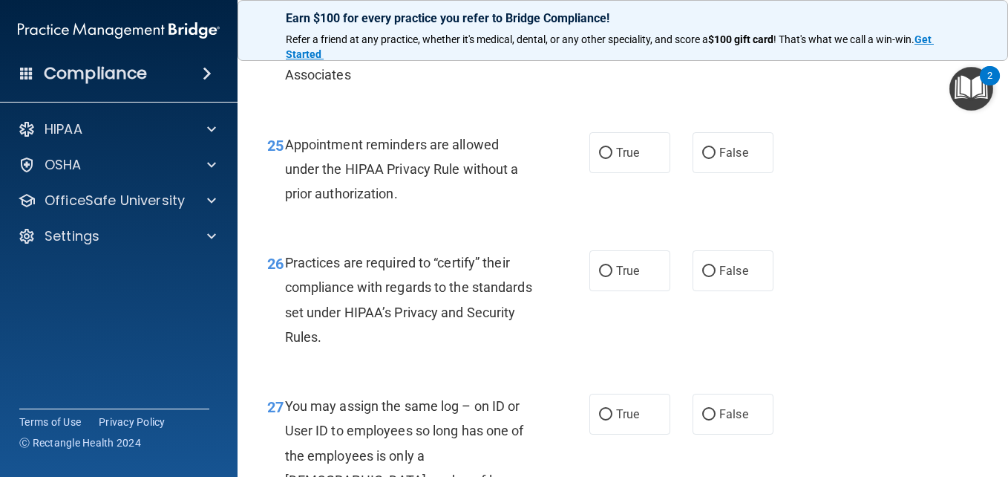
scroll to position [3451, 0]
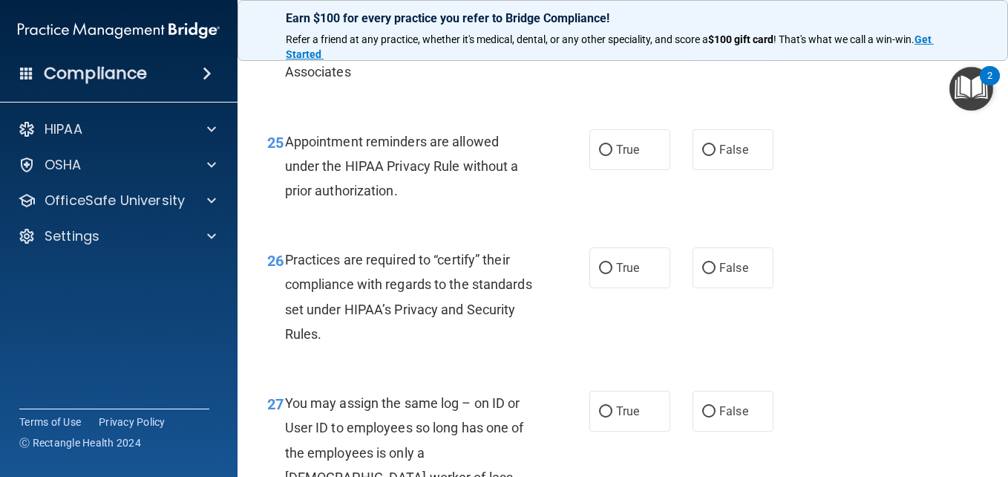
click at [702, 37] on input "False" at bounding box center [708, 31] width 13 height 11
radio input "true"
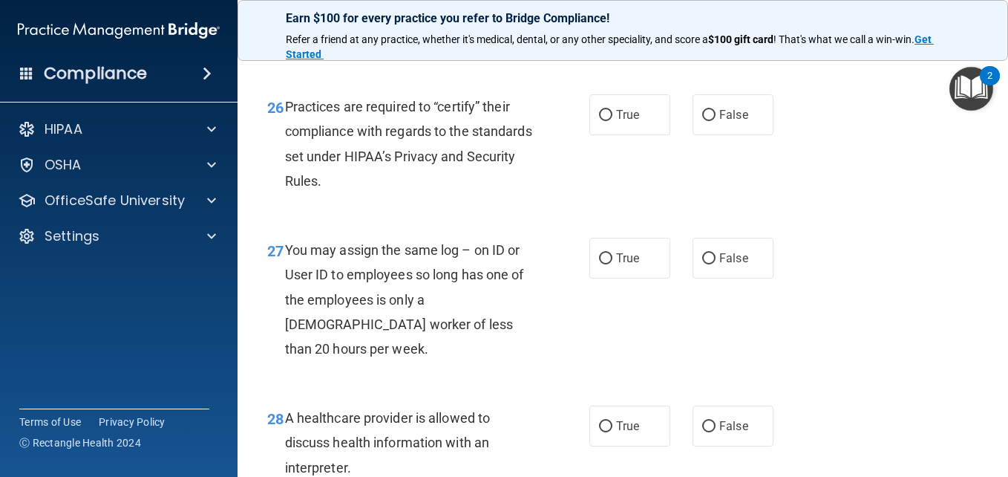
scroll to position [3608, 0]
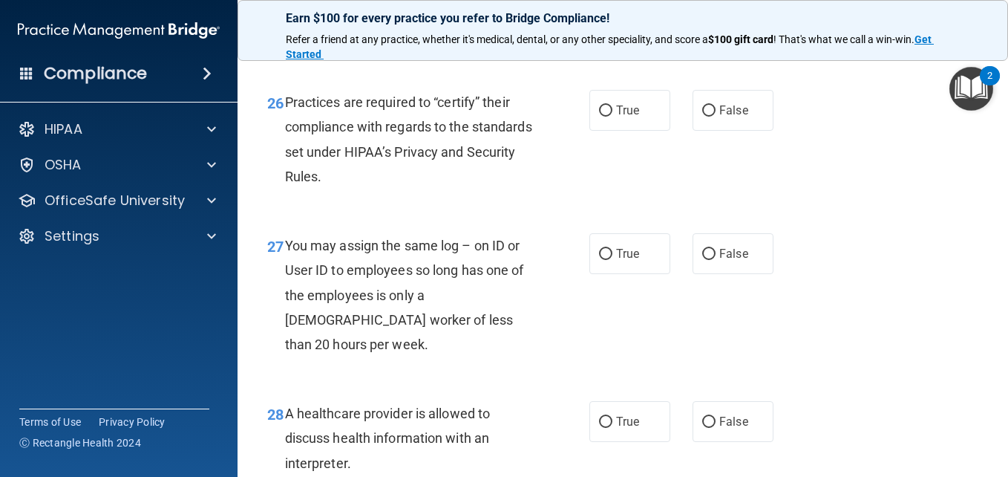
radio input "true"
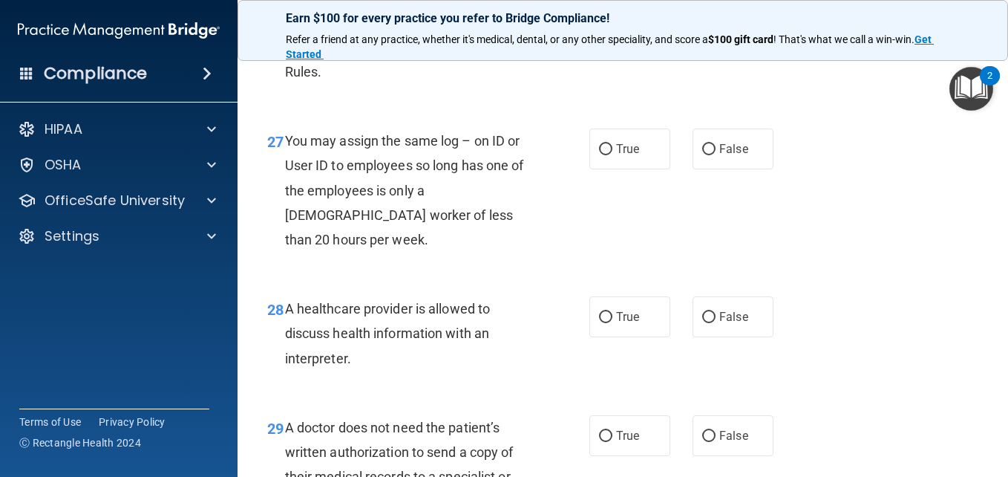
scroll to position [3714, 0]
click at [702, 154] on input "False" at bounding box center [708, 148] width 13 height 11
radio input "true"
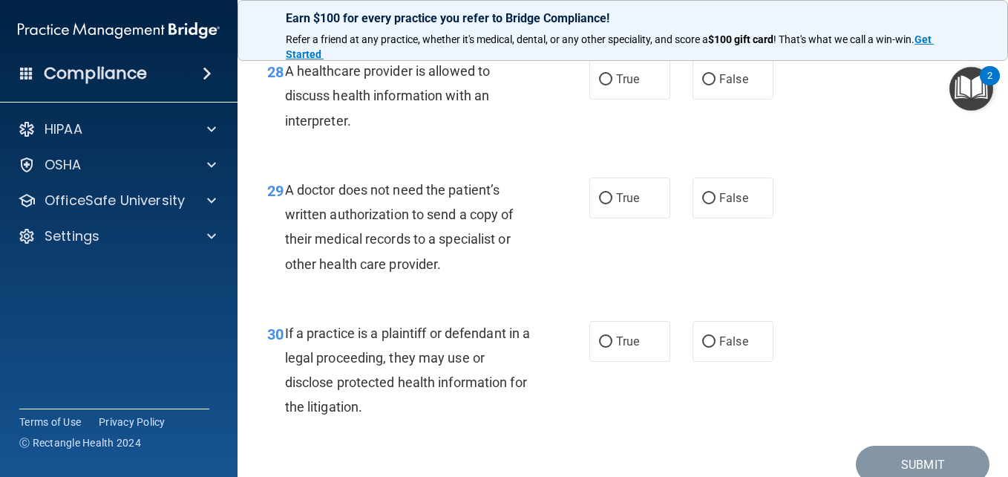
scroll to position [3951, 0]
click at [599, 203] on input "True" at bounding box center [605, 197] width 13 height 11
radio input "true"
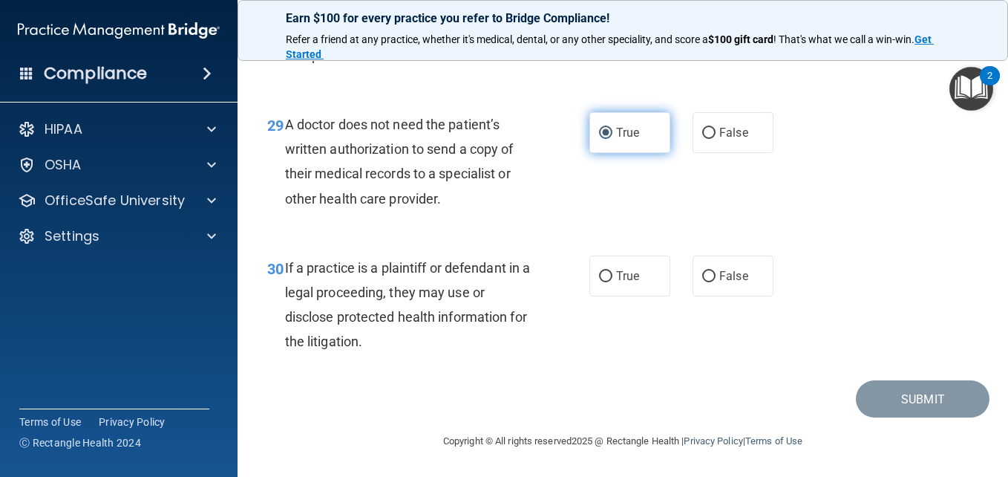
scroll to position [4090, 0]
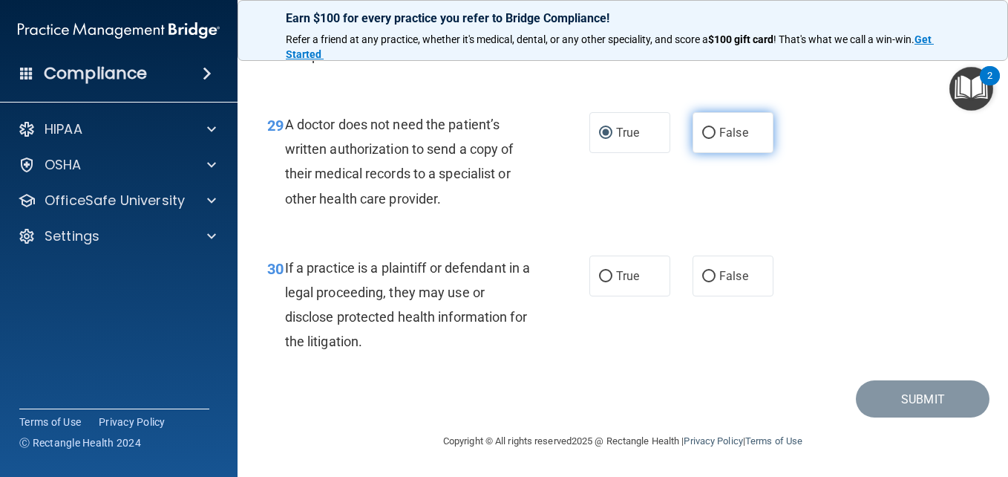
click at [703, 131] on input "False" at bounding box center [708, 133] width 13 height 11
radio input "true"
radio input "false"
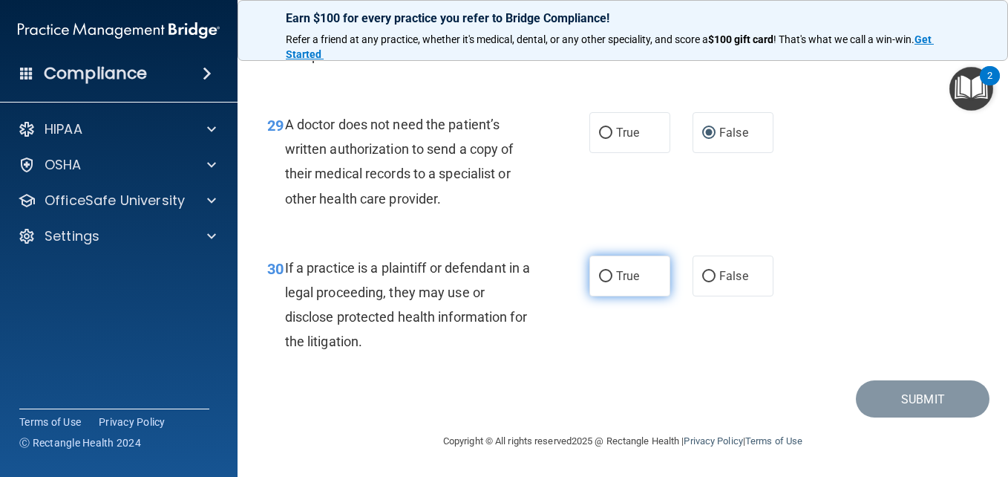
click at [602, 273] on input "True" at bounding box center [605, 276] width 13 height 11
radio input "true"
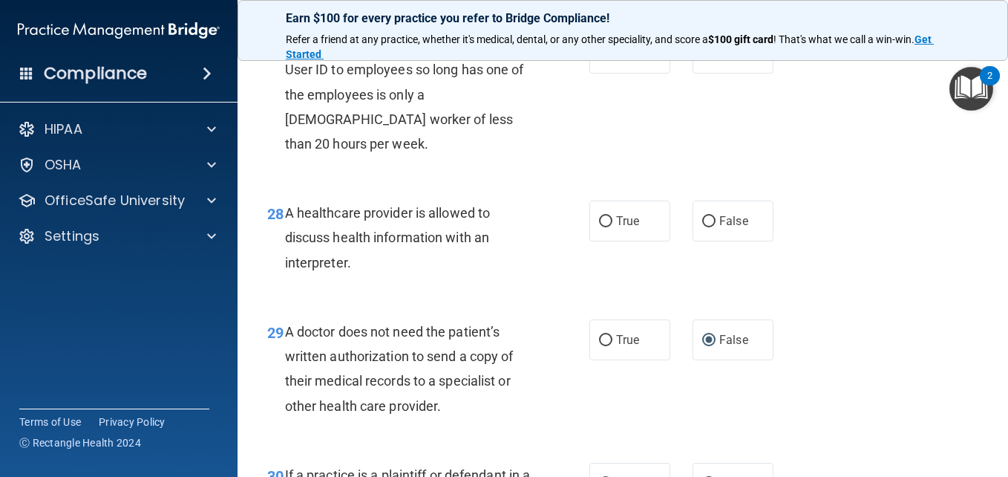
scroll to position [3808, 0]
click at [599, 228] on input "True" at bounding box center [605, 222] width 13 height 11
radio input "true"
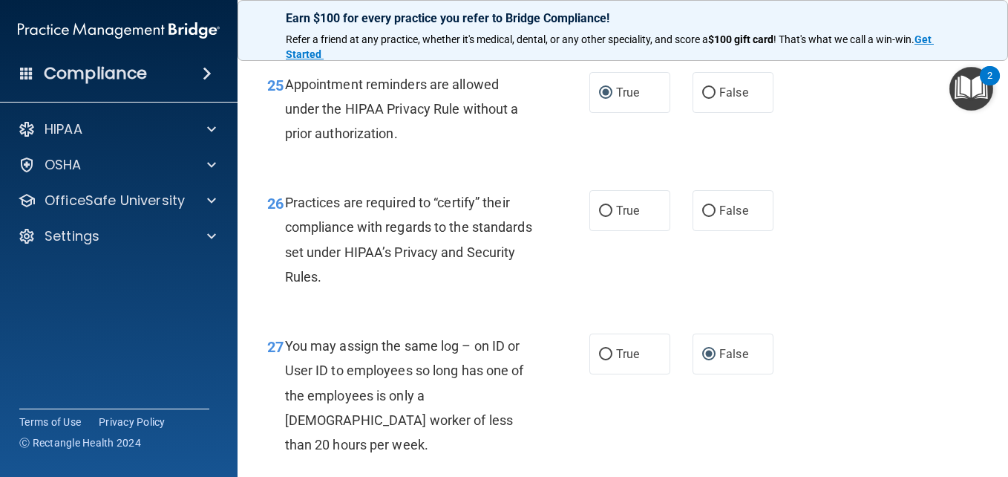
scroll to position [3507, 0]
click at [599, 232] on label "True" at bounding box center [630, 211] width 81 height 41
click at [599, 218] on input "True" at bounding box center [605, 211] width 13 height 11
radio input "true"
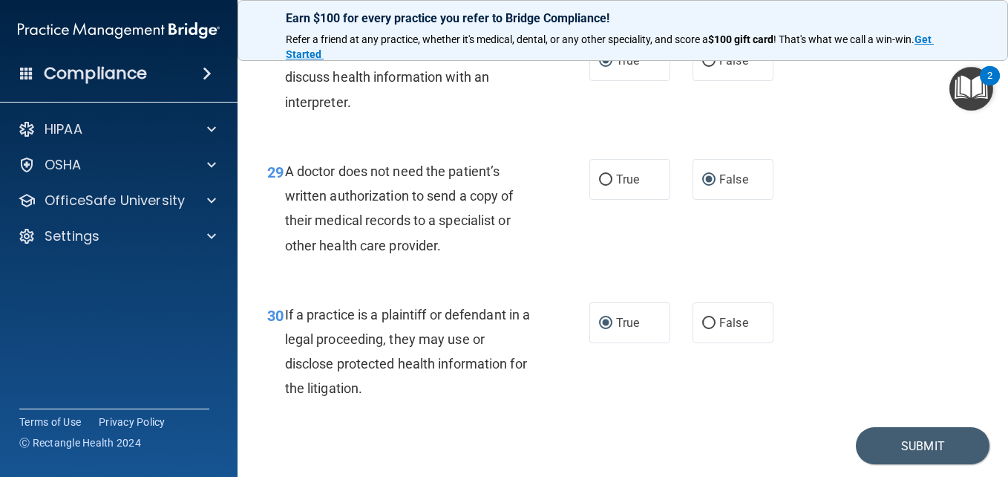
scroll to position [4090, 0]
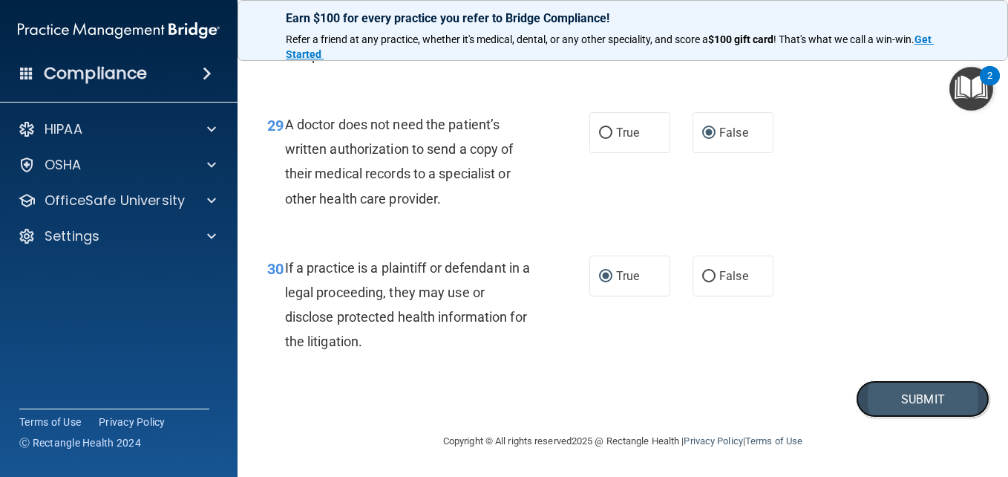
click at [913, 393] on button "Submit" at bounding box center [923, 399] width 134 height 38
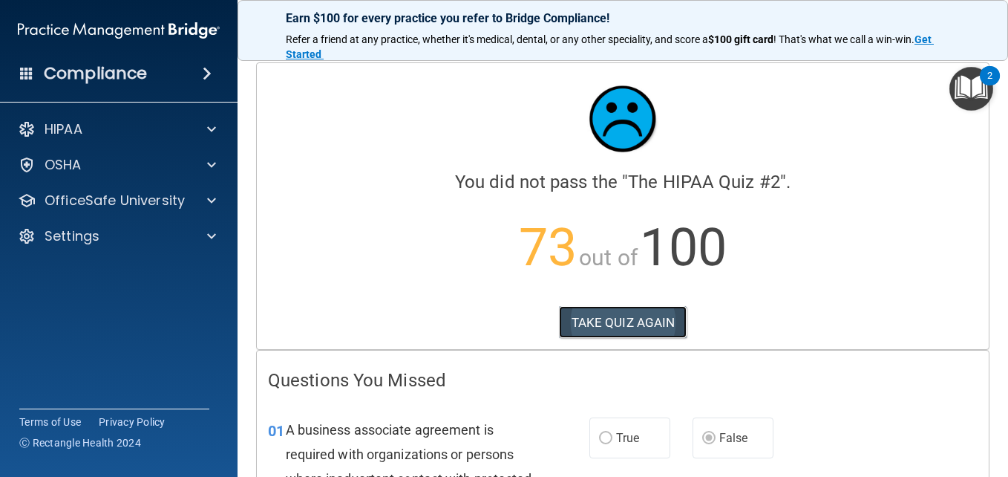
click at [618, 315] on button "TAKE QUIZ AGAIN" at bounding box center [623, 322] width 128 height 33
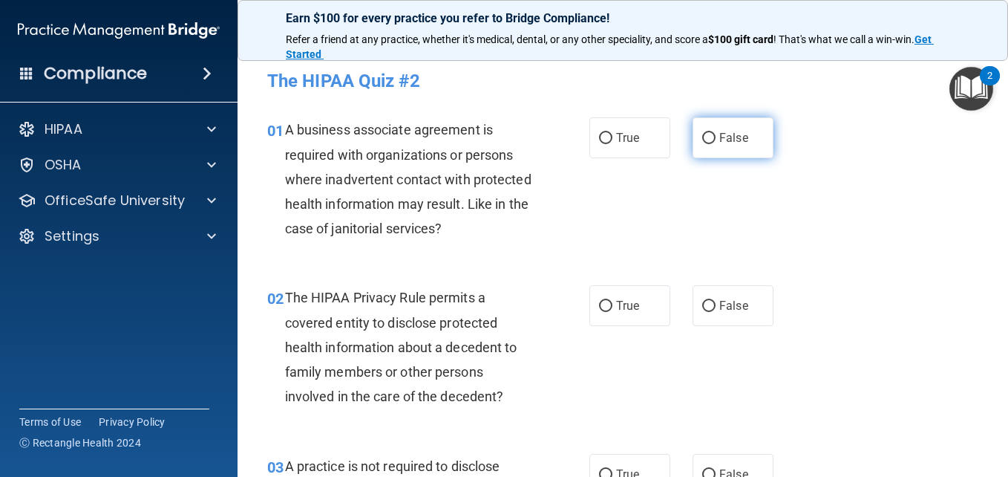
click at [702, 138] on input "False" at bounding box center [708, 138] width 13 height 11
radio input "true"
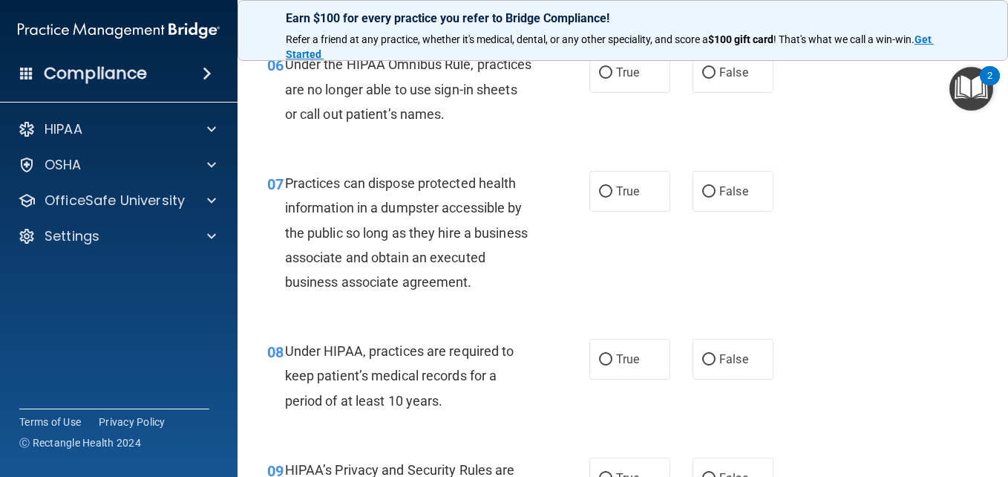
scroll to position [858, 0]
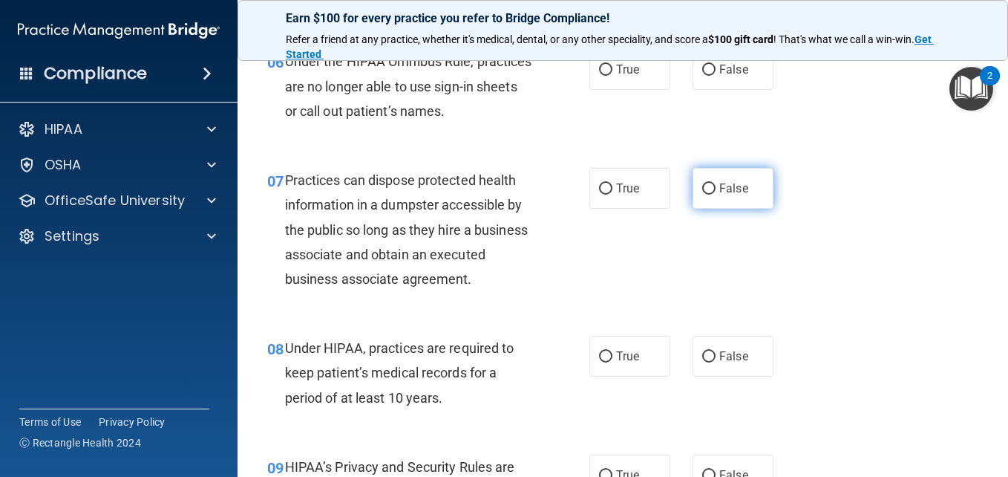
click at [705, 185] on input "False" at bounding box center [708, 188] width 13 height 11
radio input "true"
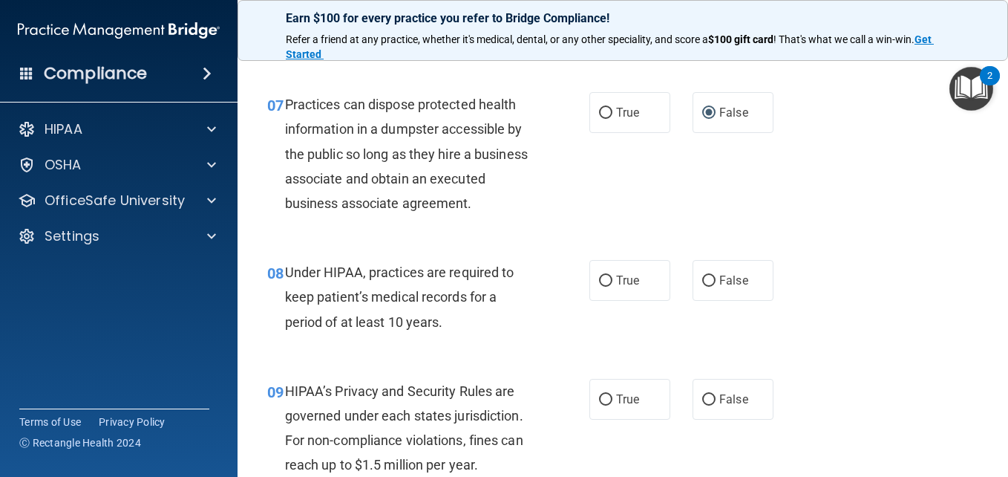
scroll to position [936, 0]
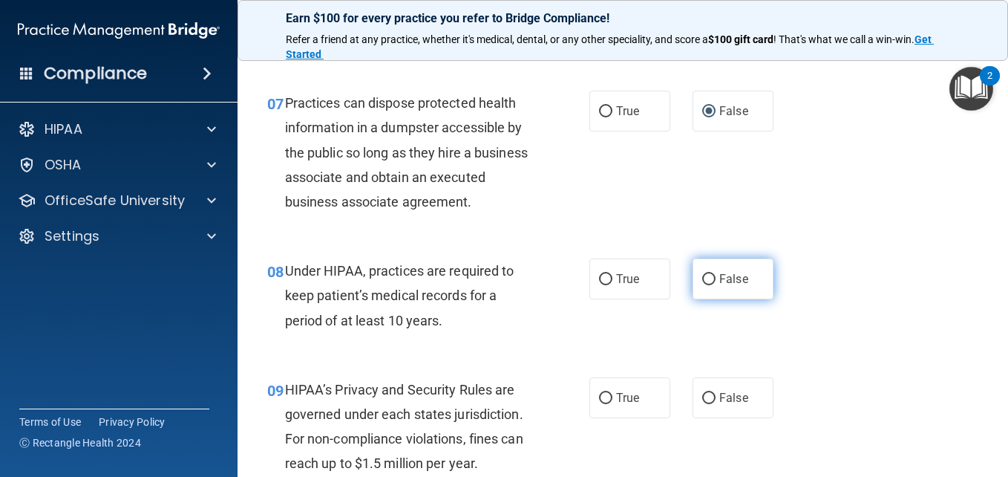
click at [702, 285] on input "False" at bounding box center [708, 279] width 13 height 11
radio input "true"
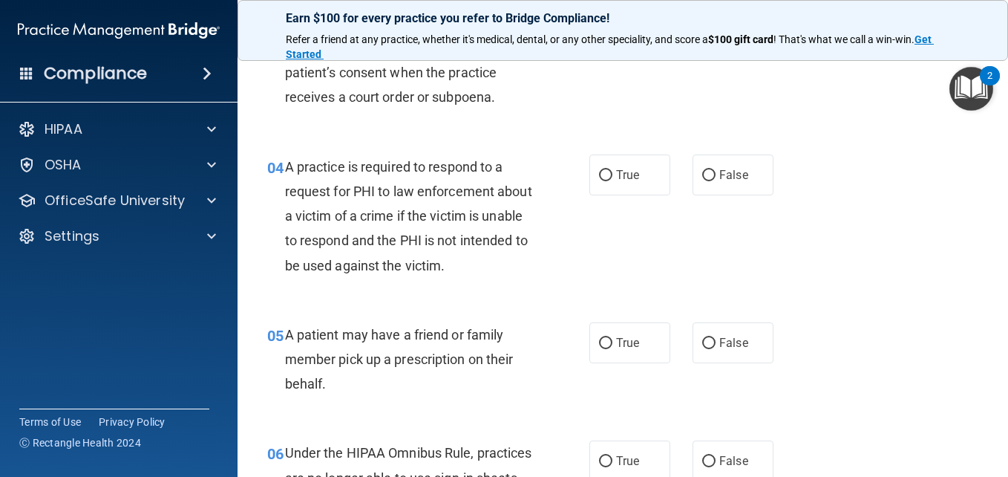
scroll to position [466, 0]
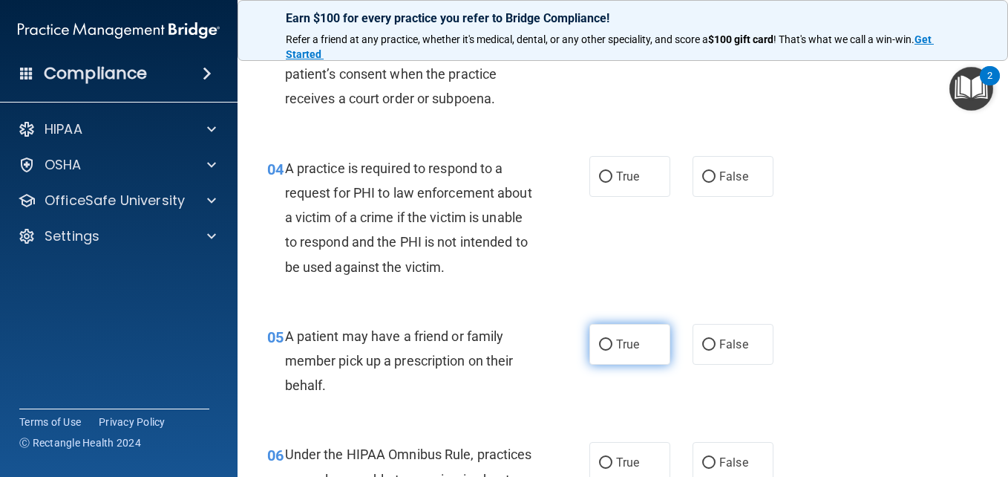
click at [604, 341] on input "True" at bounding box center [605, 344] width 13 height 11
radio input "true"
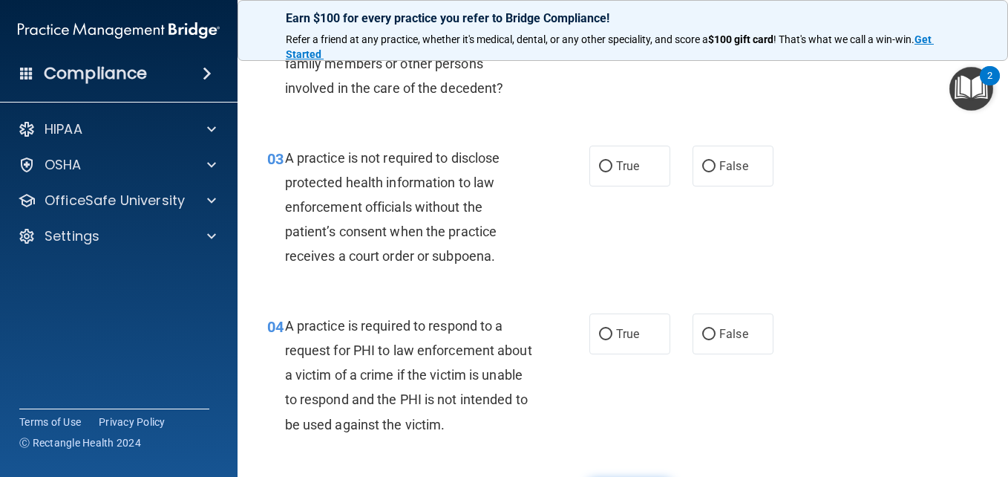
scroll to position [0, 0]
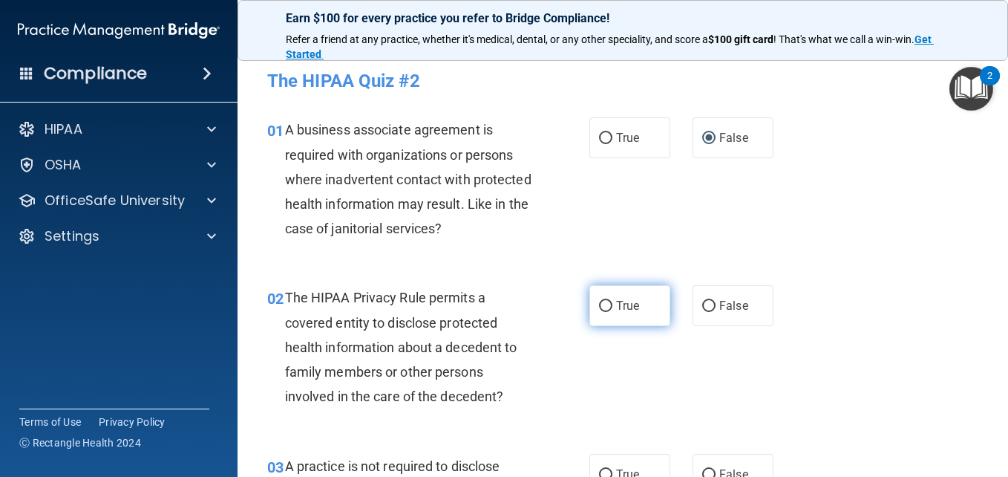
click at [602, 304] on input "True" at bounding box center [605, 306] width 13 height 11
radio input "true"
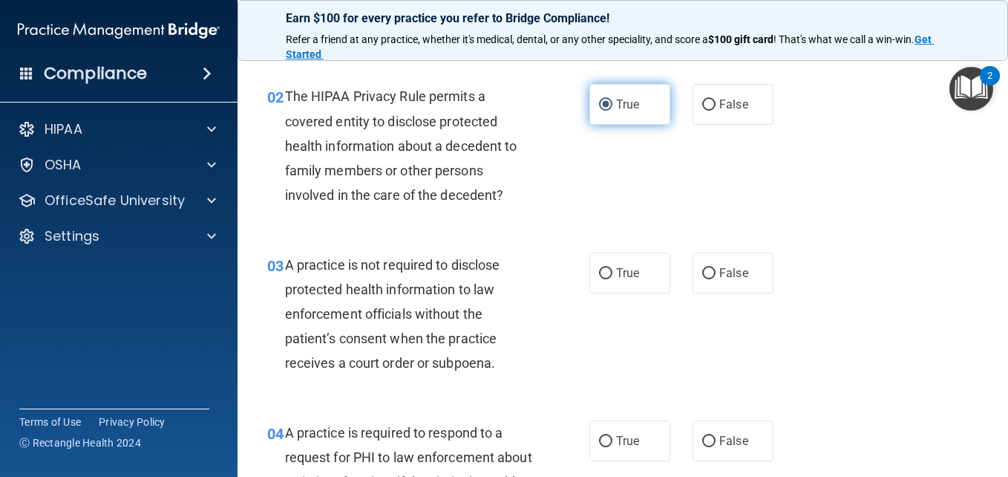
scroll to position [203, 0]
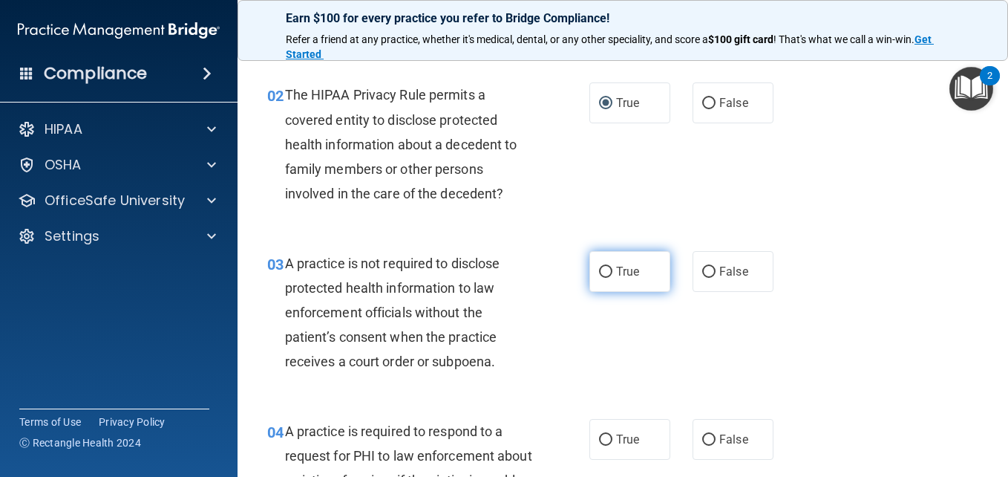
click at [604, 267] on input "True" at bounding box center [605, 272] width 13 height 11
radio input "true"
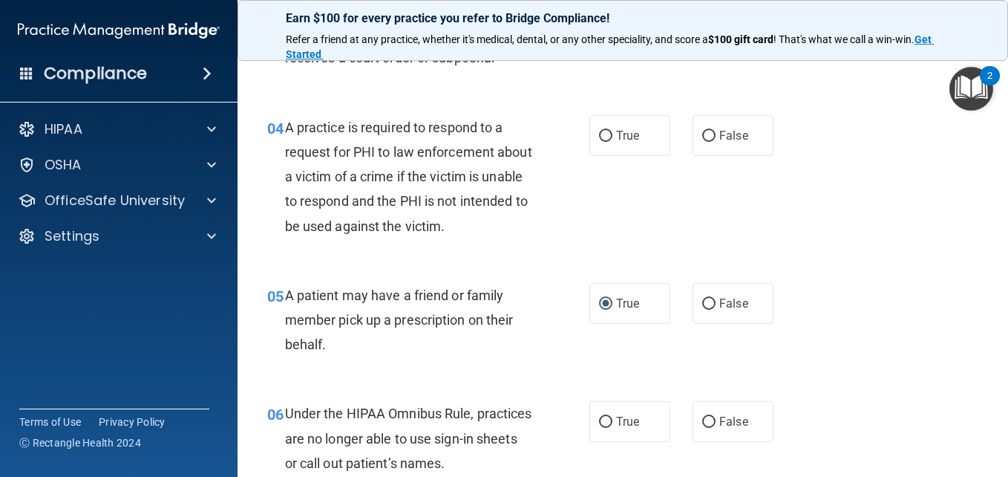
scroll to position [507, 0]
click at [599, 134] on input "True" at bounding box center [605, 135] width 13 height 11
radio input "true"
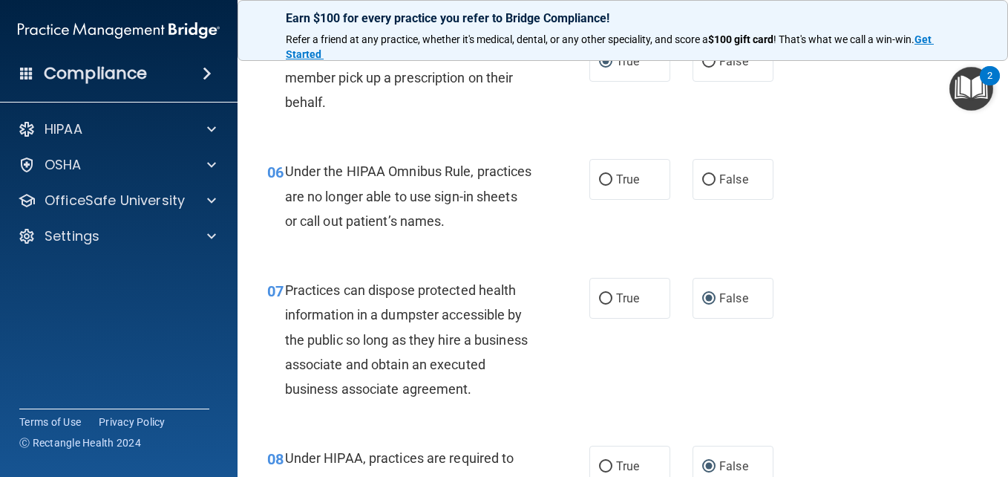
scroll to position [749, 0]
click at [702, 175] on input "False" at bounding box center [708, 179] width 13 height 11
radio input "true"
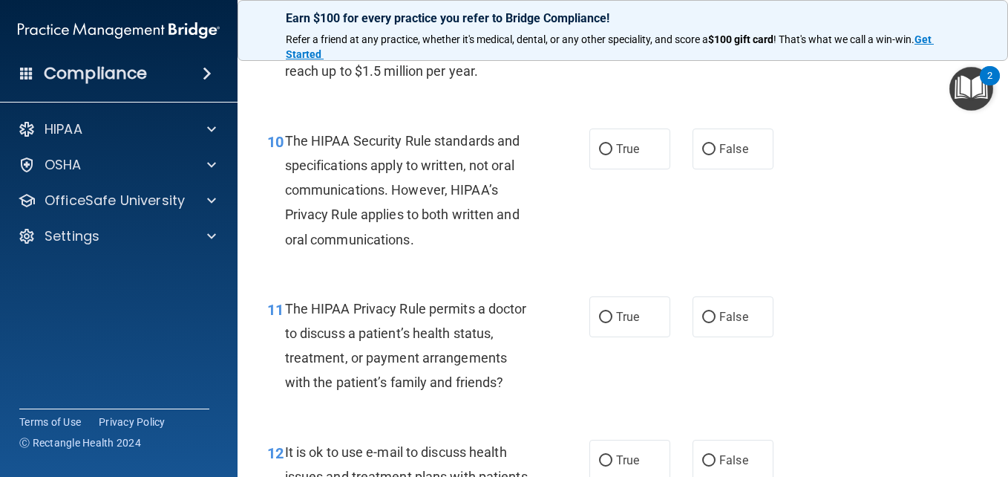
scroll to position [1323, 0]
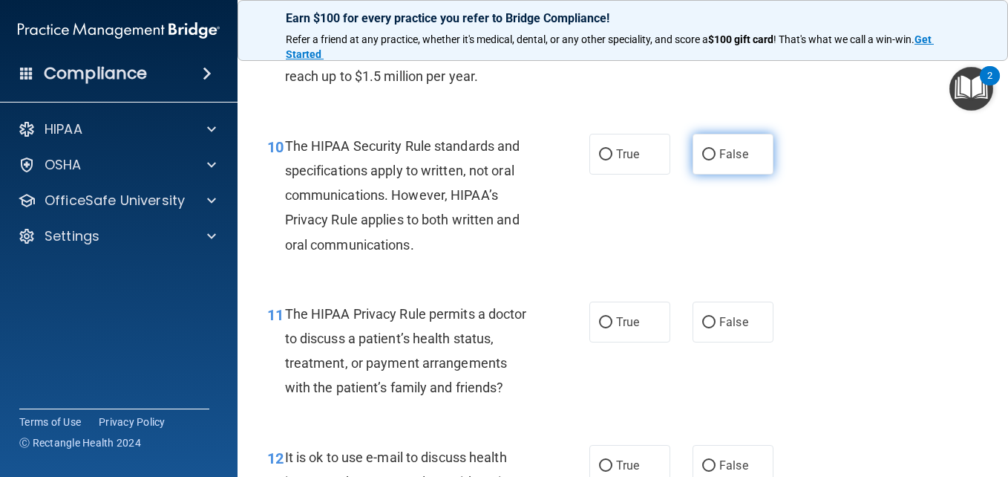
click at [702, 160] on input "False" at bounding box center [708, 154] width 13 height 11
radio input "true"
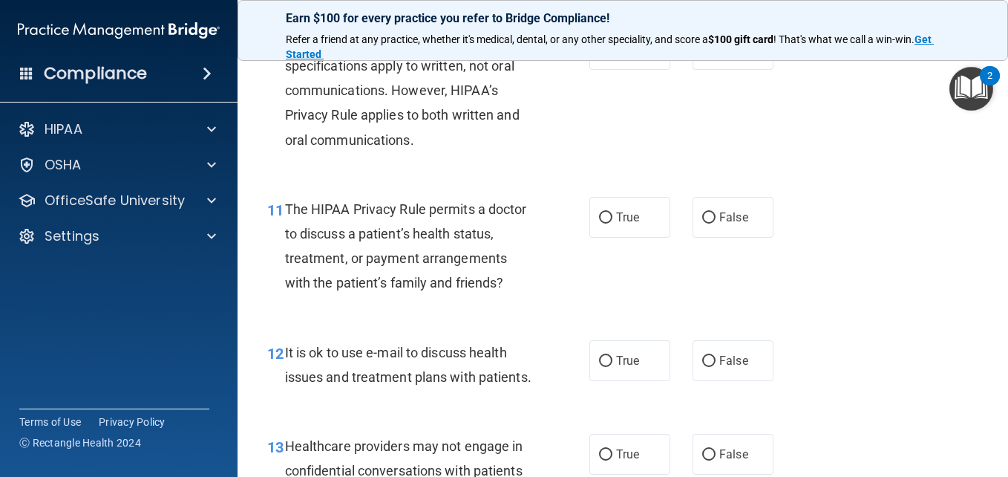
scroll to position [1431, 0]
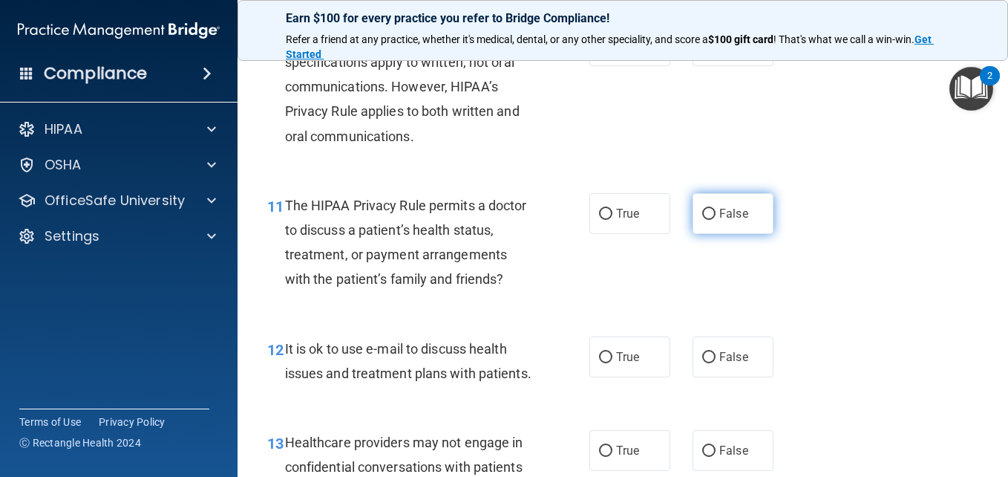
click at [702, 220] on input "False" at bounding box center [708, 214] width 13 height 11
radio input "true"
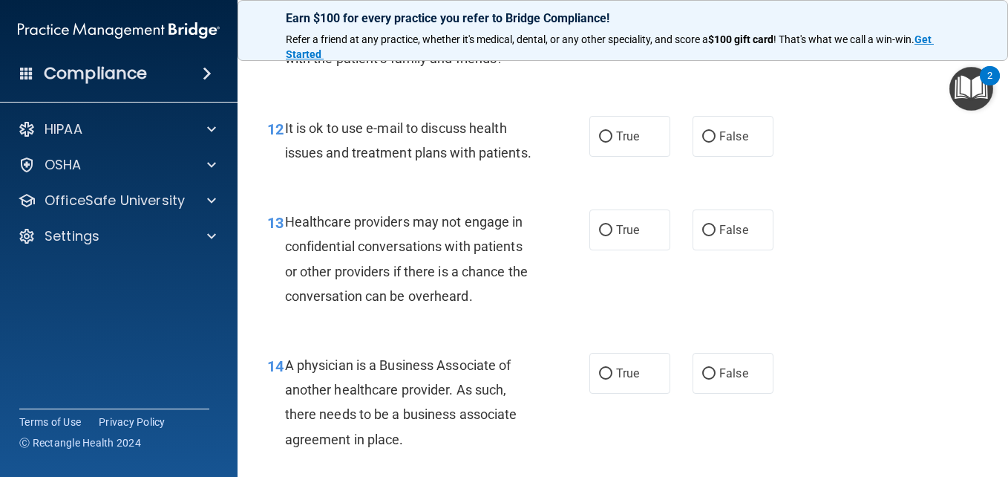
scroll to position [1652, 0]
click at [599, 142] on input "True" at bounding box center [605, 136] width 13 height 11
radio input "true"
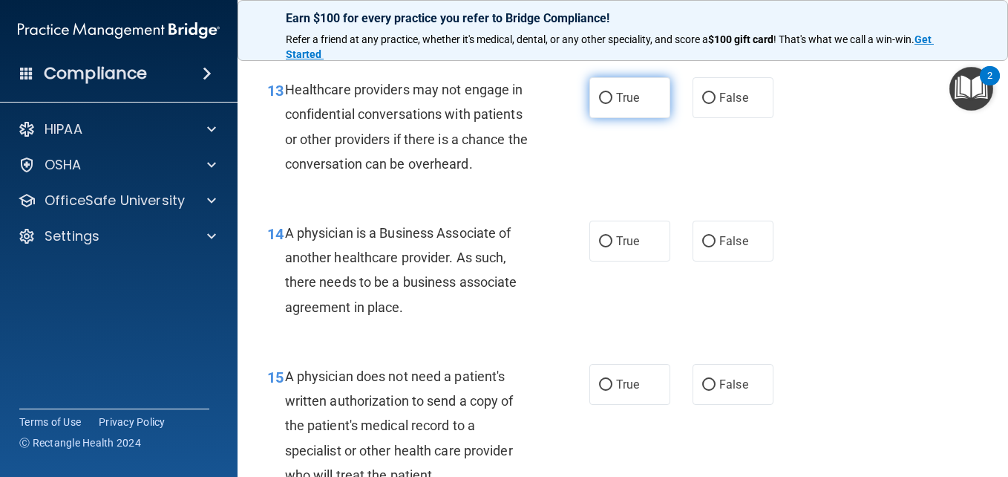
scroll to position [1784, 0]
click at [601, 103] on input "True" at bounding box center [605, 97] width 13 height 11
radio input "true"
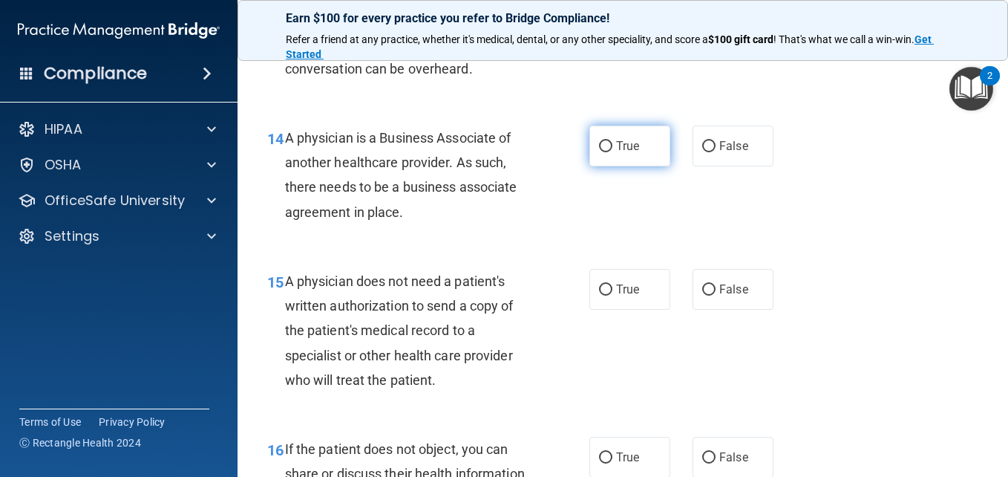
scroll to position [1907, 0]
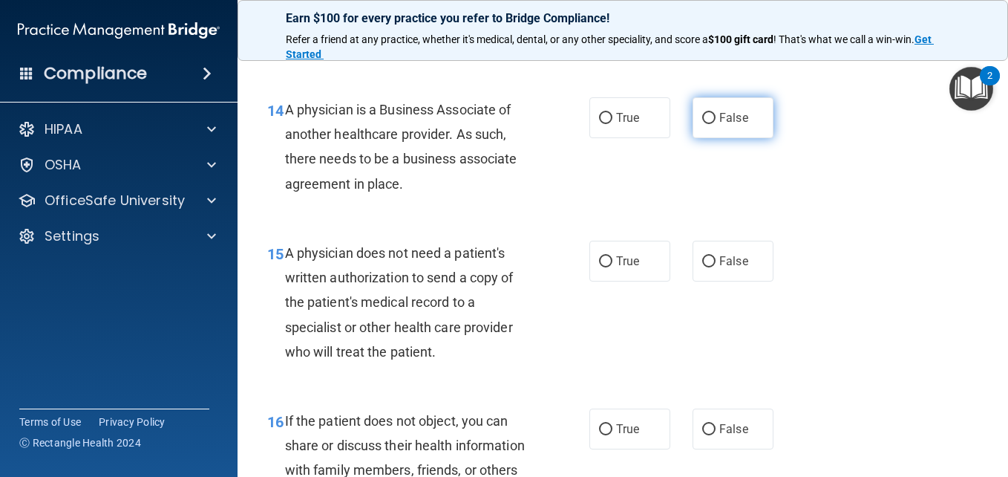
click at [705, 124] on input "False" at bounding box center [708, 118] width 13 height 11
radio input "true"
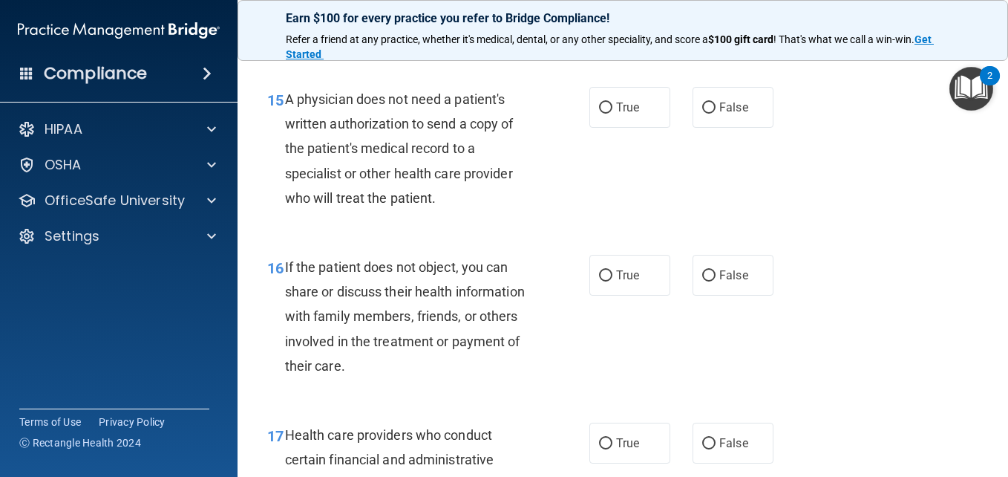
scroll to position [2062, 0]
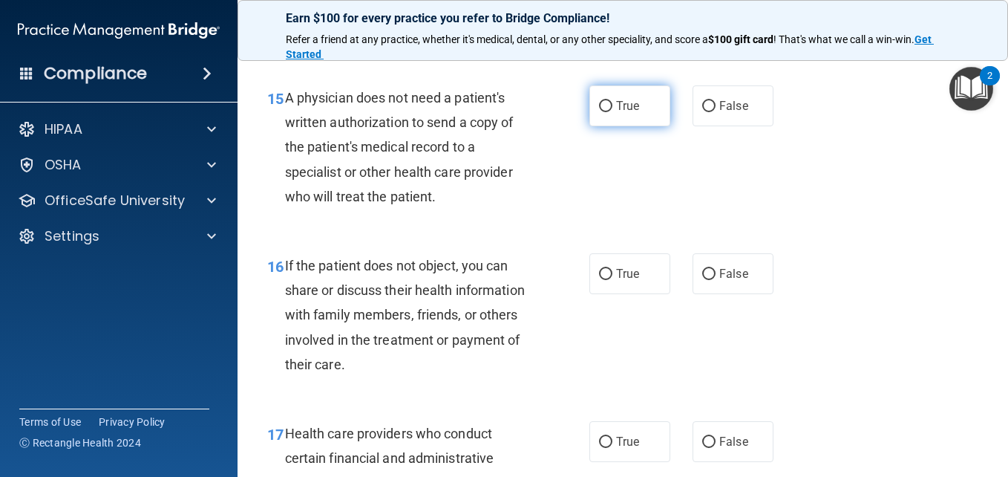
click at [601, 112] on input "True" at bounding box center [605, 106] width 13 height 11
radio input "true"
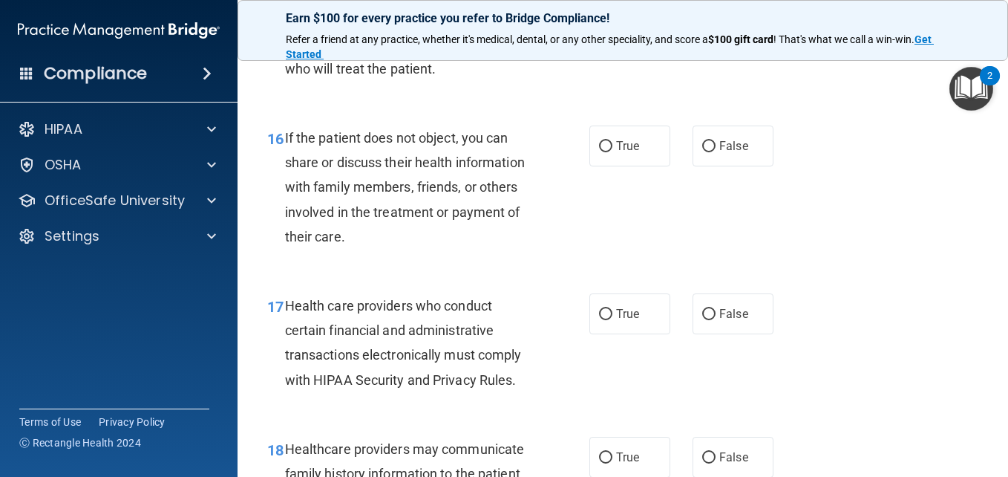
scroll to position [2191, 0]
click at [600, 151] on input "True" at bounding box center [605, 145] width 13 height 11
radio input "true"
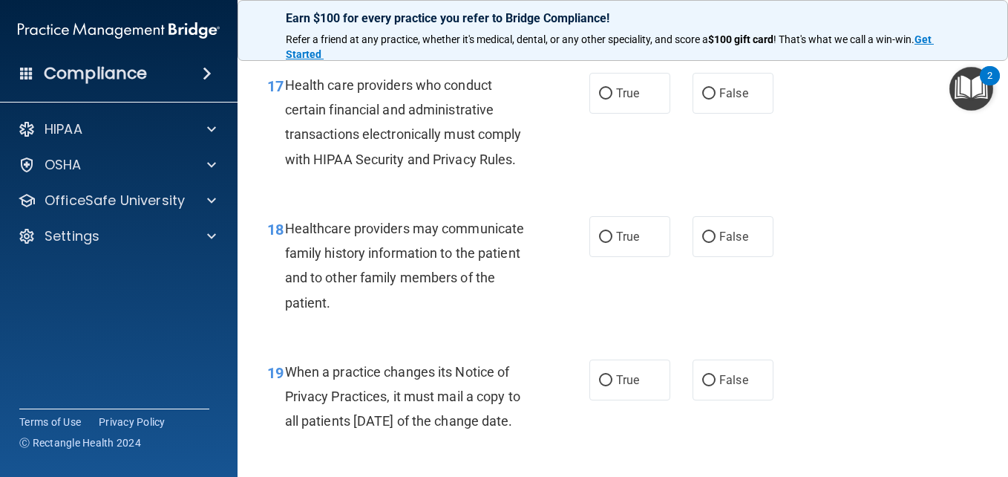
scroll to position [2413, 0]
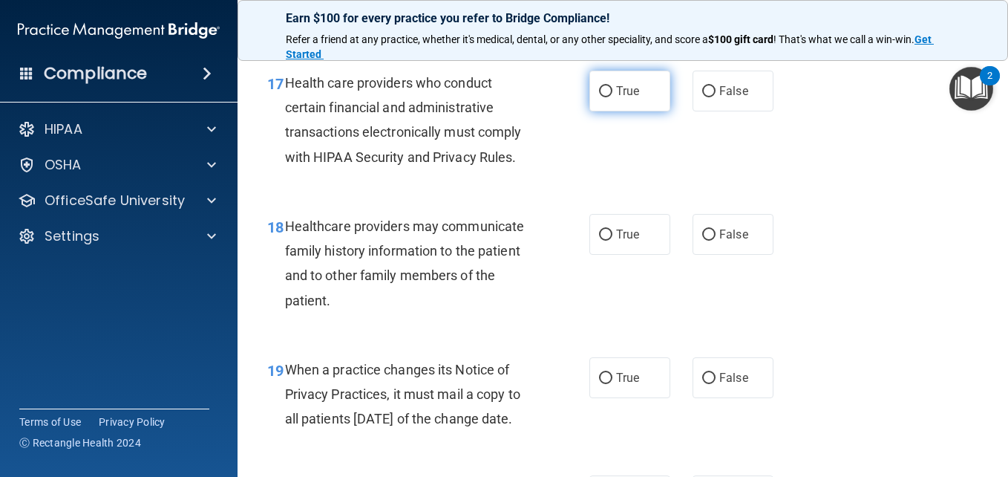
click at [604, 97] on input "True" at bounding box center [605, 91] width 13 height 11
radio input "true"
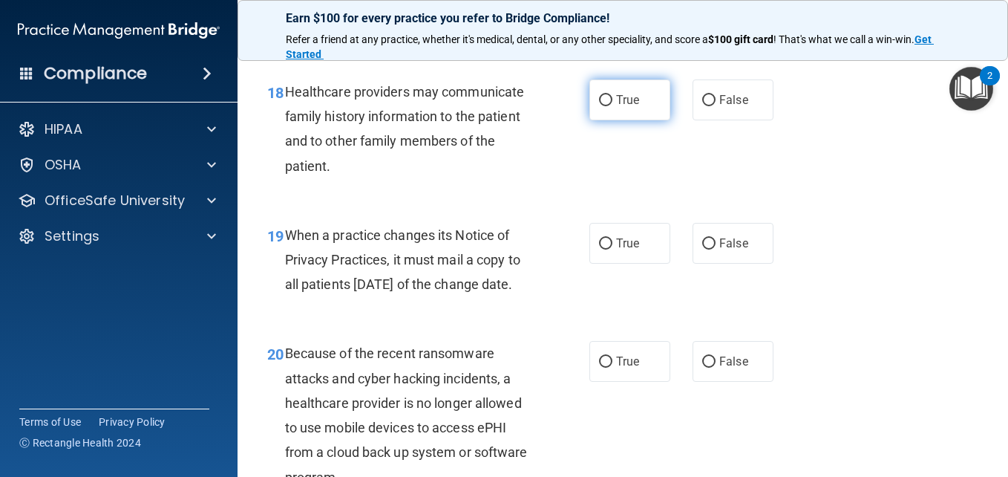
scroll to position [2546, 0]
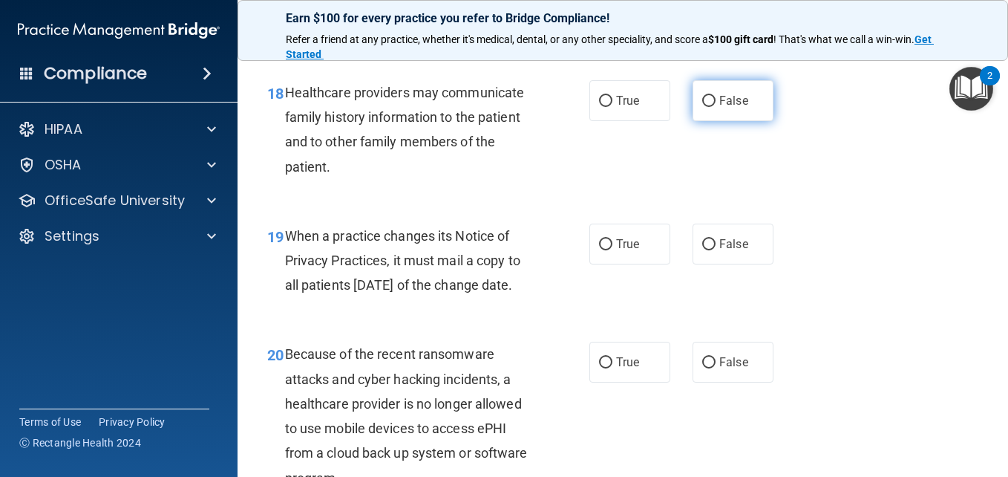
click at [702, 107] on input "False" at bounding box center [708, 101] width 13 height 11
radio input "true"
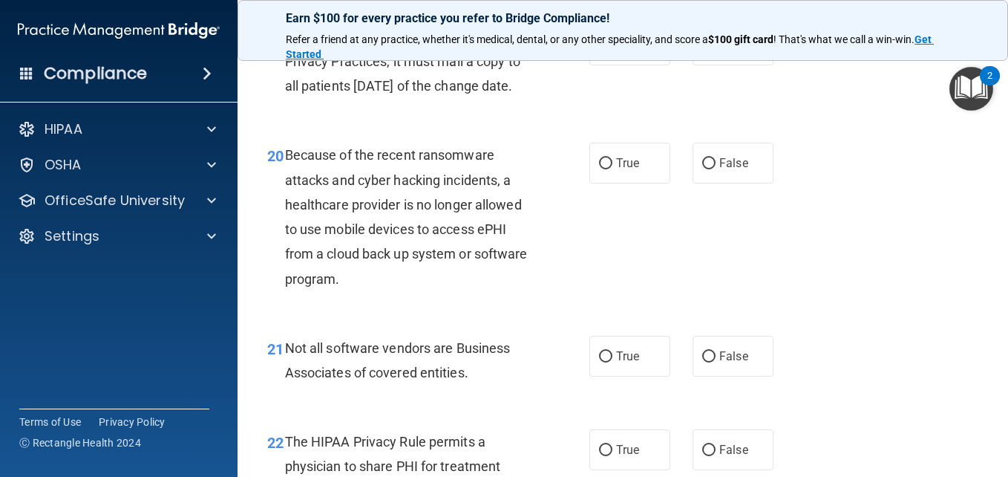
scroll to position [2747, 0]
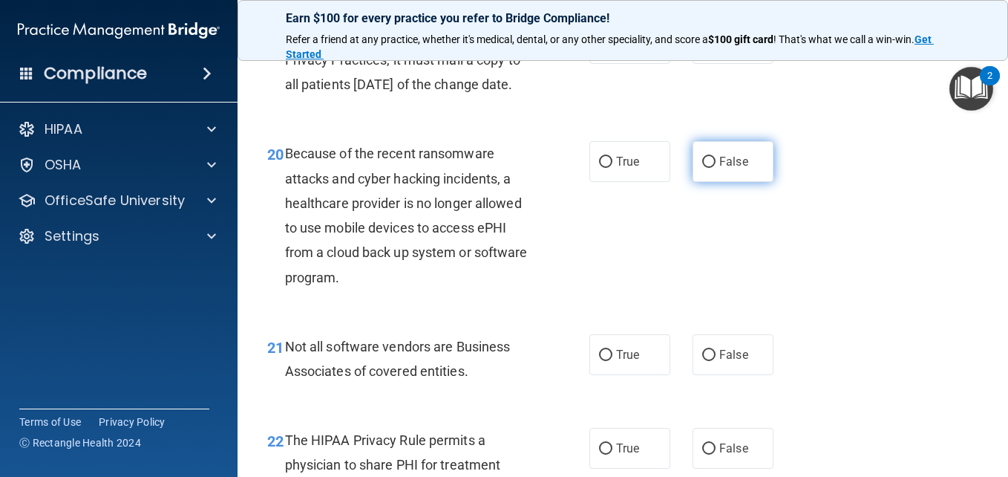
click at [702, 168] on input "False" at bounding box center [708, 162] width 13 height 11
radio input "true"
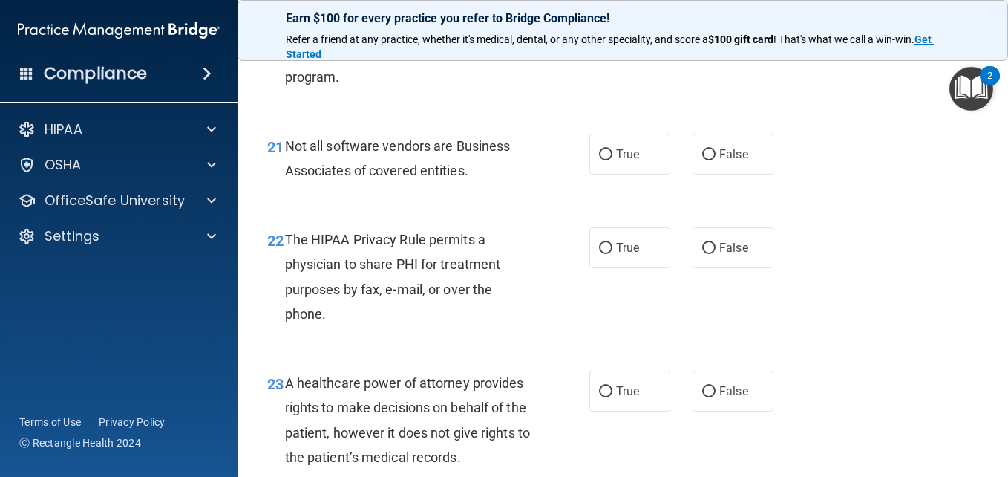
scroll to position [2948, 0]
click at [600, 160] on input "True" at bounding box center [605, 154] width 13 height 11
radio input "true"
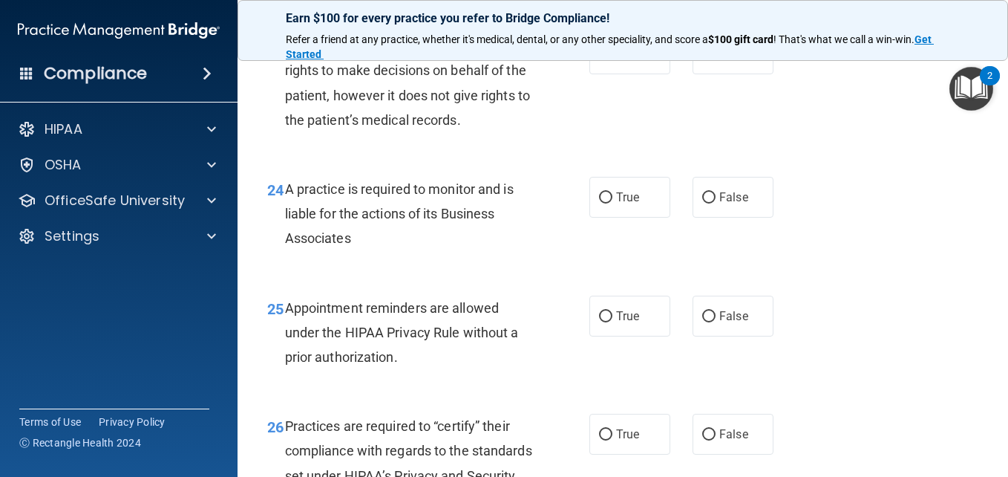
scroll to position [3285, 0]
click at [702, 59] on input "False" at bounding box center [708, 53] width 13 height 11
radio input "true"
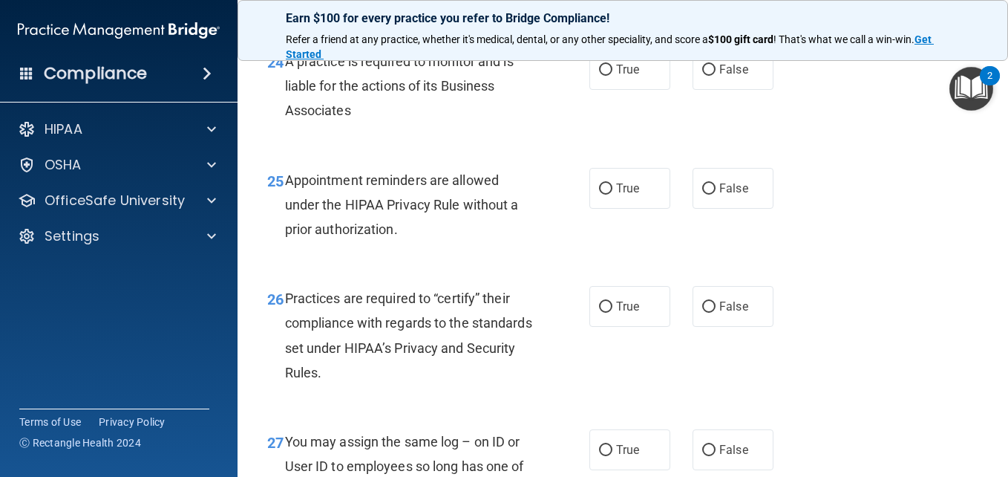
scroll to position [3415, 0]
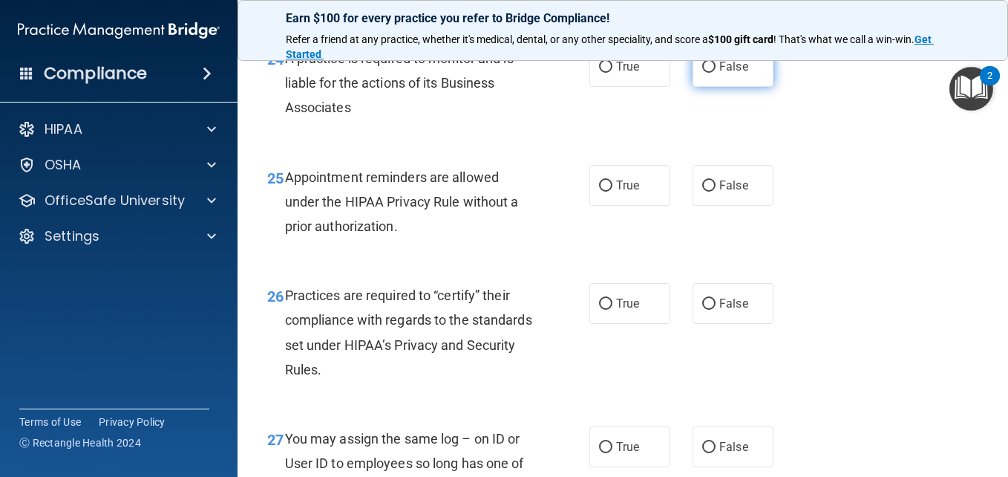
click at [702, 73] on input "False" at bounding box center [708, 67] width 13 height 11
radio input "true"
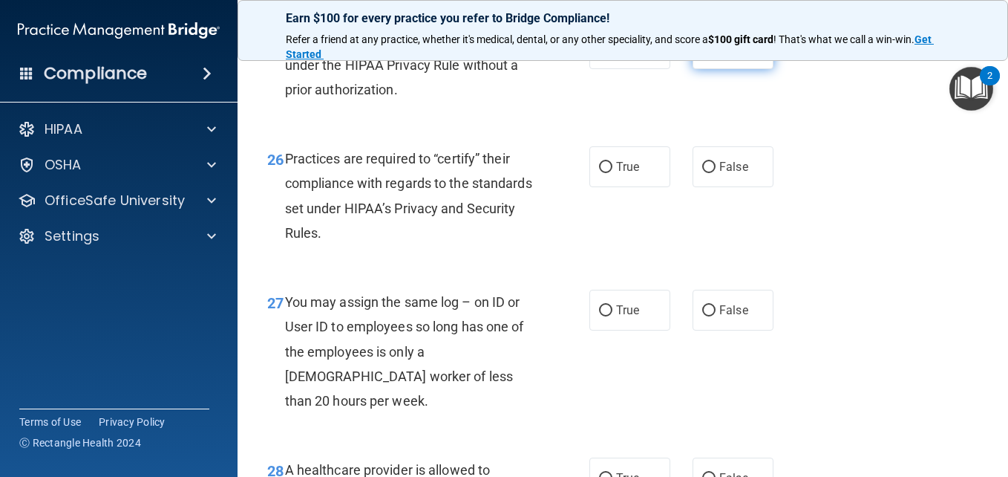
scroll to position [3556, 0]
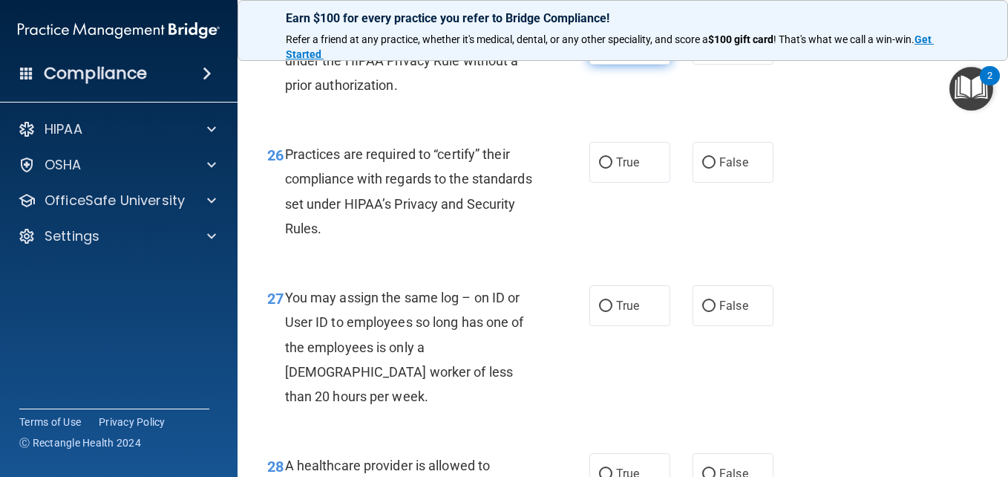
click at [599, 50] on input "True" at bounding box center [605, 44] width 13 height 11
radio input "true"
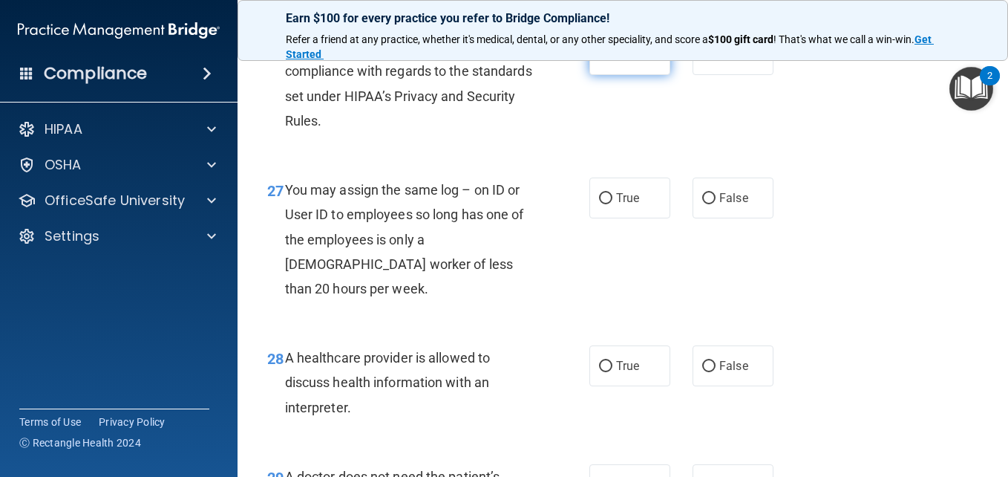
scroll to position [3665, 0]
click at [703, 203] on input "False" at bounding box center [708, 197] width 13 height 11
radio input "true"
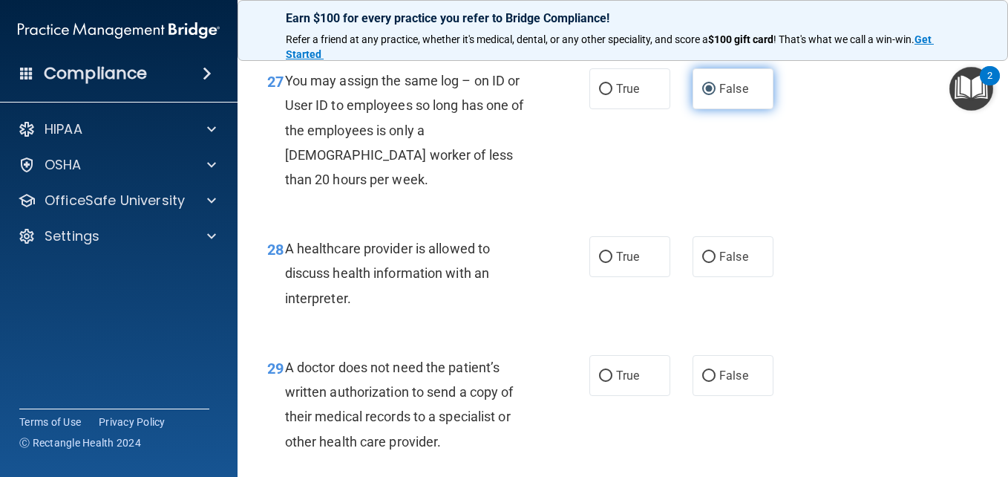
scroll to position [3777, 0]
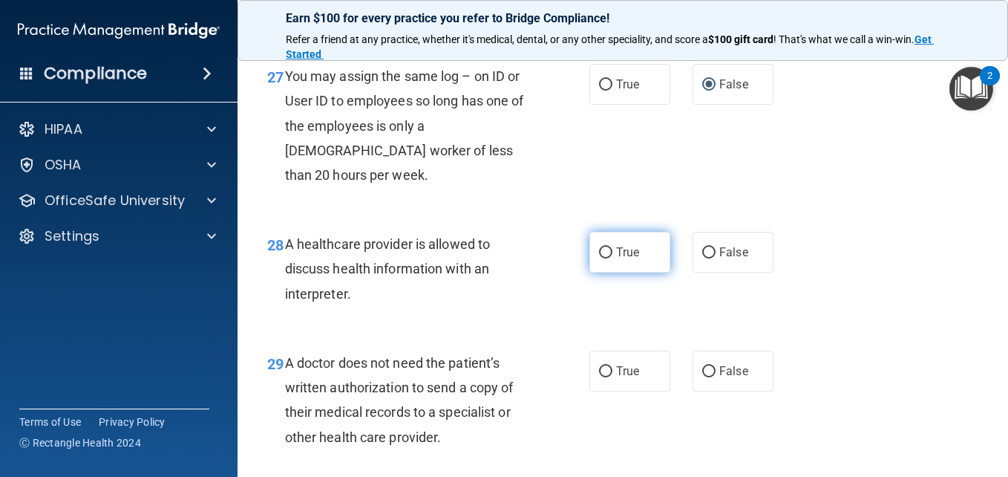
click at [601, 258] on input "True" at bounding box center [605, 252] width 13 height 11
radio input "true"
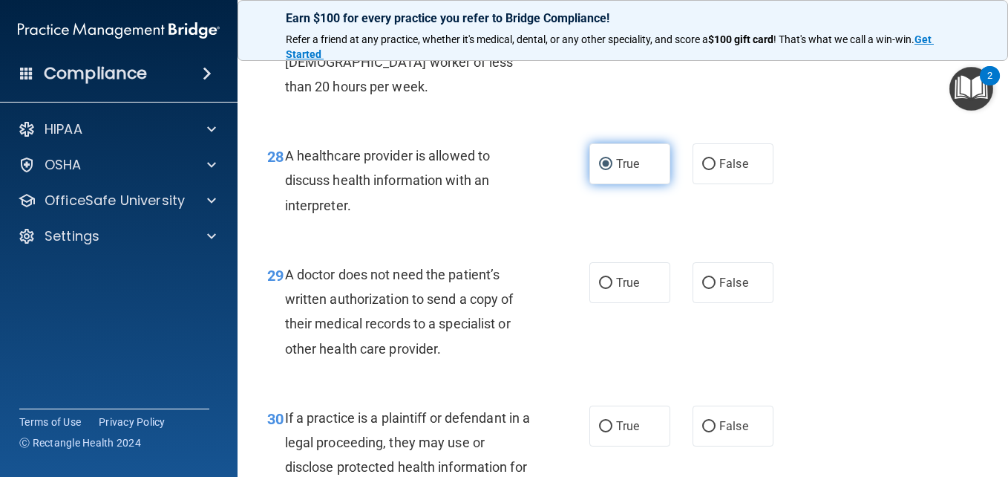
scroll to position [3867, 0]
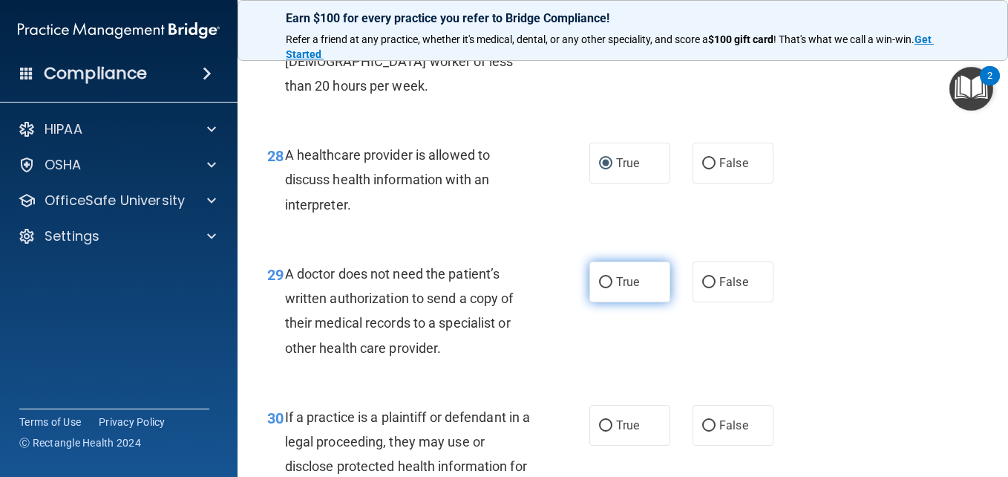
click at [599, 288] on input "True" at bounding box center [605, 282] width 13 height 11
radio input "true"
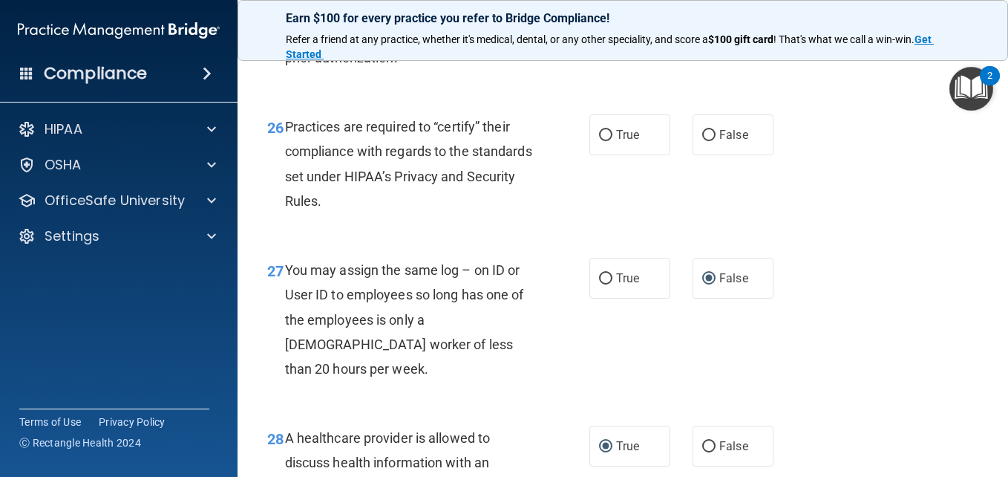
scroll to position [3581, 0]
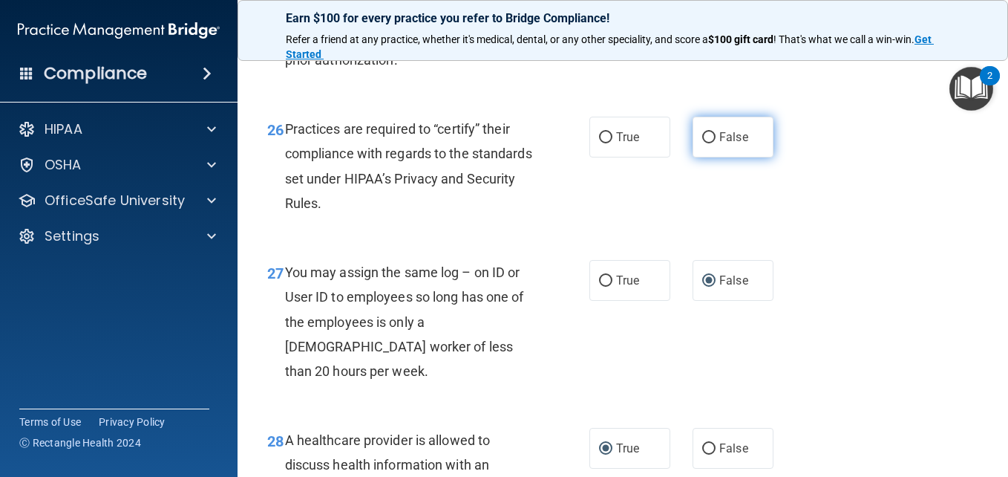
click at [702, 143] on input "False" at bounding box center [708, 137] width 13 height 11
radio input "true"
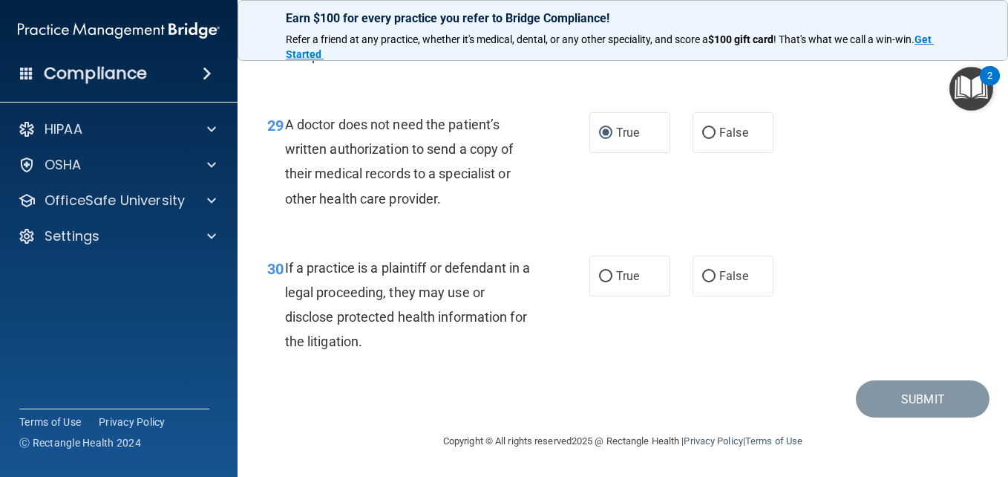
scroll to position [4090, 0]
click at [601, 271] on input "True" at bounding box center [605, 276] width 13 height 11
radio input "true"
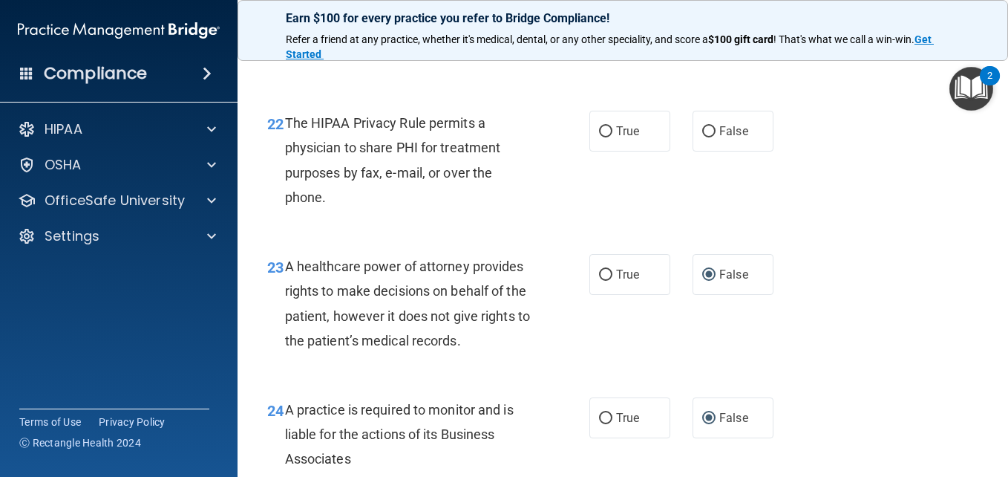
scroll to position [3063, 0]
click at [601, 138] on input "True" at bounding box center [605, 132] width 13 height 11
radio input "true"
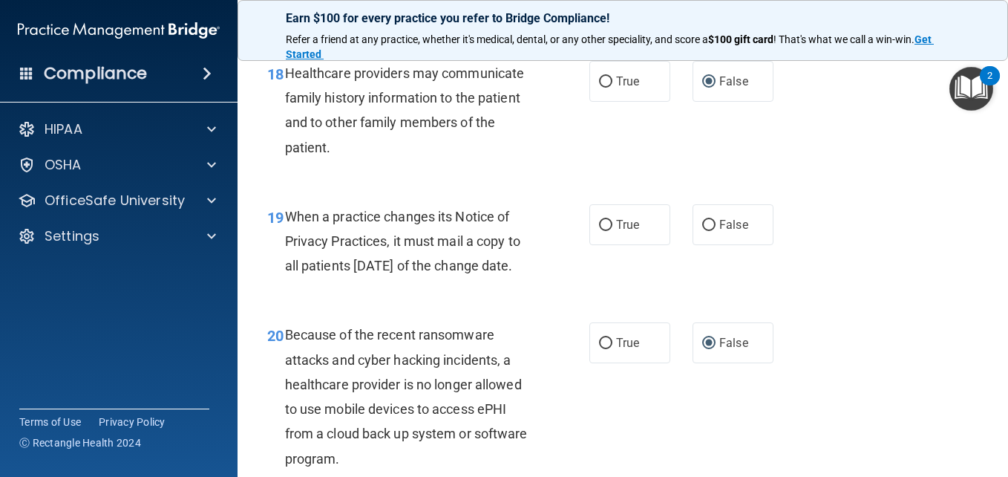
scroll to position [2561, 0]
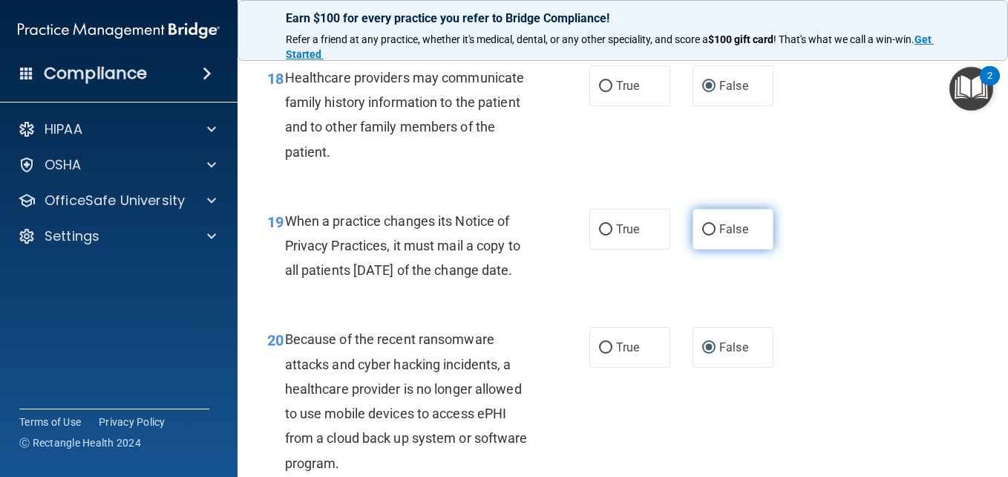
click at [702, 235] on input "False" at bounding box center [708, 229] width 13 height 11
radio input "true"
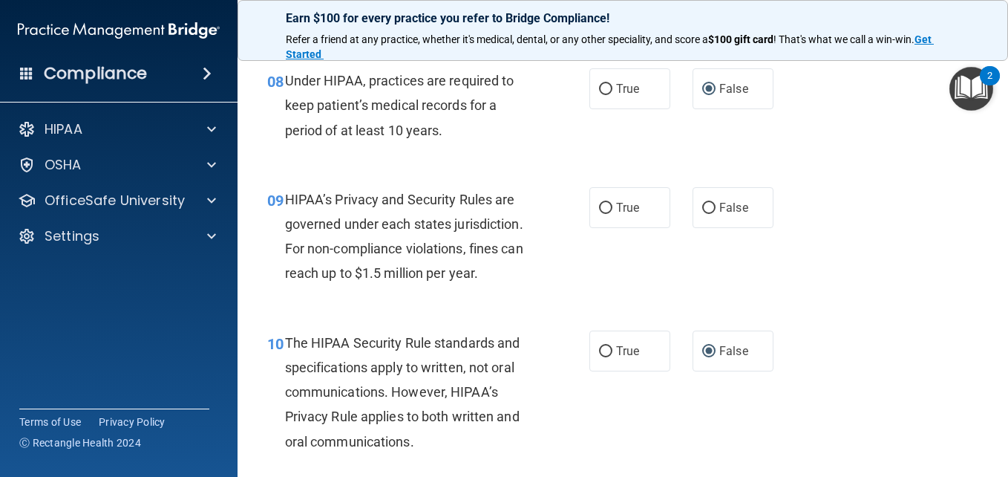
scroll to position [1125, 0]
click at [705, 215] on input "False" at bounding box center [708, 208] width 13 height 11
radio input "true"
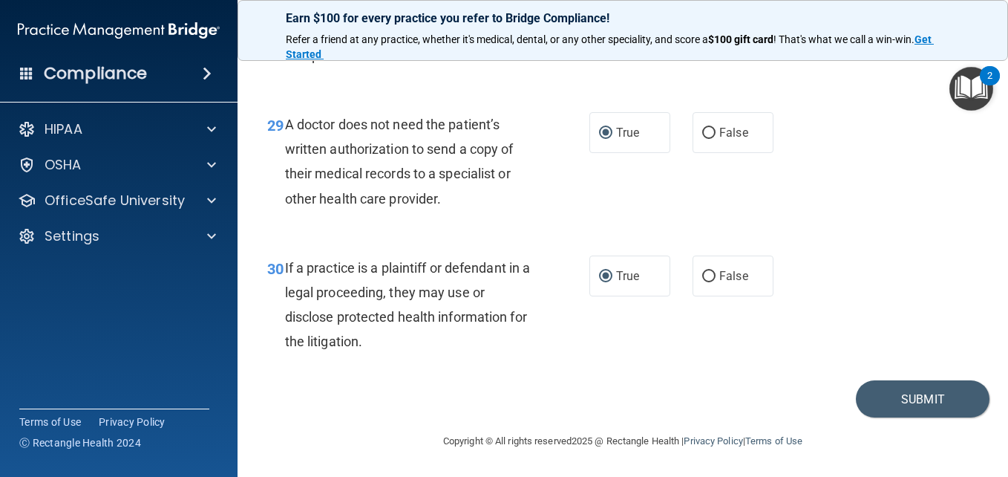
scroll to position [4090, 0]
click at [906, 392] on button "Submit" at bounding box center [923, 399] width 134 height 38
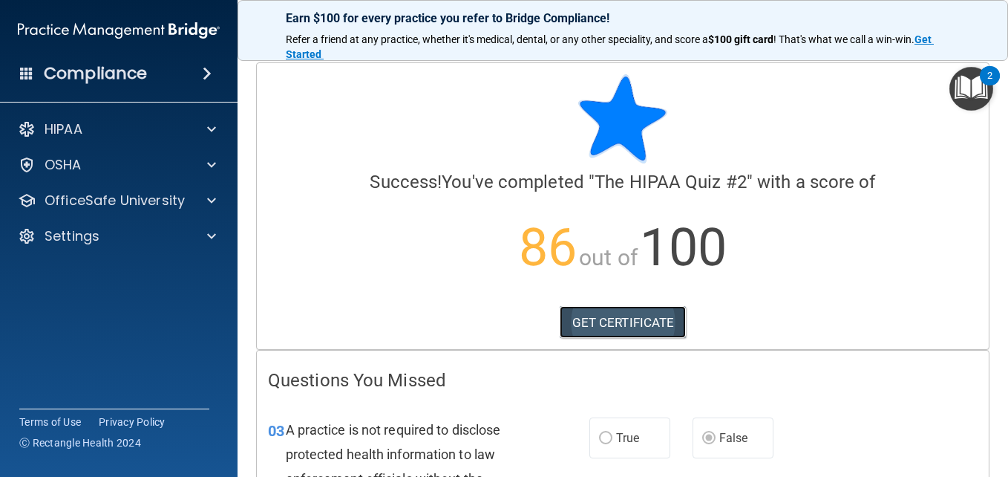
click at [601, 316] on link "GET CERTIFICATE" at bounding box center [623, 322] width 127 height 33
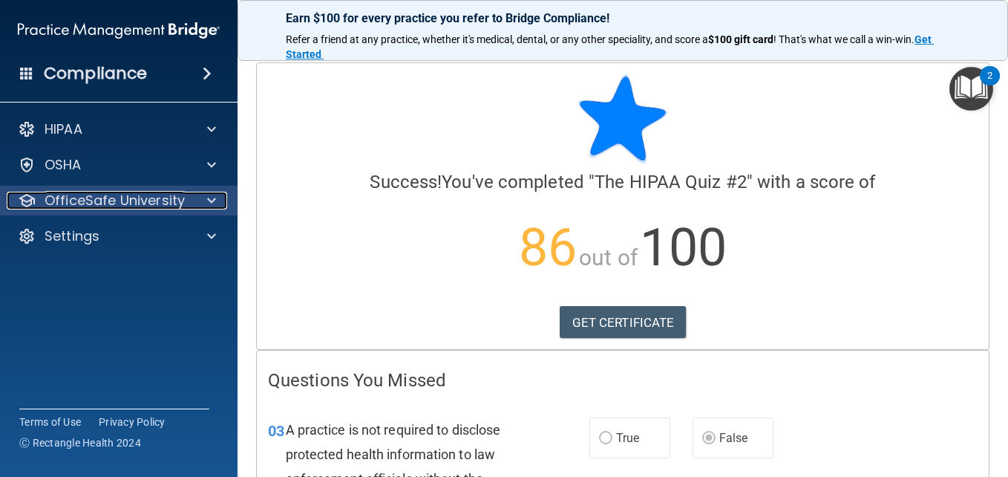
click at [147, 198] on p "OfficeSafe University" at bounding box center [115, 201] width 140 height 18
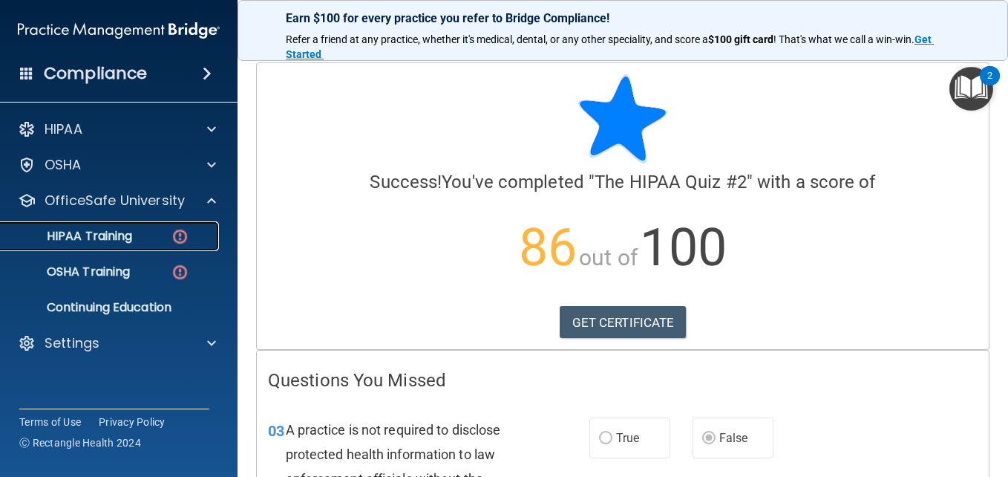
click at [152, 241] on div "HIPAA Training" at bounding box center [111, 236] width 203 height 15
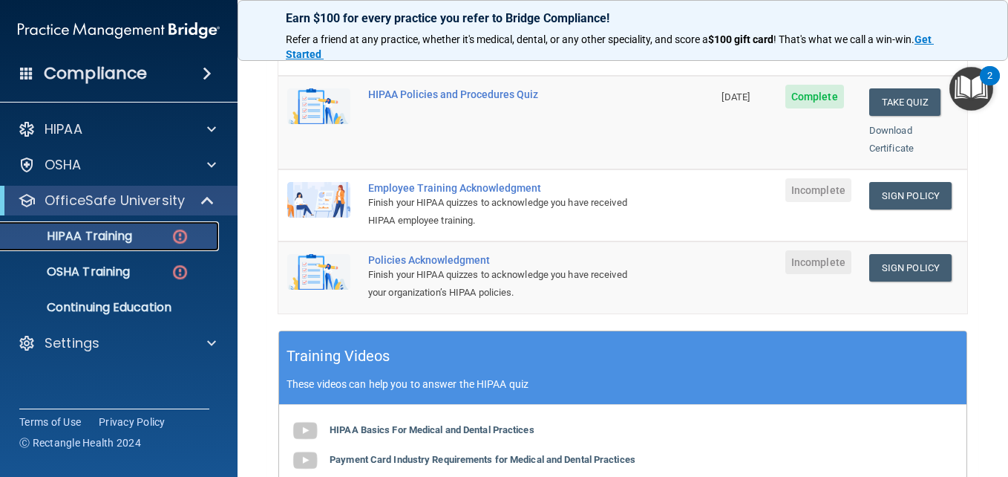
scroll to position [391, 0]
click at [878, 181] on link "Sign Policy" at bounding box center [911, 194] width 82 height 27
click at [146, 238] on div "HIPAA Training" at bounding box center [111, 236] width 203 height 15
click at [140, 272] on div "OSHA Training" at bounding box center [111, 271] width 203 height 15
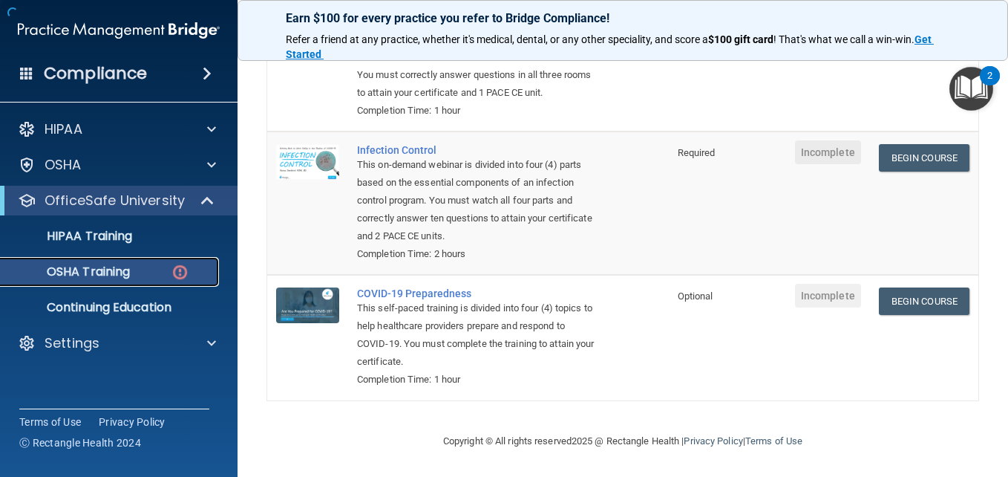
scroll to position [402, 0]
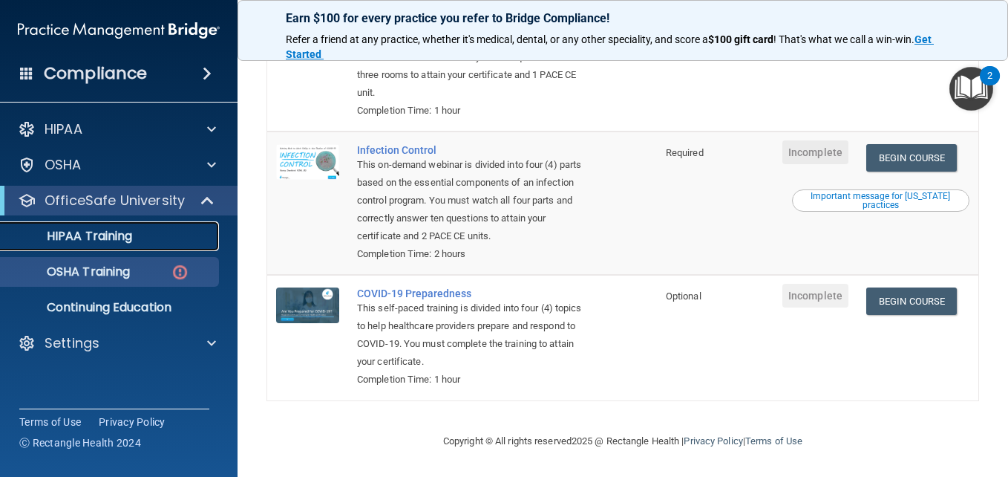
click at [151, 231] on div "HIPAA Training" at bounding box center [111, 236] width 203 height 15
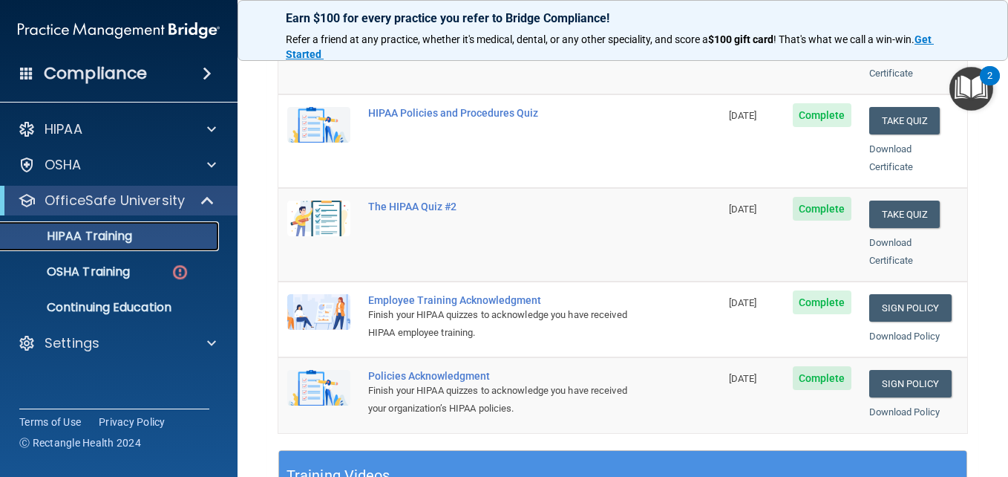
scroll to position [282, 0]
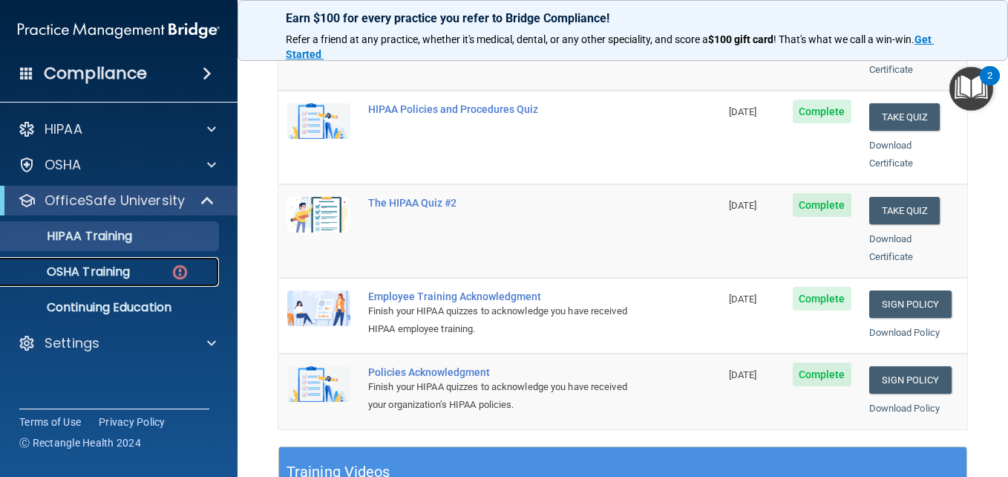
click at [130, 265] on p "OSHA Training" at bounding box center [70, 271] width 120 height 15
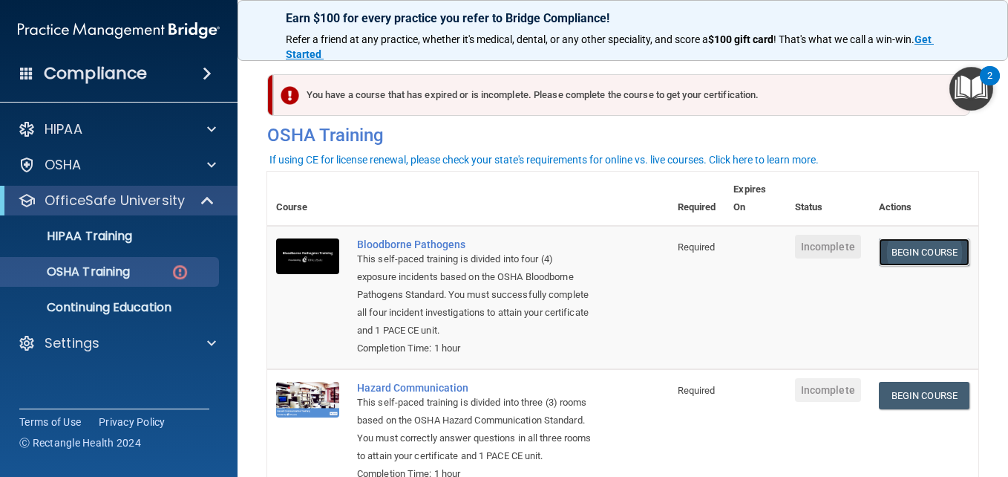
click at [889, 252] on link "Begin Course" at bounding box center [924, 251] width 91 height 27
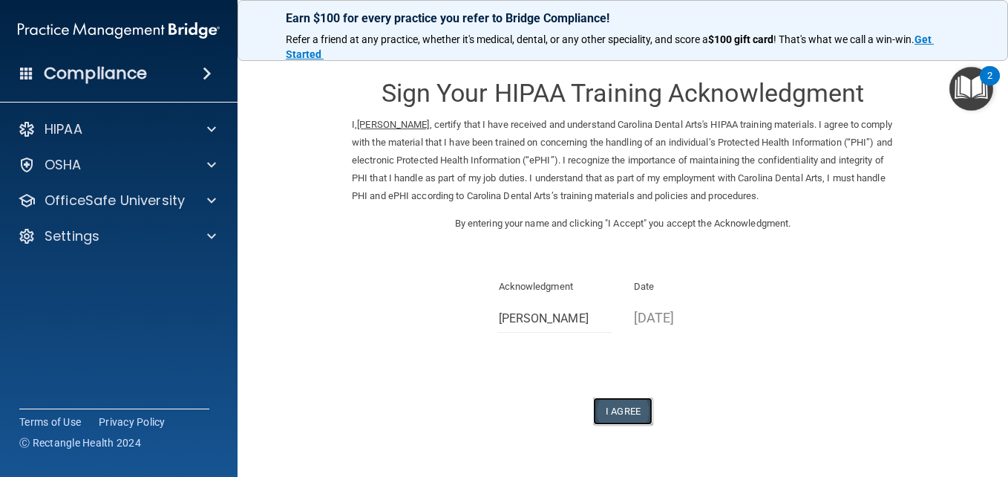
click at [634, 402] on button "I Agree" at bounding box center [622, 410] width 59 height 27
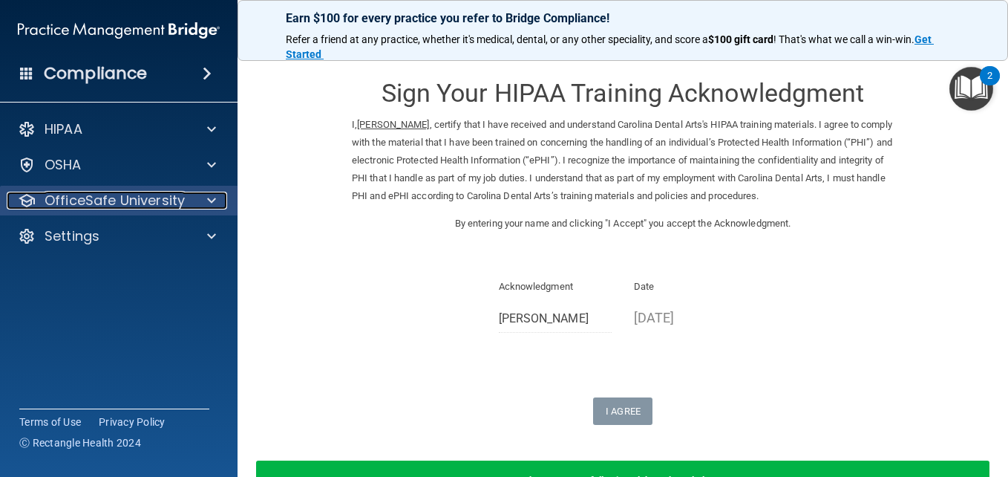
click at [135, 192] on p "OfficeSafe University" at bounding box center [115, 201] width 140 height 18
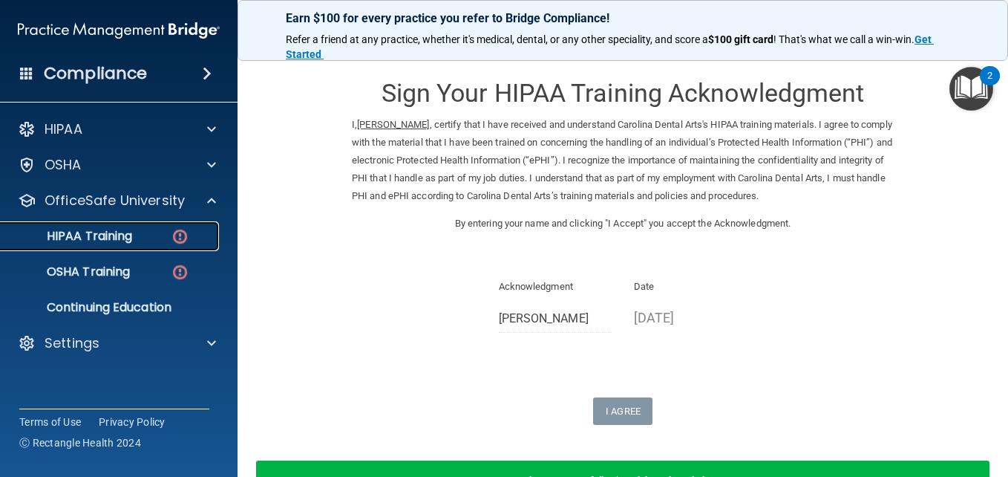
click at [138, 246] on link "HIPAA Training" at bounding box center [102, 236] width 234 height 30
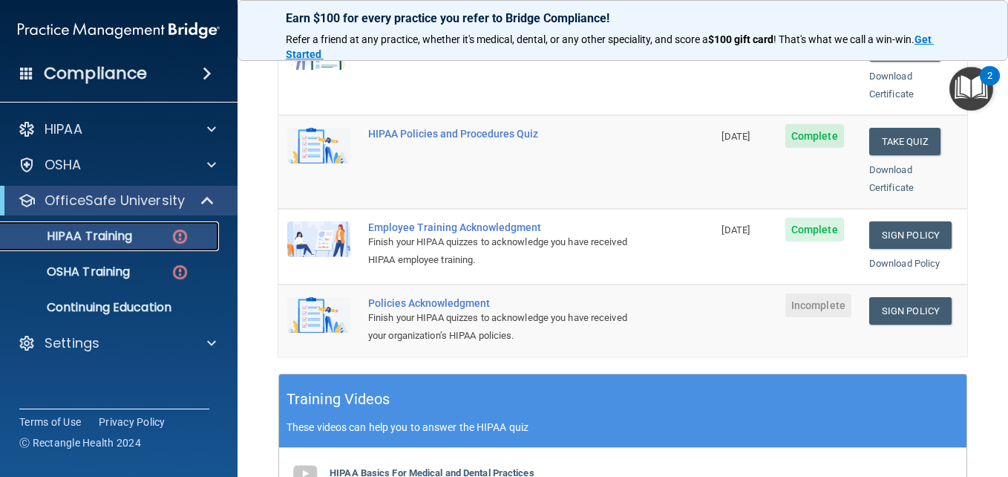
scroll to position [353, 0]
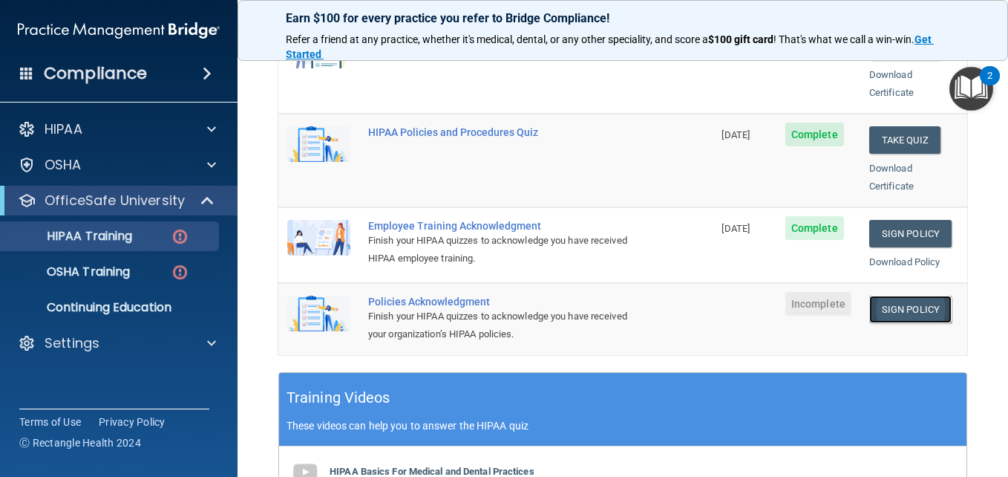
click at [881, 296] on link "Sign Policy" at bounding box center [911, 309] width 82 height 27
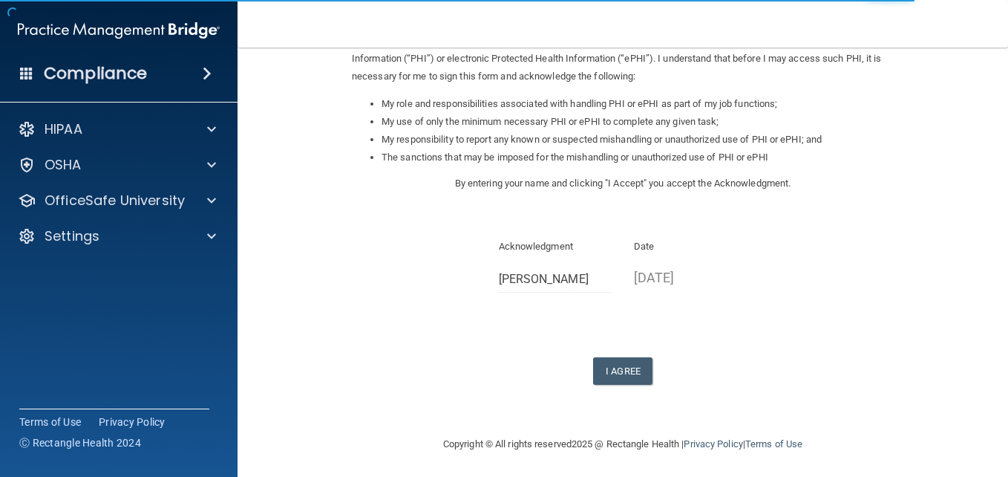
scroll to position [201, 0]
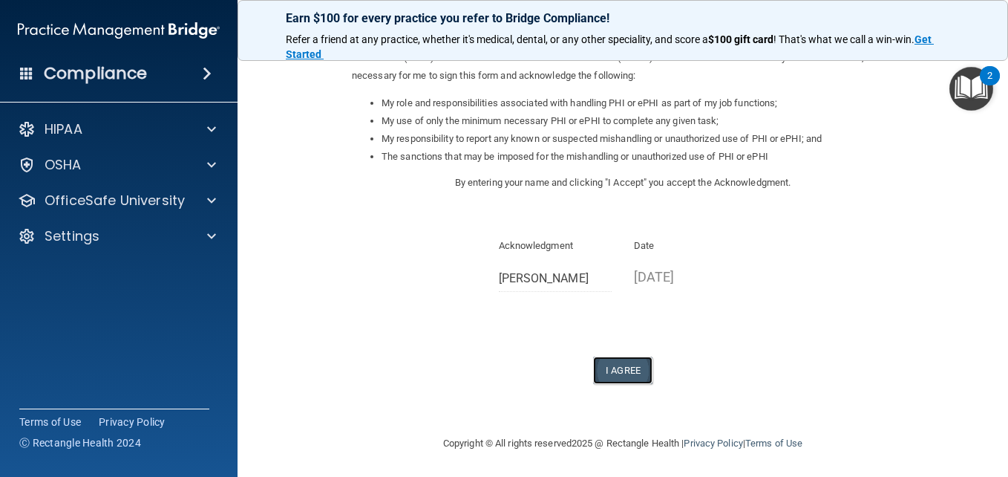
click at [625, 372] on button "I Agree" at bounding box center [622, 369] width 59 height 27
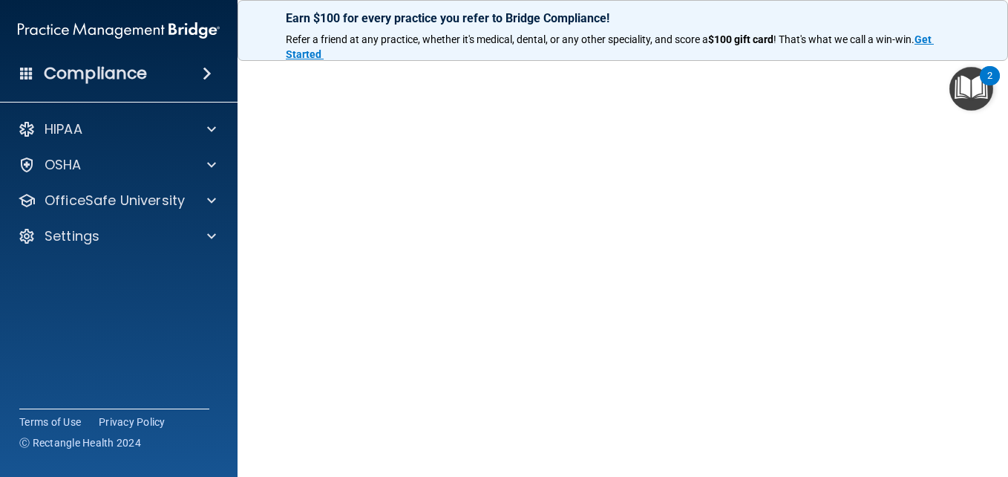
scroll to position [68, 0]
